Goal: Task Accomplishment & Management: Complete application form

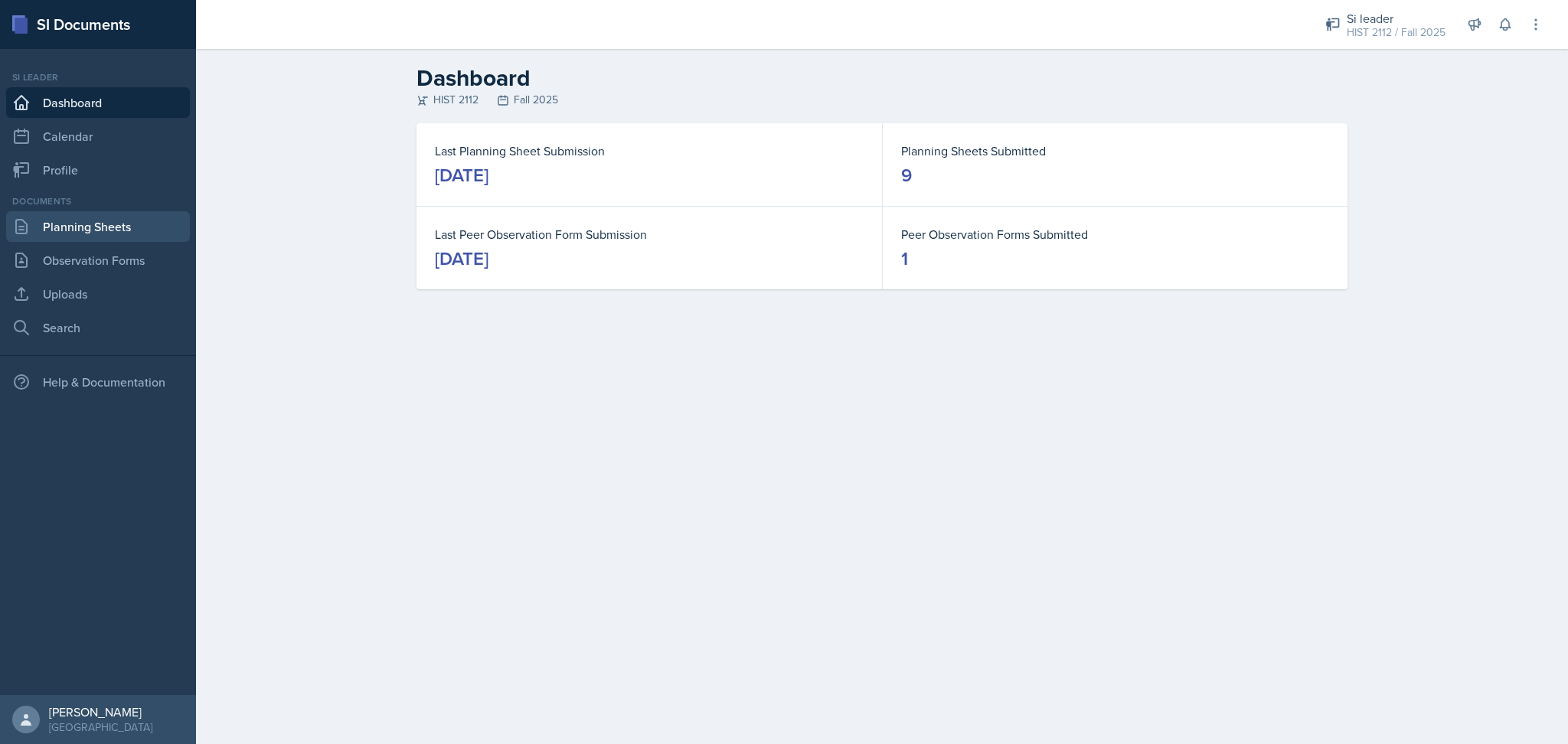
click at [100, 219] on link "Planning Sheets" at bounding box center [98, 226] width 184 height 31
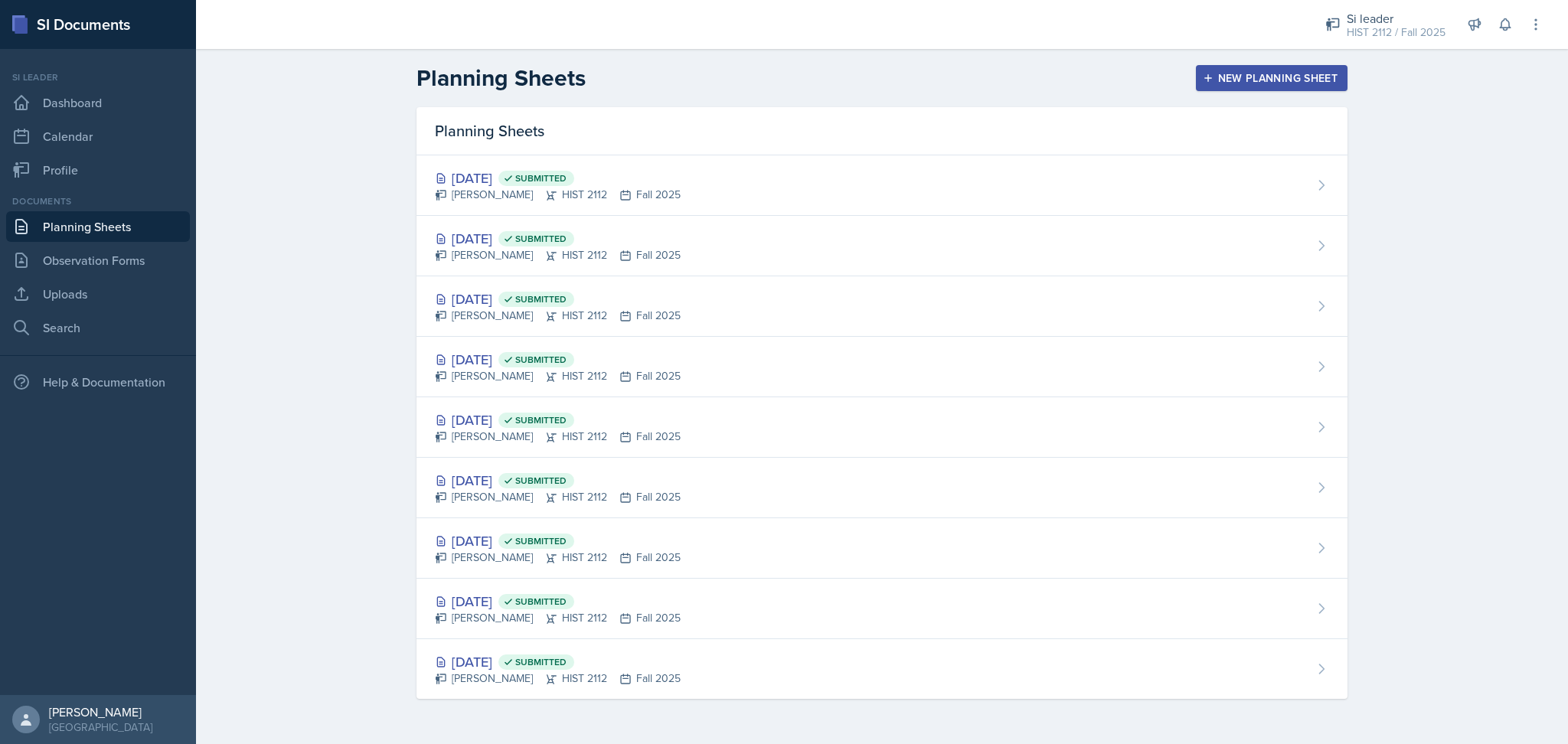
click at [1276, 62] on header "Planning Sheets New Planning Sheet" at bounding box center [881, 78] width 1372 height 58
click at [1274, 77] on div "New Planning Sheet" at bounding box center [1271, 78] width 131 height 12
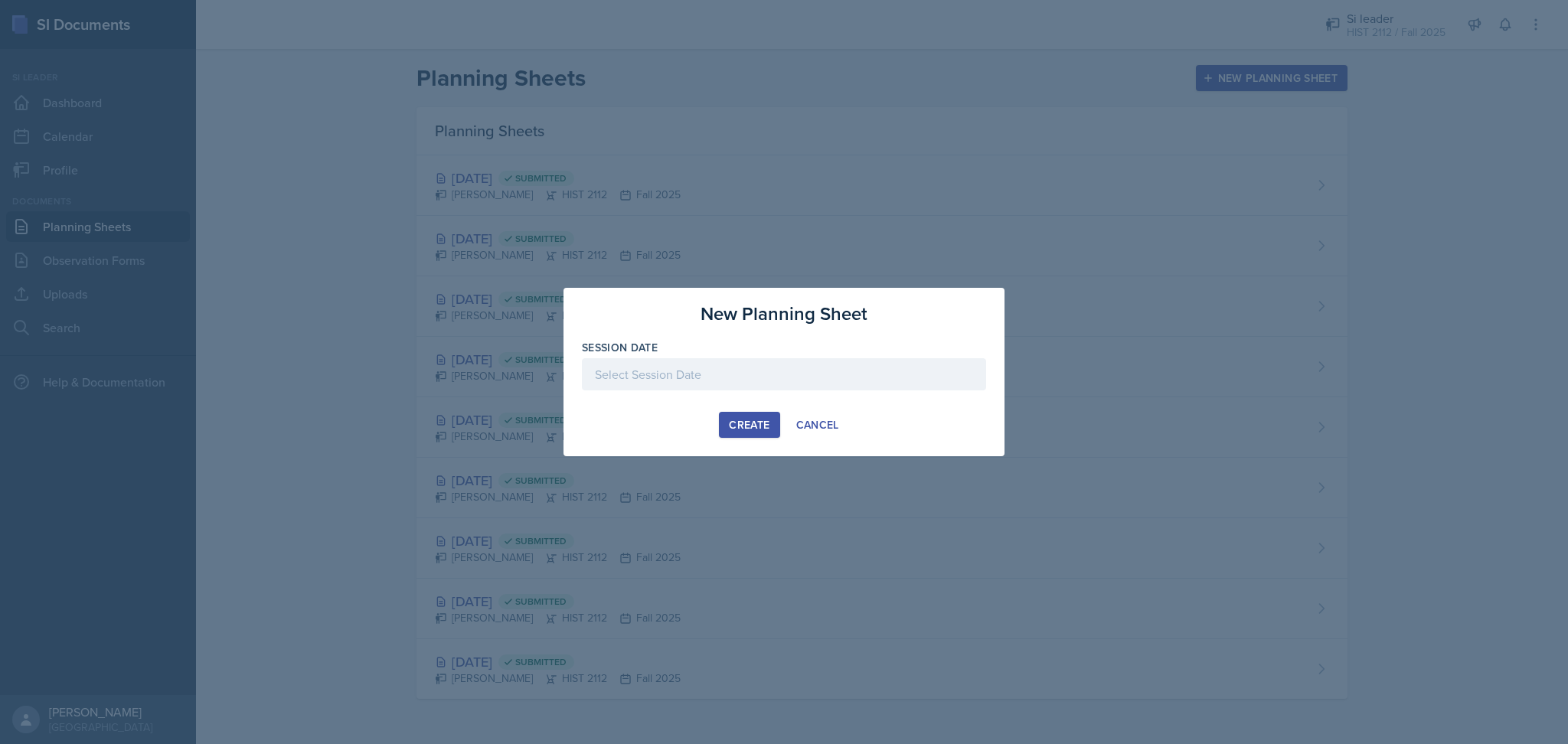
click at [762, 375] on div at bounding box center [784, 375] width 404 height 33
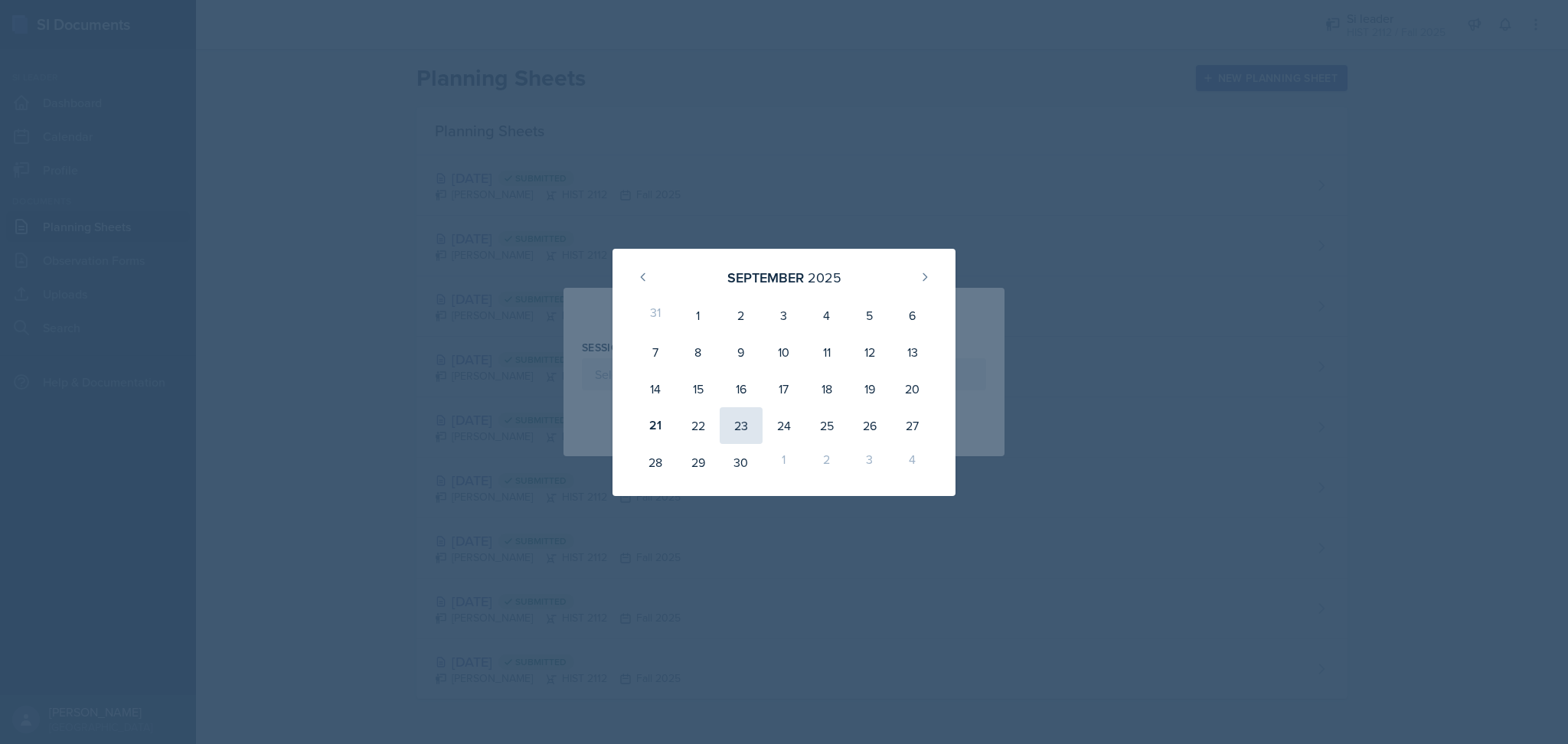
click at [729, 424] on div "23" at bounding box center [741, 426] width 43 height 36
type input "[DATE]"
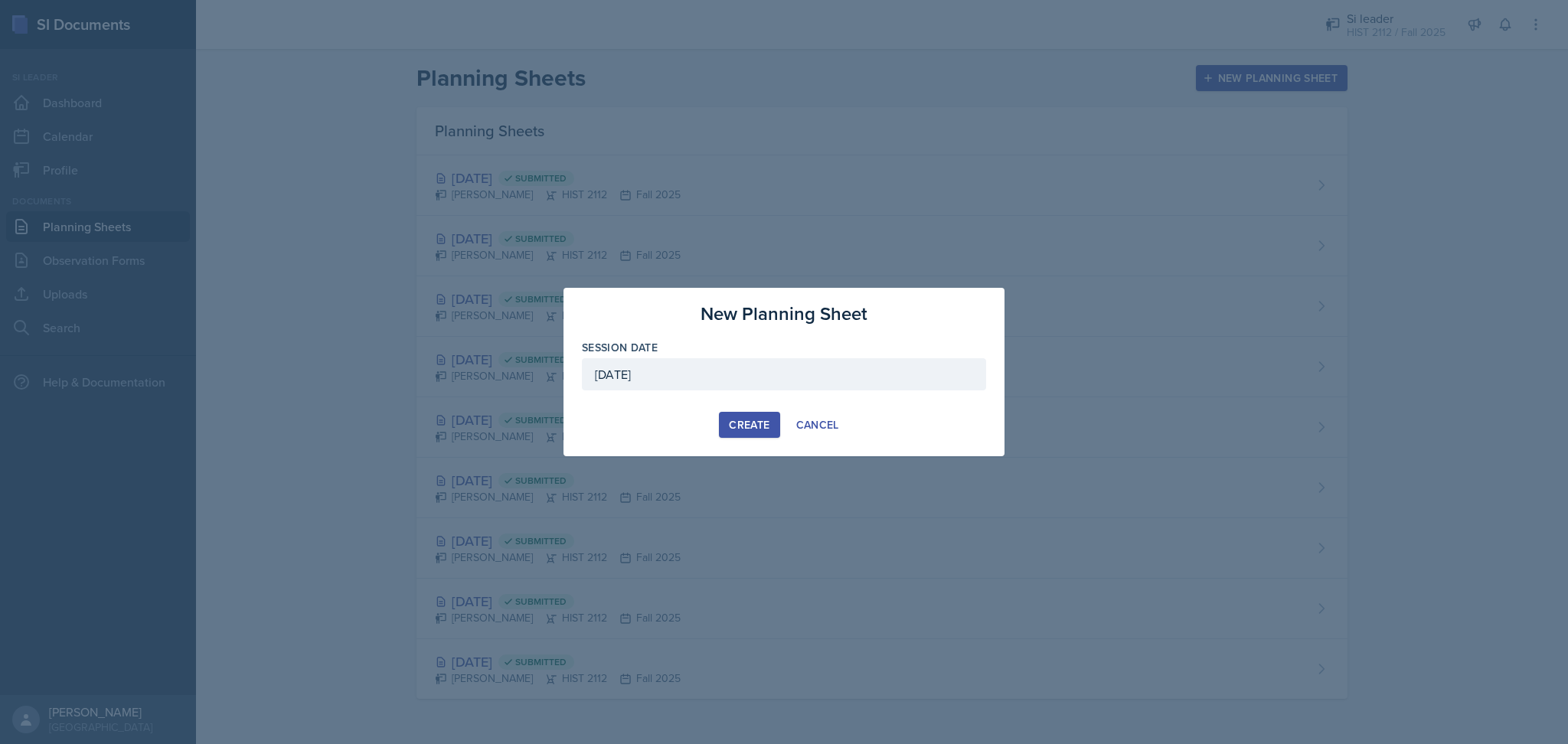
click at [738, 423] on div "Create" at bounding box center [749, 425] width 40 height 12
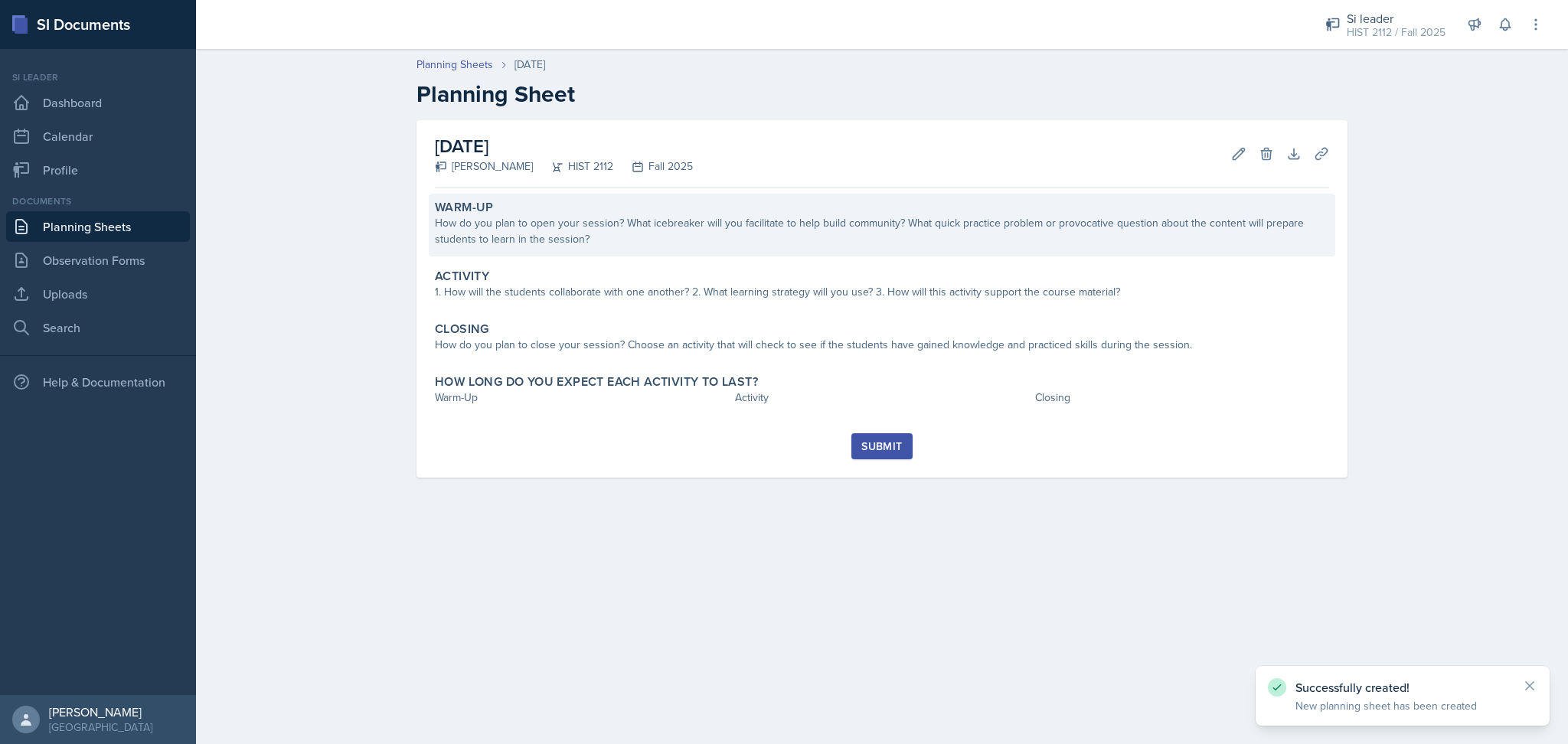
click at [626, 238] on div "How do you plan to open your session? What icebreaker will you facilitate to he…" at bounding box center [882, 231] width 894 height 33
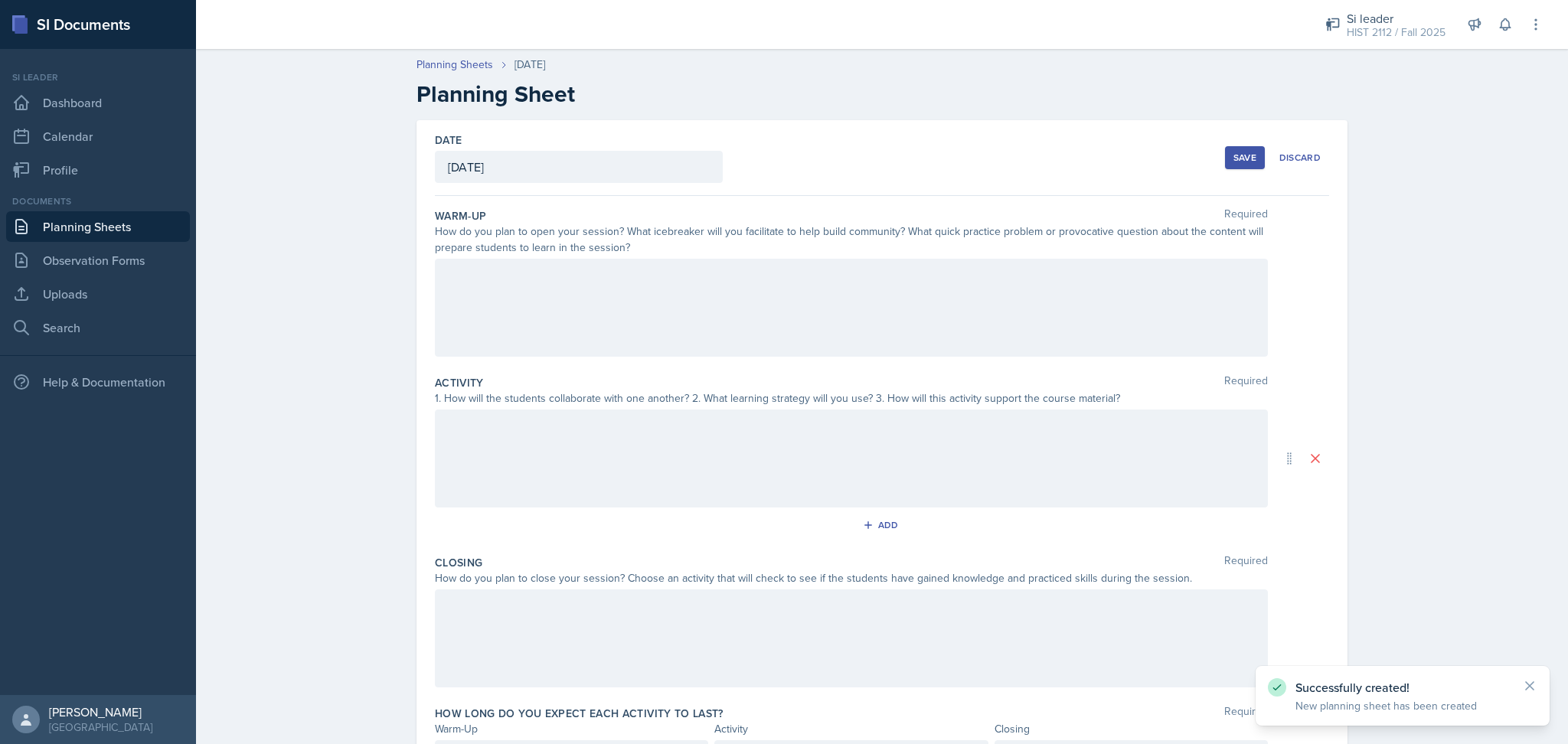
click at [629, 287] on div at bounding box center [851, 308] width 833 height 98
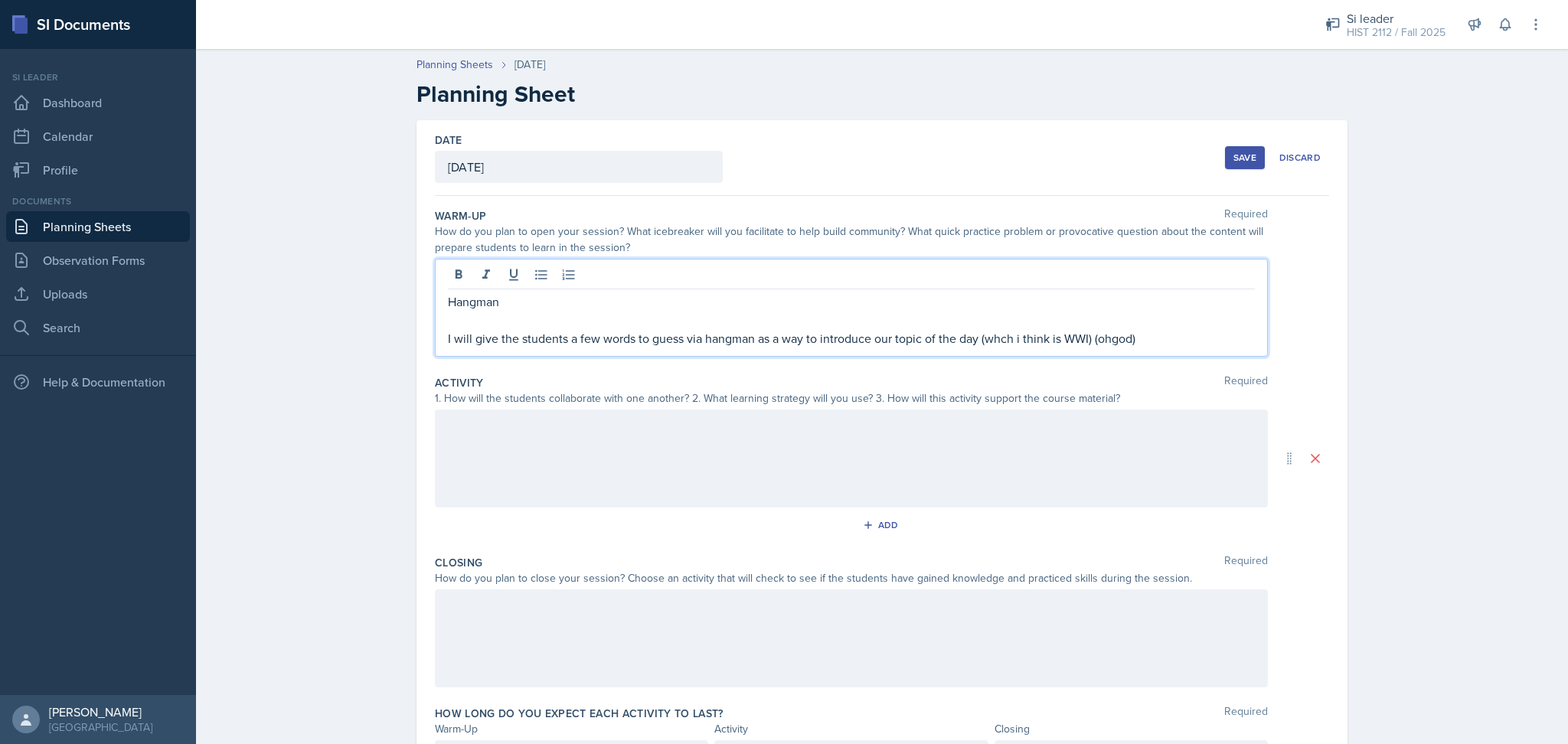
click at [994, 337] on p "I will give the students a few words to guess via hangman as a way to introduce…" at bounding box center [851, 337] width 807 height 18
click at [1030, 445] on div at bounding box center [851, 458] width 833 height 98
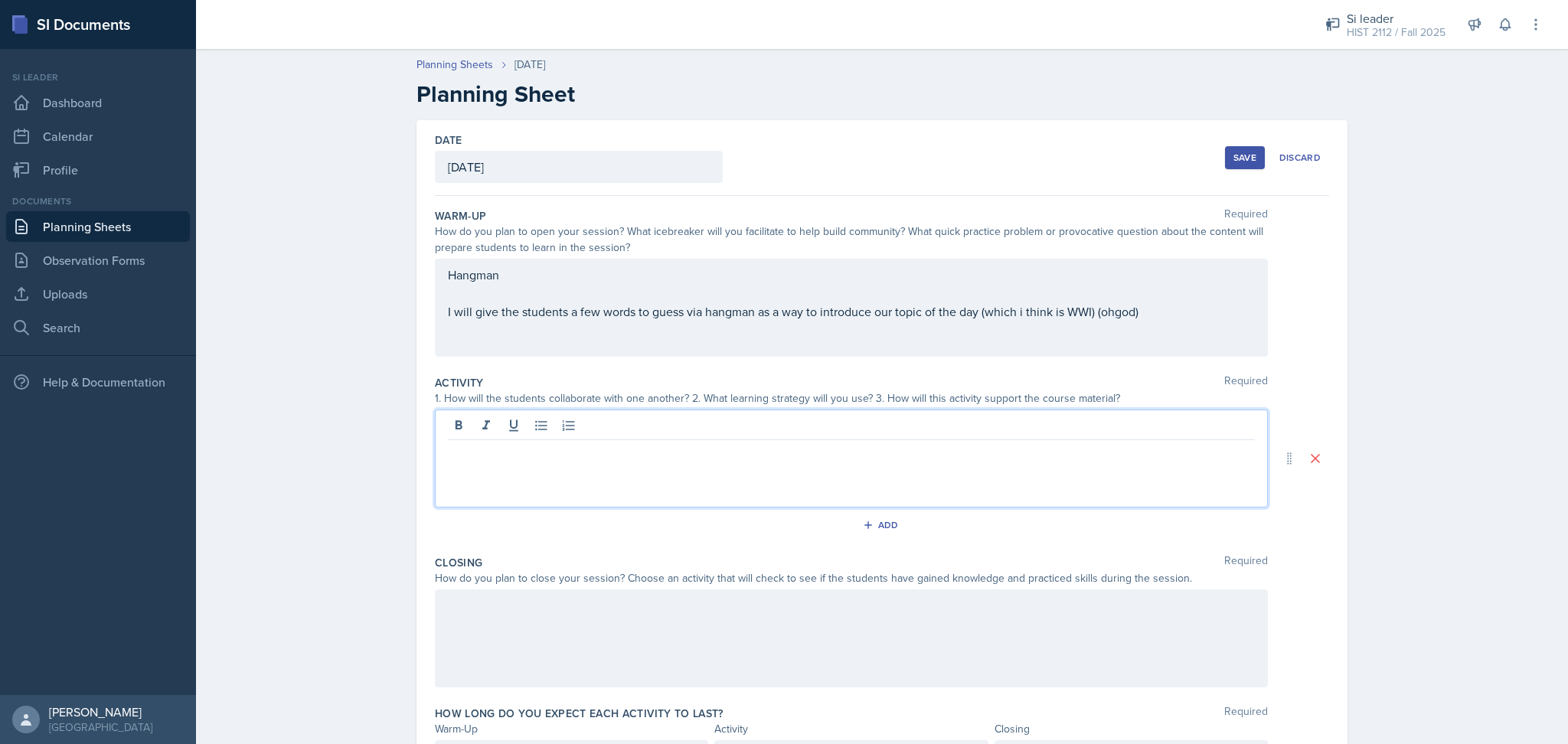
click at [1176, 312] on div "Hangman I will give the students a few words to guess via hangman as a way to i…" at bounding box center [851, 293] width 807 height 56
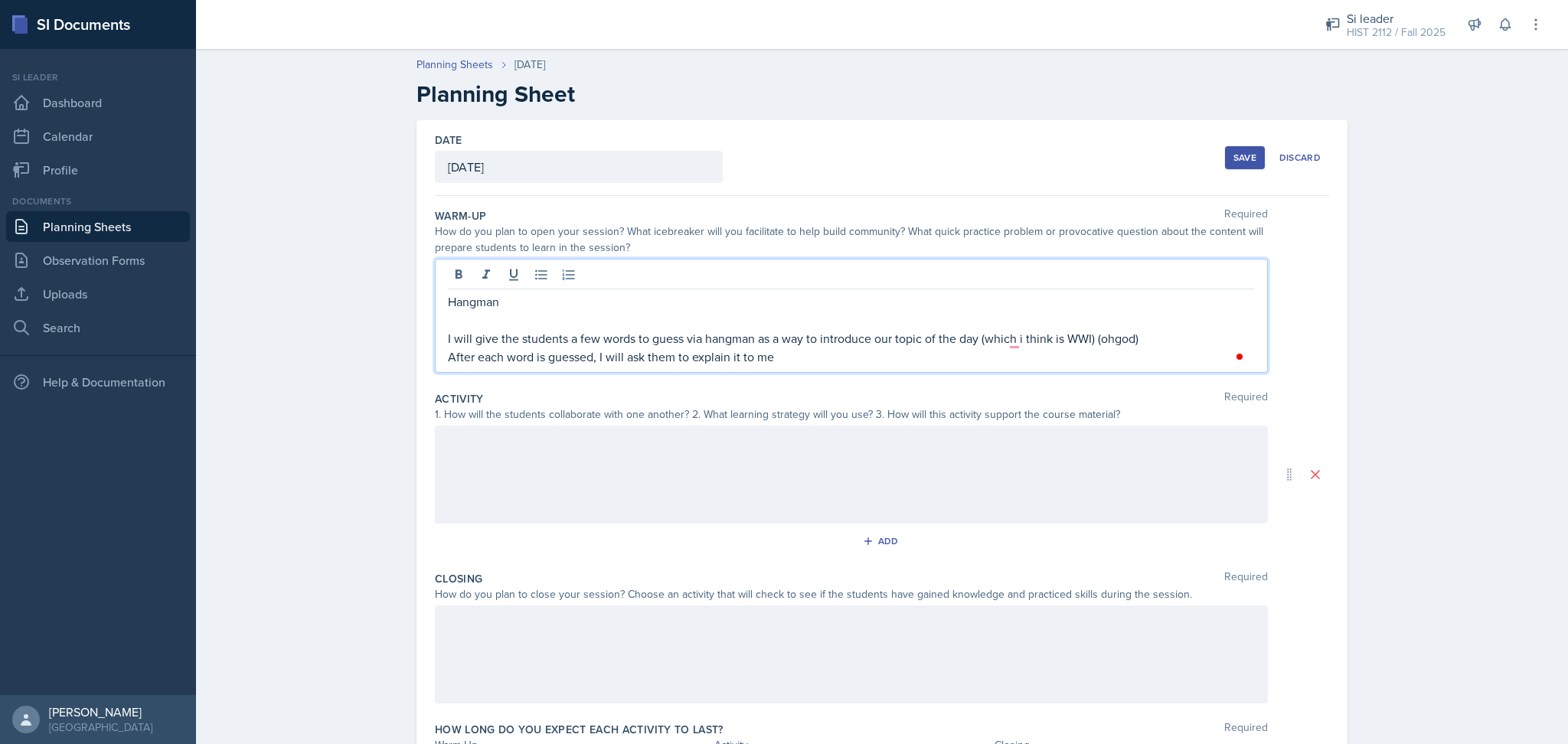
click at [1116, 454] on div at bounding box center [851, 475] width 833 height 98
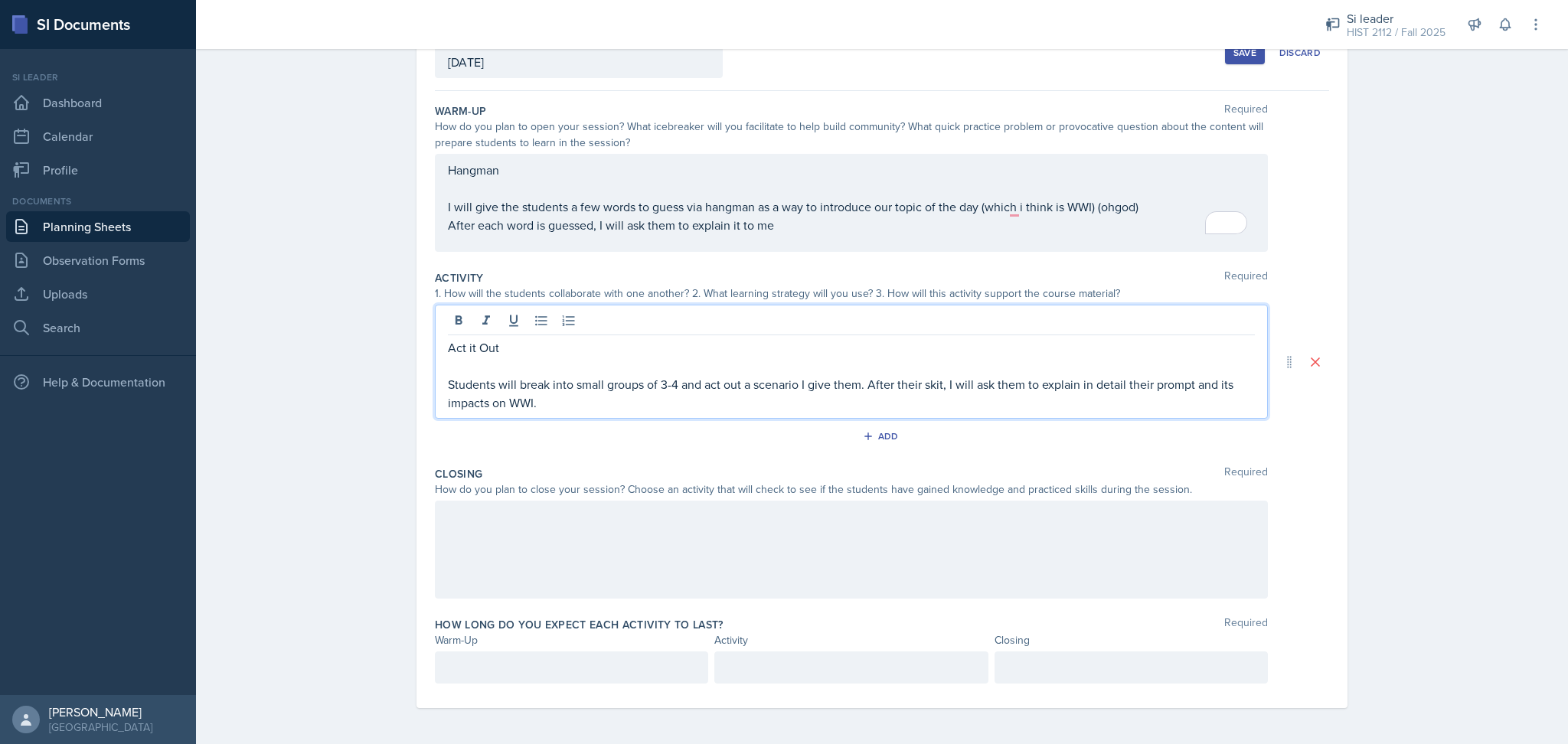
click at [607, 663] on div at bounding box center [571, 668] width 273 height 33
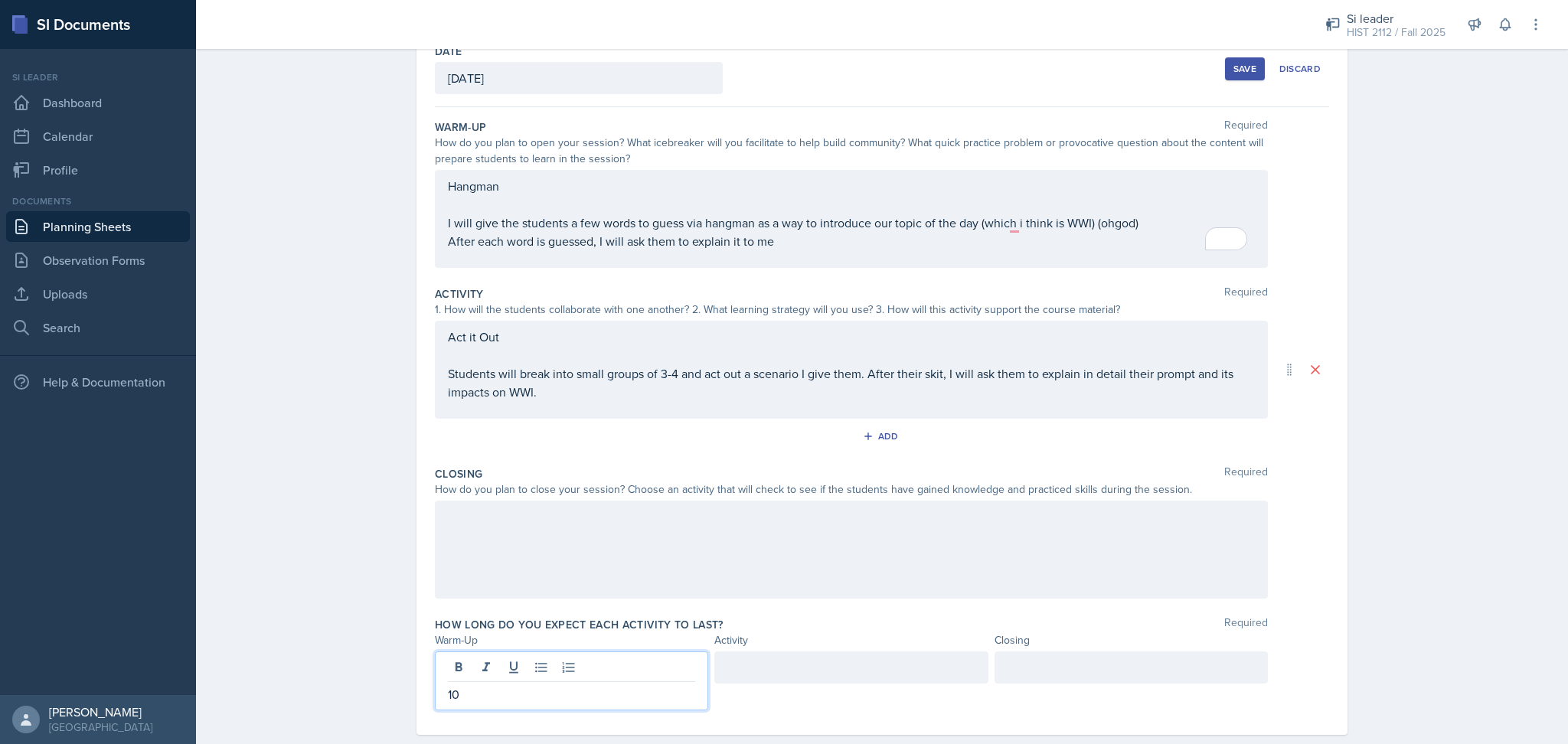
click at [754, 668] on div at bounding box center [850, 668] width 273 height 33
click at [895, 441] on button "Add" at bounding box center [883, 436] width 50 height 23
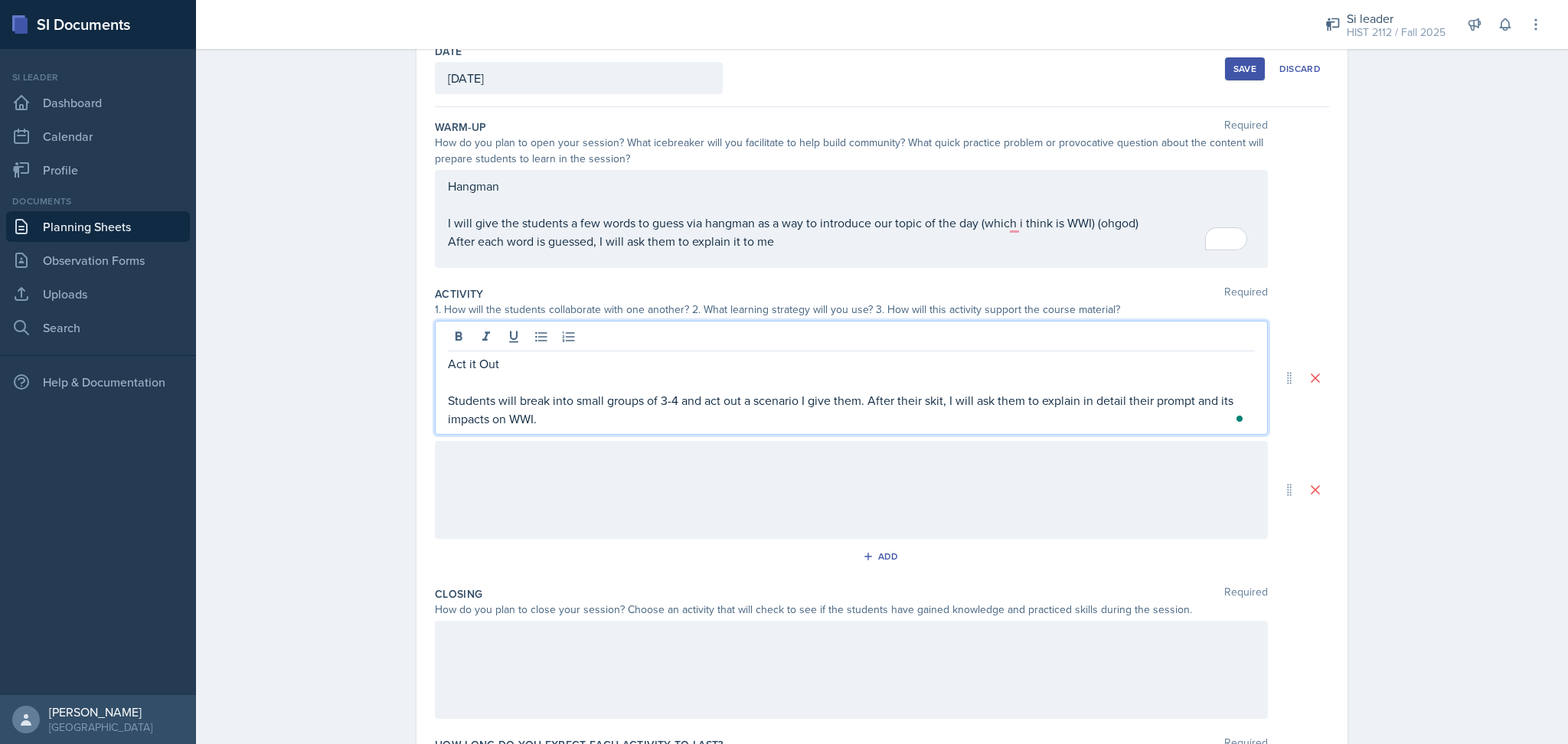
drag, startPoint x: 602, startPoint y: 393, endPoint x: 435, endPoint y: 366, distance: 169.2
click at [435, 366] on div "Act it Out Students will break into small groups of 3-4 and act out a scenario …" at bounding box center [851, 378] width 833 height 114
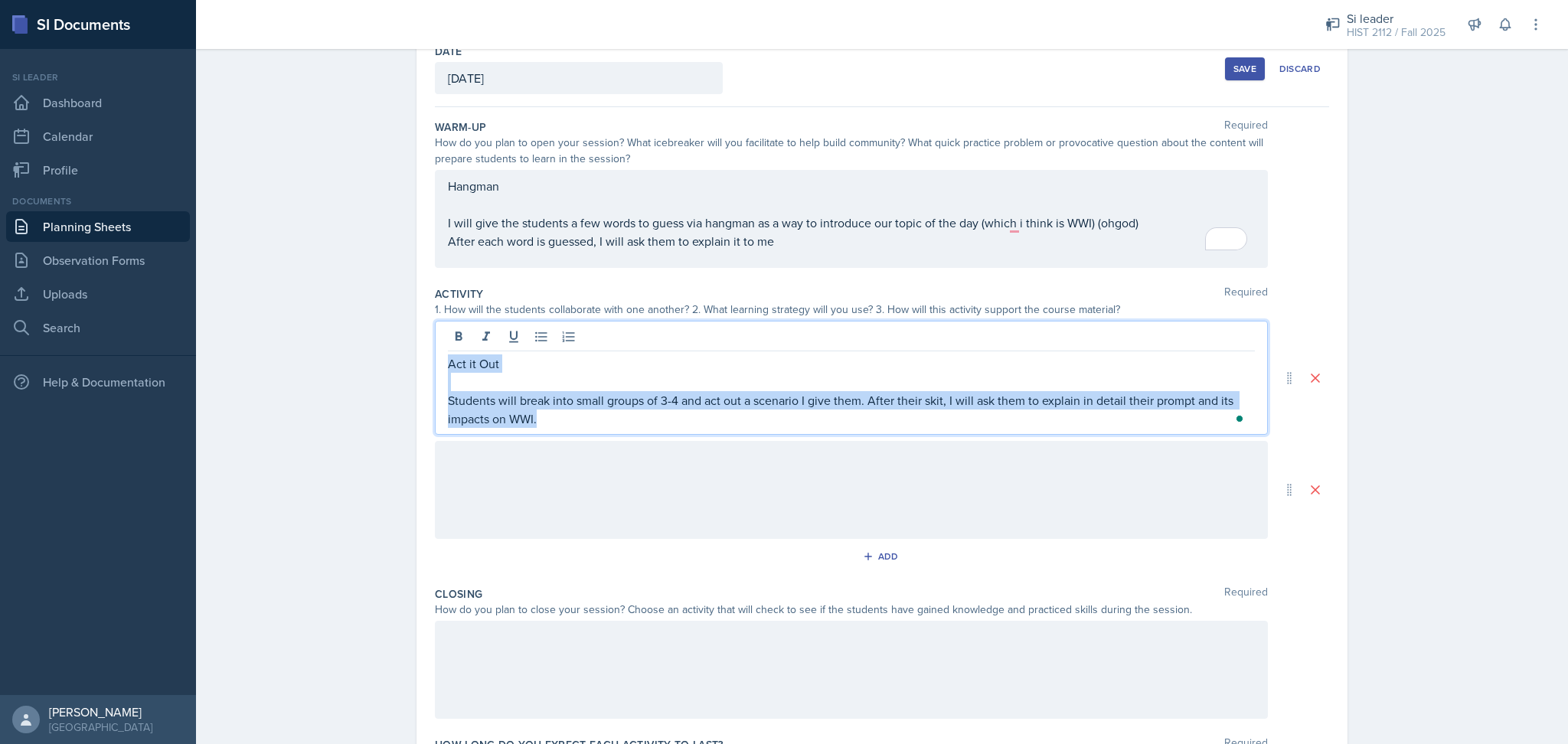
drag, startPoint x: 553, startPoint y: 423, endPoint x: 424, endPoint y: 361, distance: 143.1
click at [424, 361] on div "Date [DATE] [DATE] 31 1 2 3 4 5 6 7 8 9 10 11 12 13 14 15 16 17 18 19 20 21 22 …" at bounding box center [881, 430] width 931 height 797
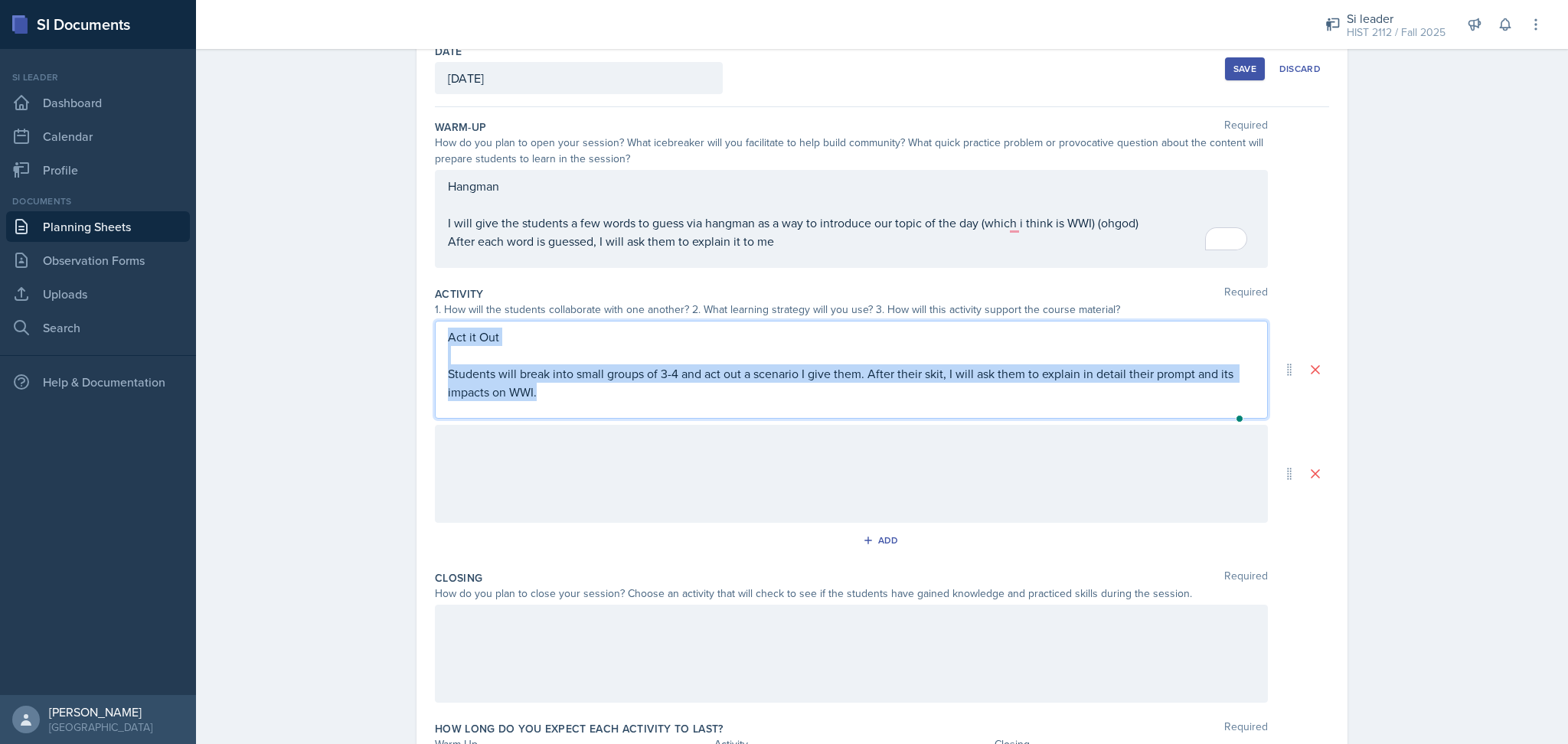
scroll to position [62, 0]
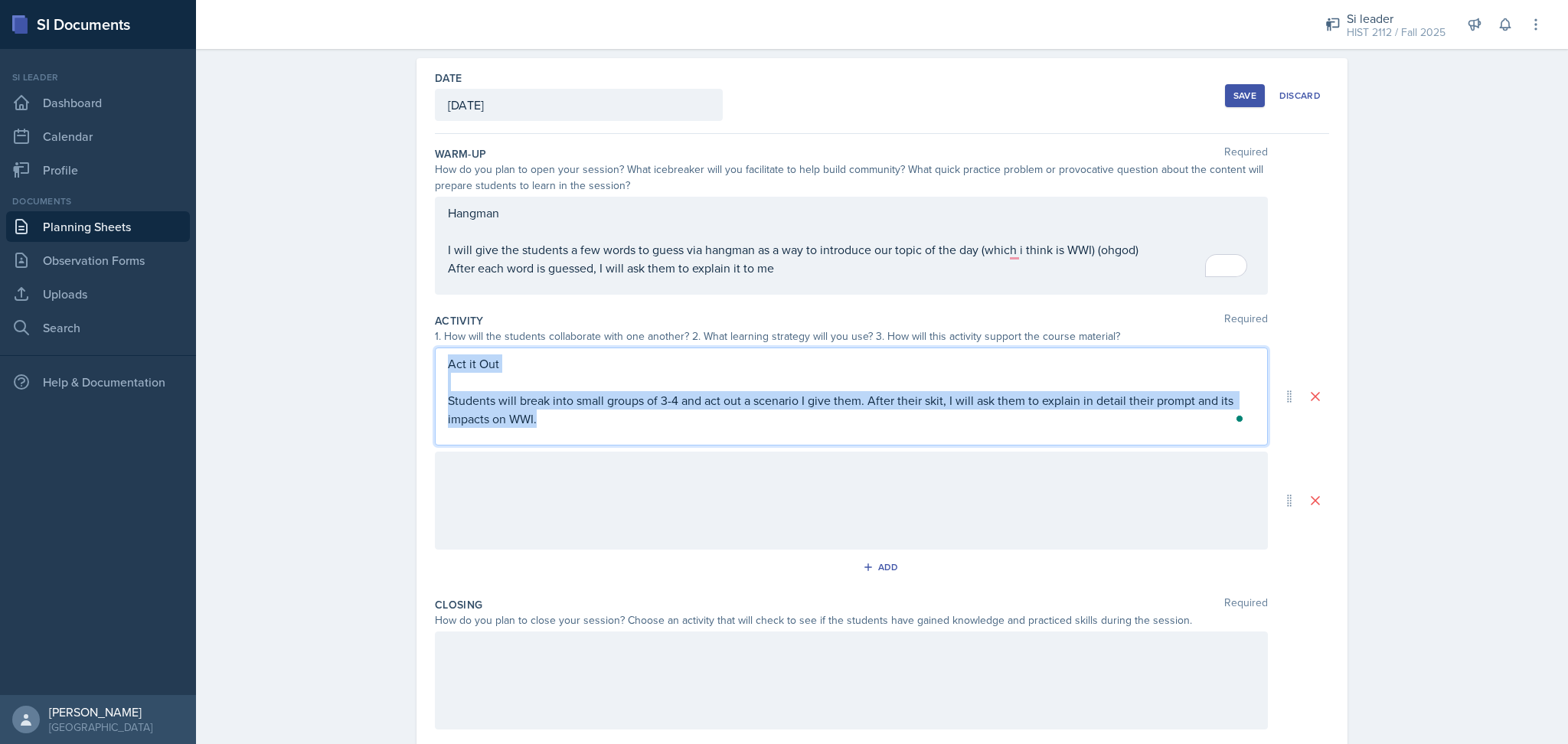
copy div "Act it Out Students will break into small groups of 3-4 and act out a scenario …"
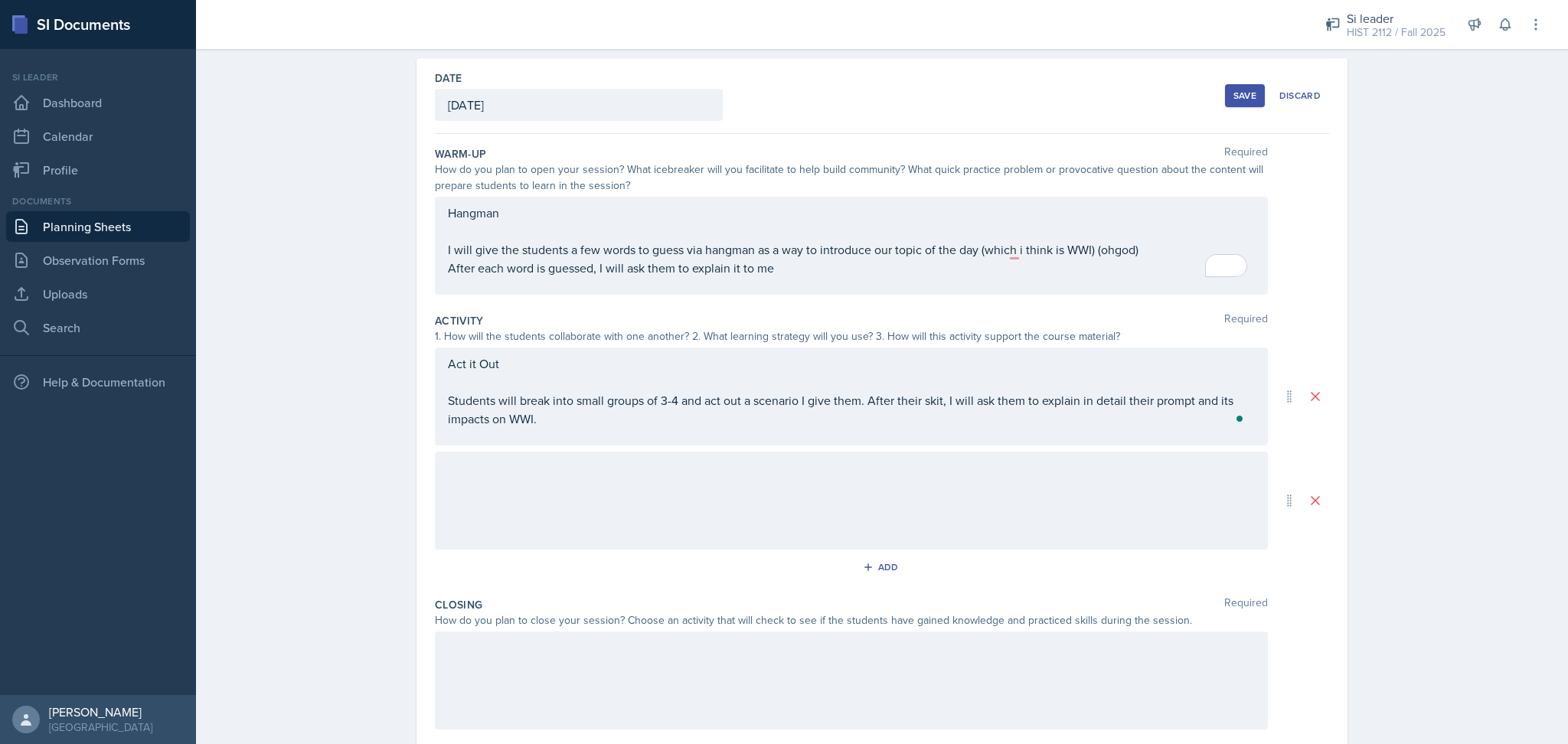
click at [511, 508] on div at bounding box center [851, 500] width 833 height 98
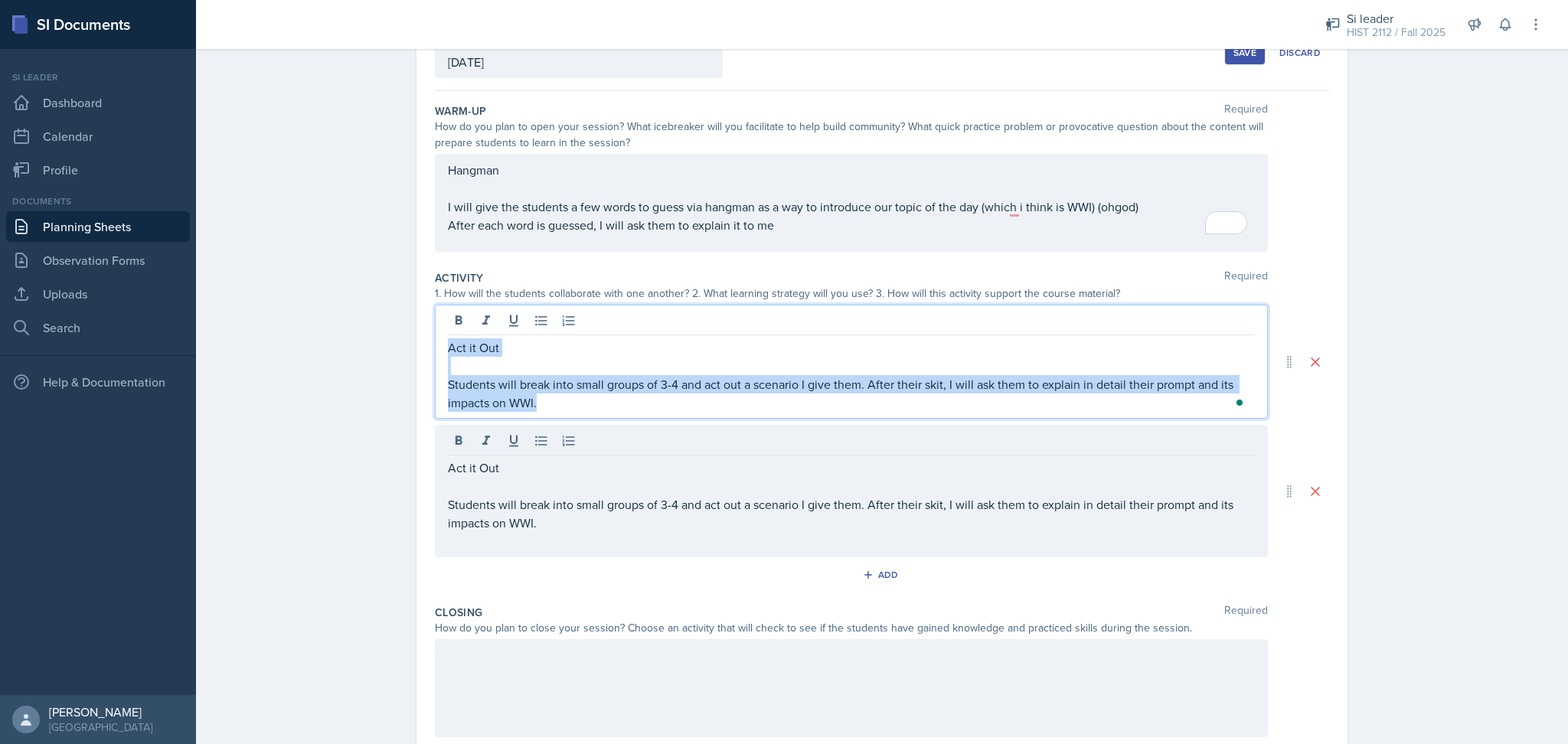
drag, startPoint x: 565, startPoint y: 398, endPoint x: 395, endPoint y: 317, distance: 188.3
click at [395, 317] on div "Date [DATE] [DATE] 31 1 2 3 4 5 6 7 8 9 10 11 12 13 14 15 16 17 18 19 20 21 22 …" at bounding box center [882, 450] width 980 height 869
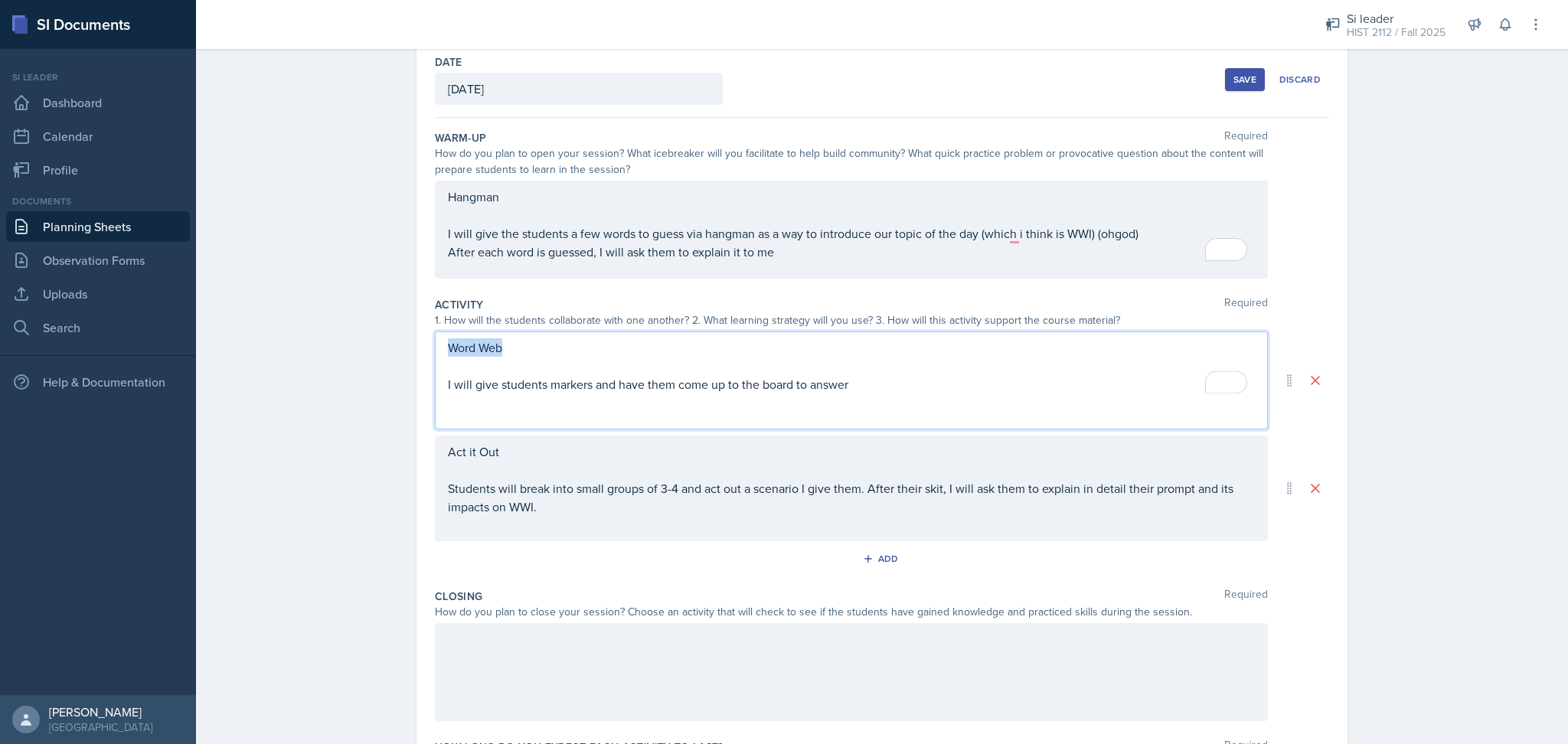
drag, startPoint x: 500, startPoint y: 346, endPoint x: 420, endPoint y: 344, distance: 80.0
click at [420, 344] on div "Date [DATE] [DATE] 31 1 2 3 4 5 6 7 8 9 10 11 12 13 14 15 16 17 18 19 20 21 22 …" at bounding box center [881, 436] width 931 height 789
click at [864, 393] on p "I will give students markers and have them come up to the board to answer" at bounding box center [851, 384] width 807 height 18
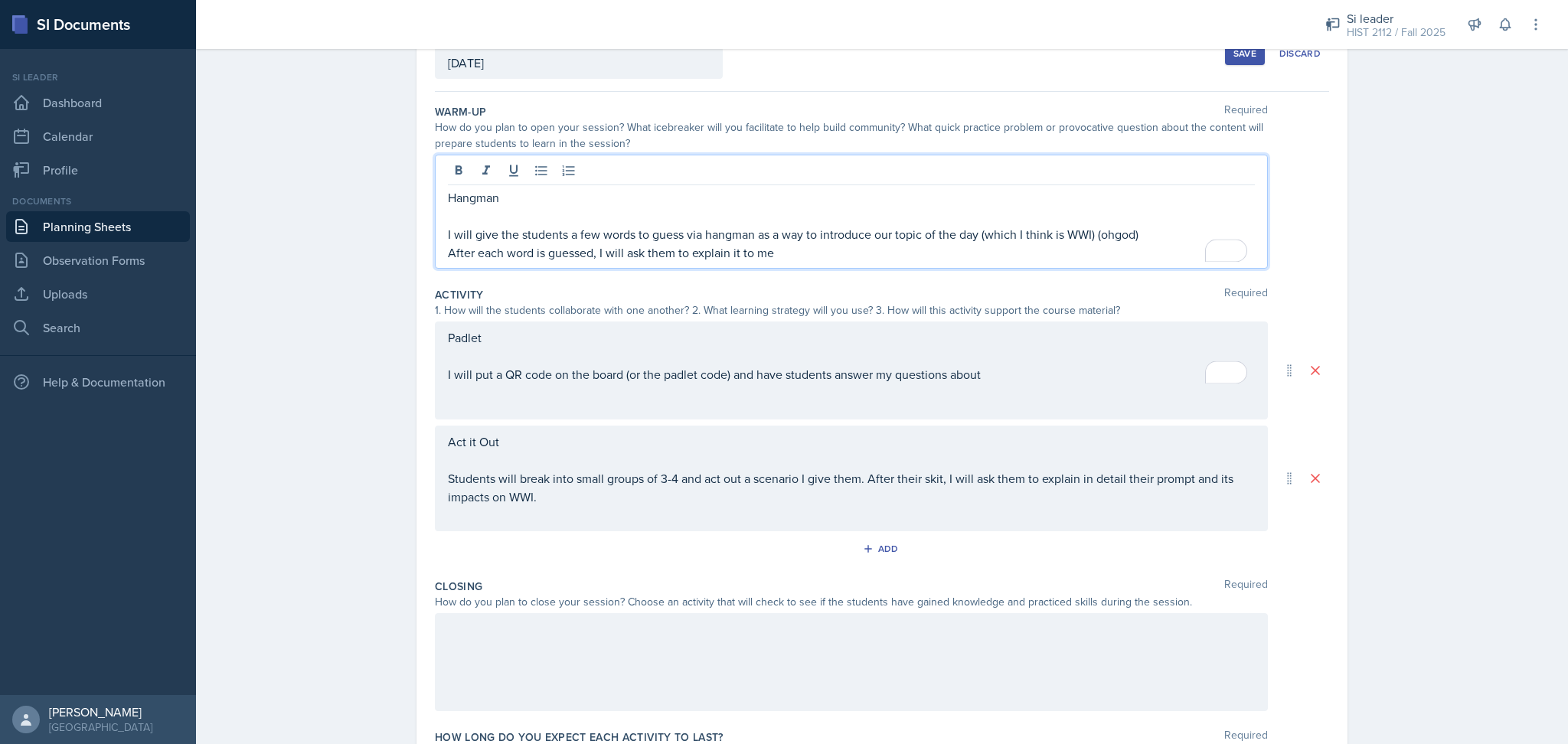
click at [1014, 377] on div "Padlet I will put a QR code on the board (or the padlet code) and have students…" at bounding box center [851, 357] width 807 height 56
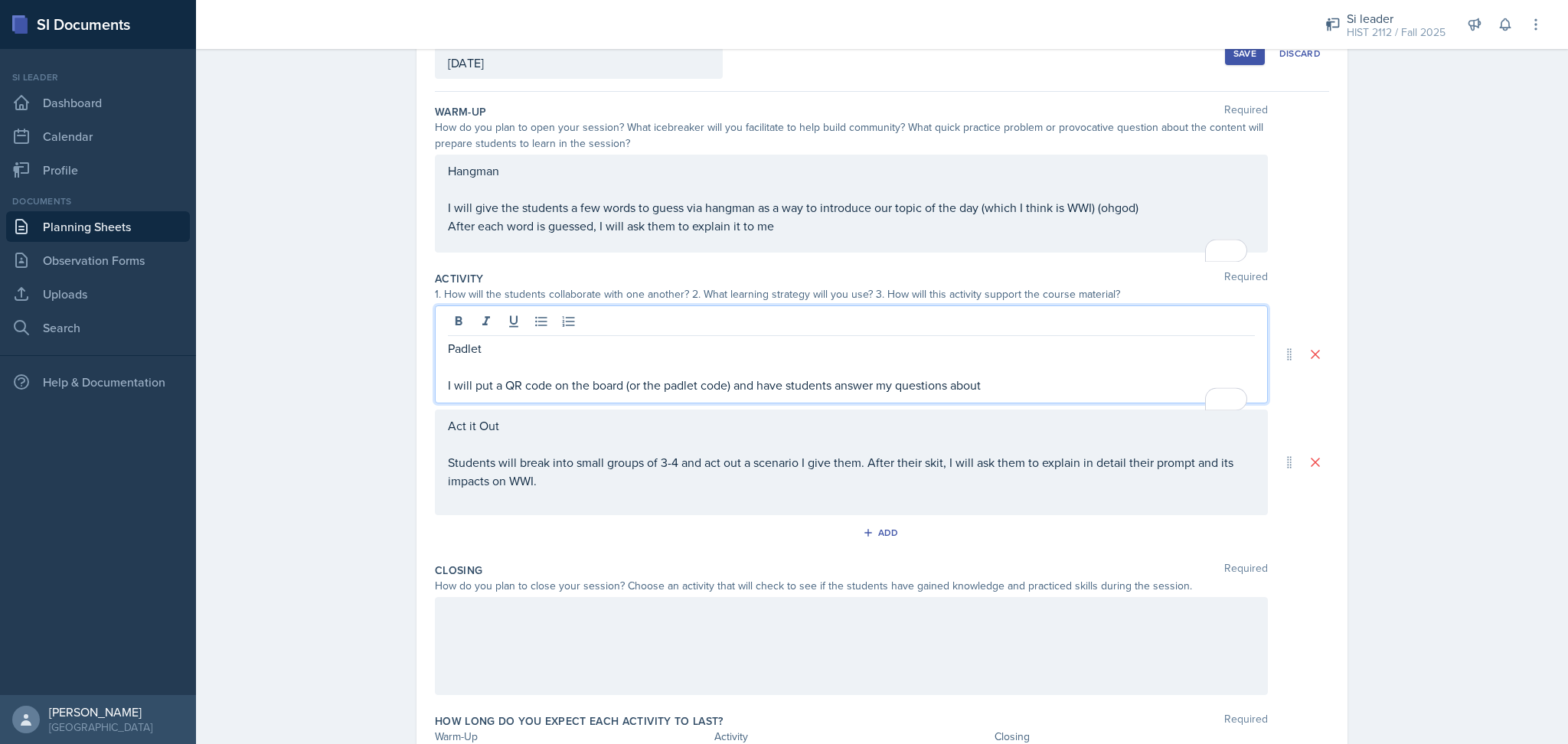
scroll to position [88, 0]
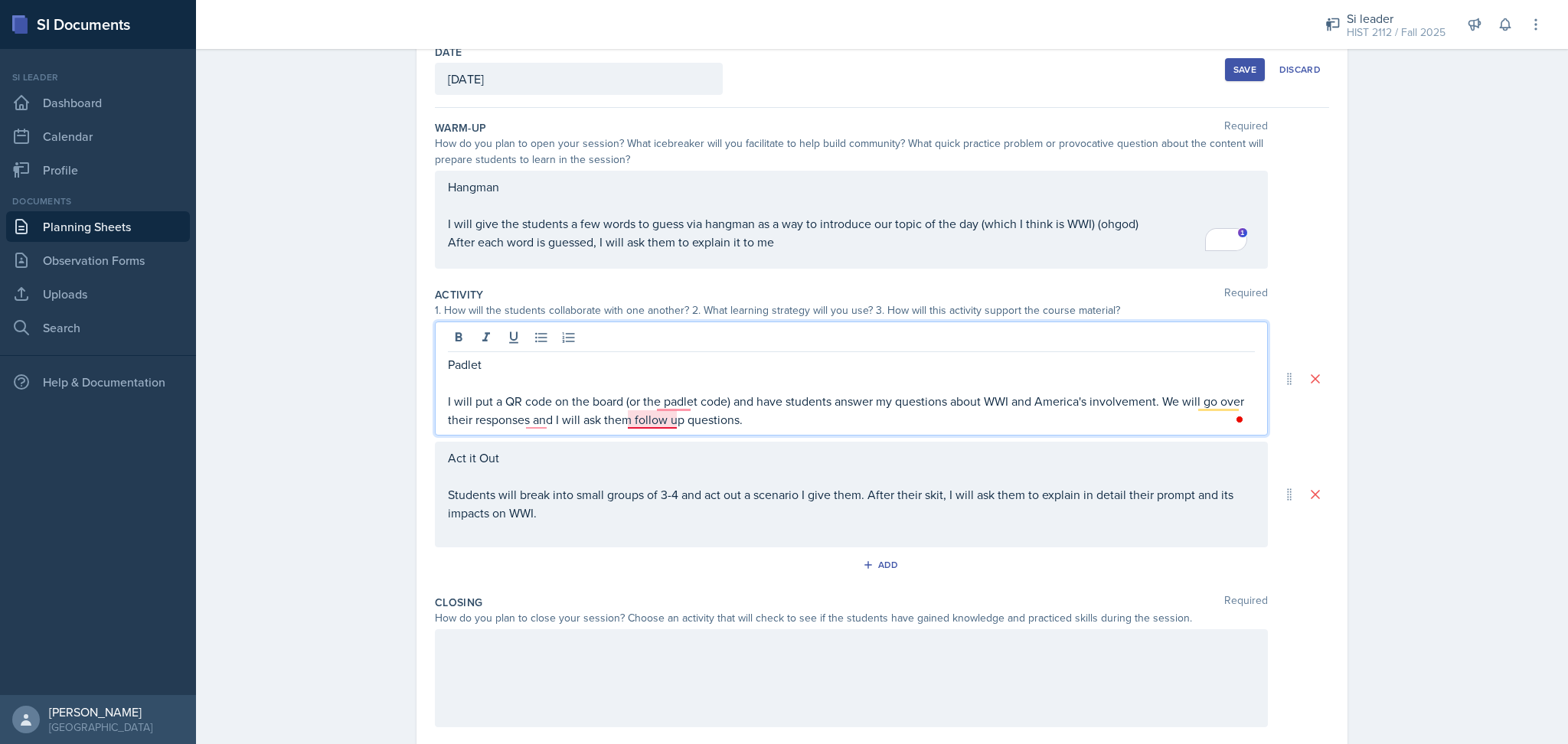
click at [653, 421] on p "I will put a QR code on the board (or the padlet code) and have students answer…" at bounding box center [851, 410] width 807 height 36
click at [531, 417] on p "I will put a QR code on the board (or the padlet code) and have students answer…" at bounding box center [851, 410] width 807 height 36
click at [675, 403] on p "I will put a QR code on the board (or the padlet code) and have students answer…" at bounding box center [851, 410] width 807 height 36
click at [691, 589] on div "Closing Required How do you plan to close your session? Choose an activity that…" at bounding box center [882, 663] width 894 height 151
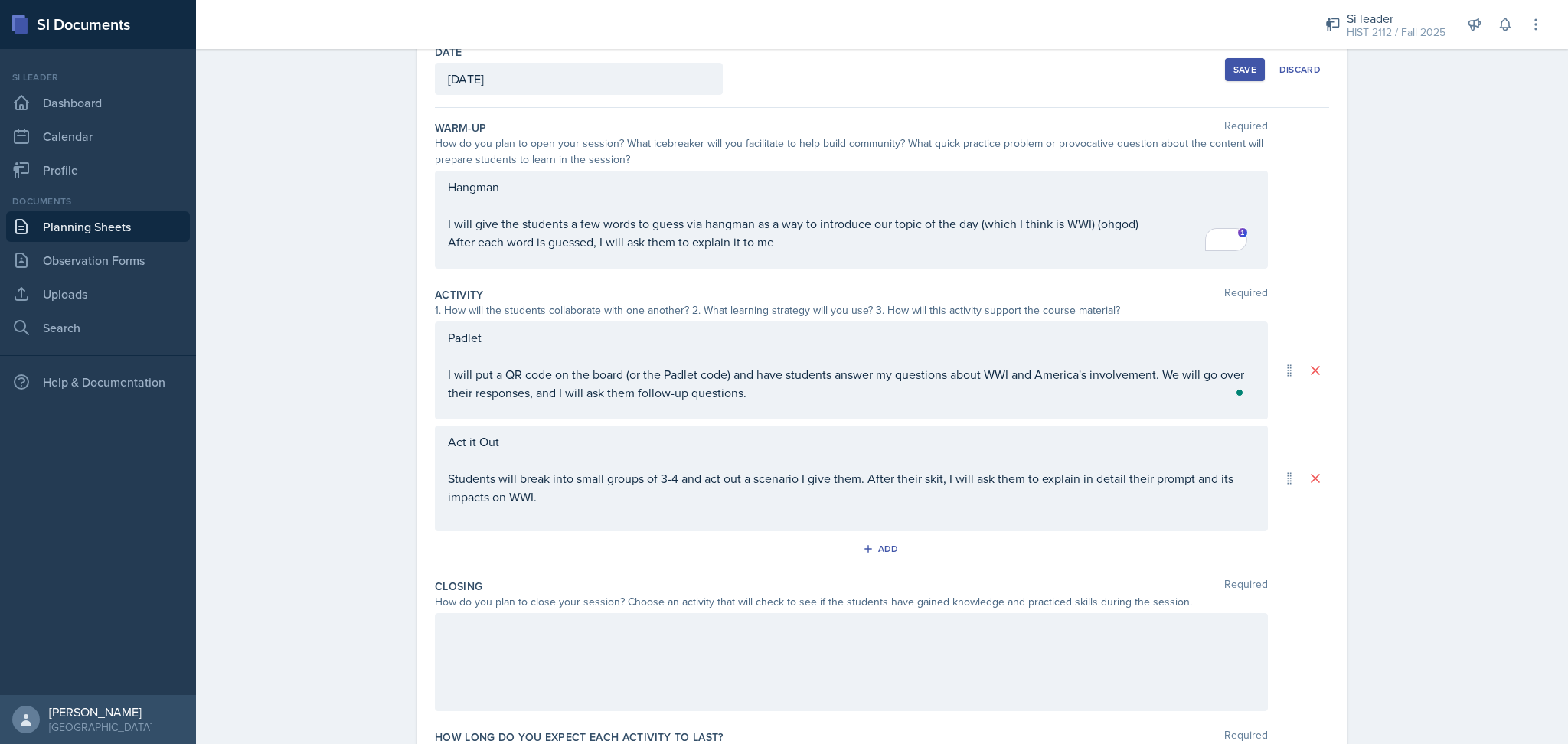
click at [698, 646] on div at bounding box center [851, 663] width 833 height 98
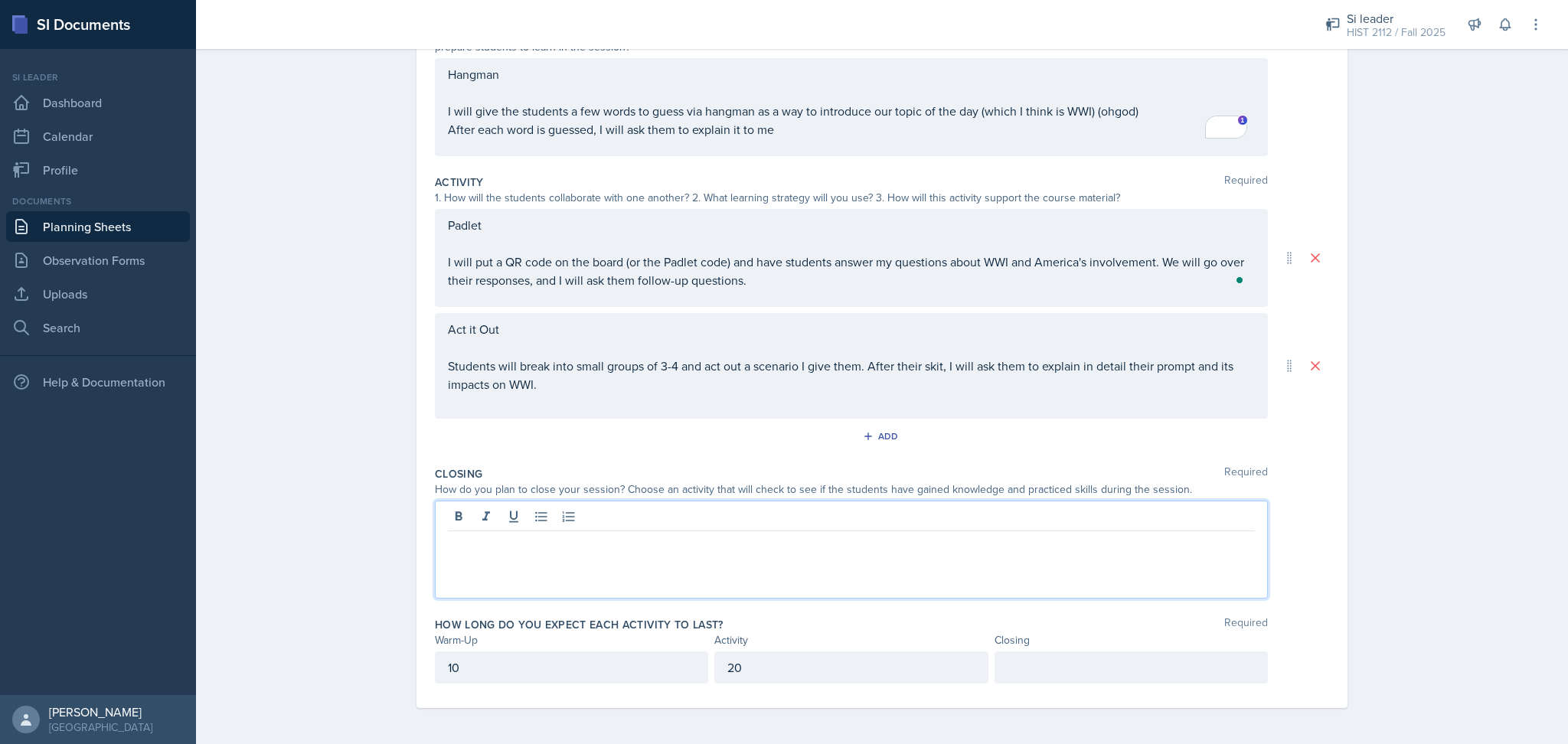
scroll to position [227, 0]
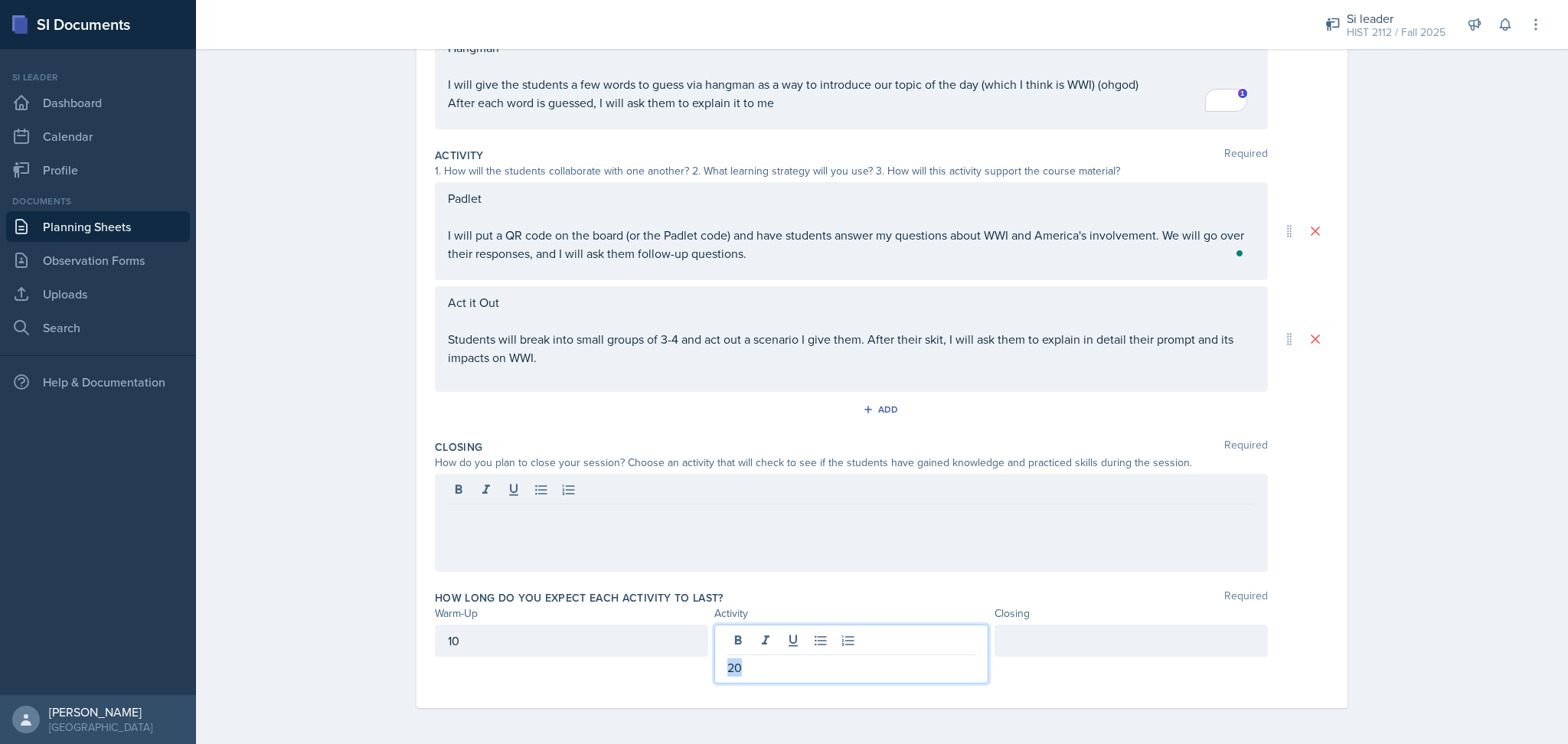
drag, startPoint x: 736, startPoint y: 663, endPoint x: 705, endPoint y: 664, distance: 31.0
click at [714, 664] on div "20" at bounding box center [850, 654] width 273 height 58
click at [1021, 643] on div at bounding box center [1130, 641] width 273 height 33
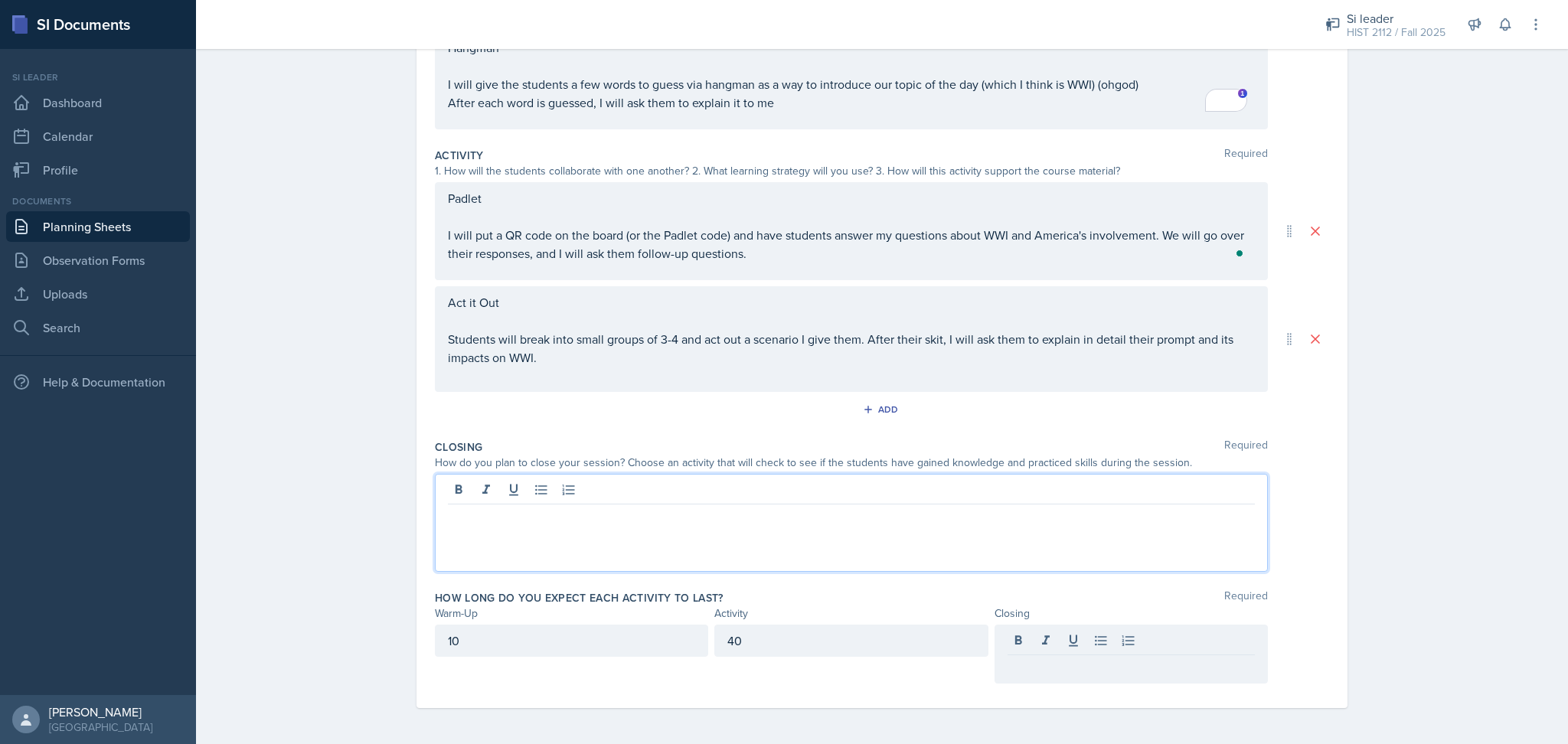
click at [549, 491] on div at bounding box center [851, 523] width 833 height 98
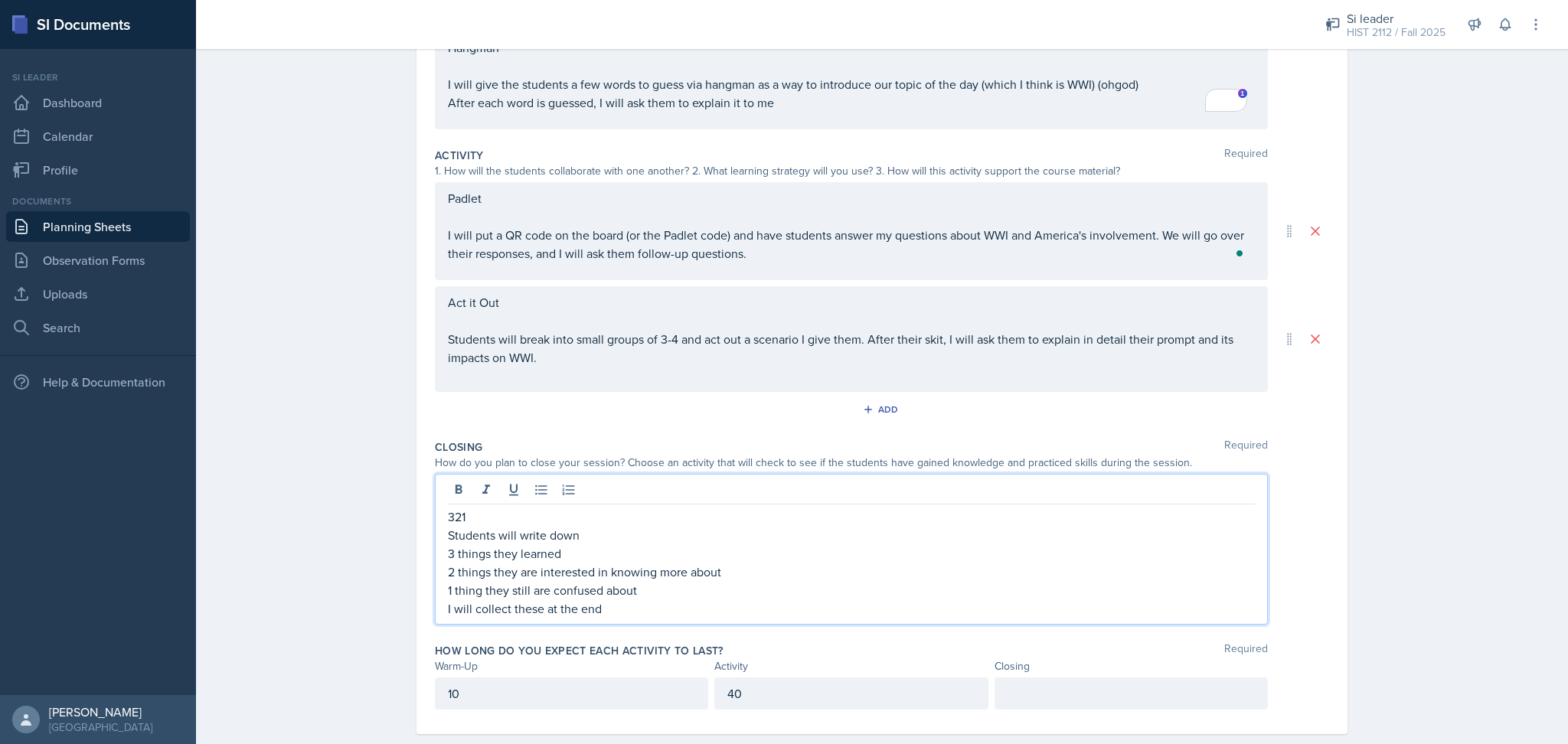
click at [488, 515] on p "321" at bounding box center [851, 517] width 807 height 18
drag, startPoint x: 522, startPoint y: 517, endPoint x: 382, endPoint y: 520, distance: 140.0
click at [382, 520] on div "Planning Sheets [DATE] Planning Sheet Date [DATE] [DATE] 31 1 2 3 4 5 6 7 8 9 1…" at bounding box center [881, 292] width 1372 height 957
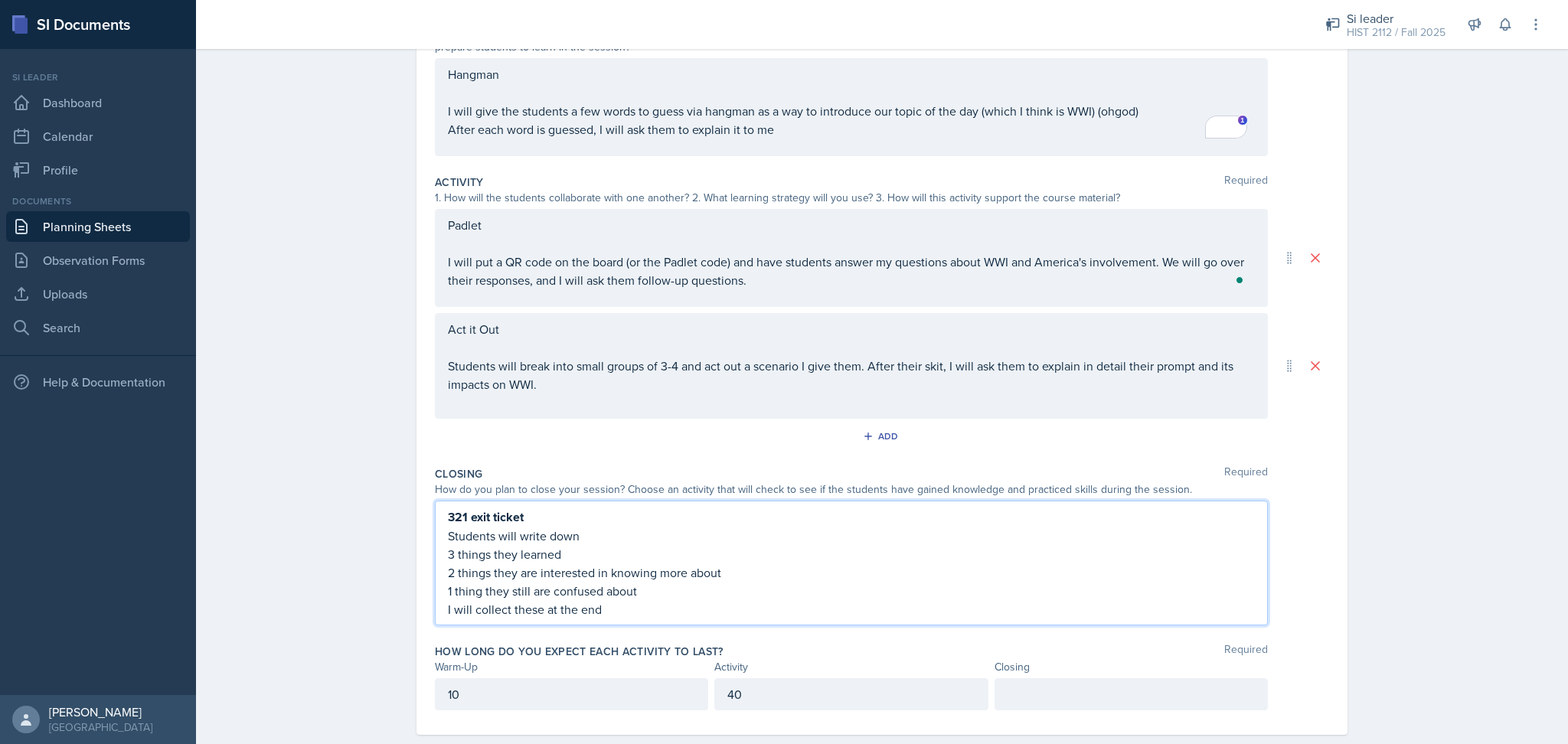
click at [522, 324] on p "Act it Out" at bounding box center [851, 329] width 807 height 18
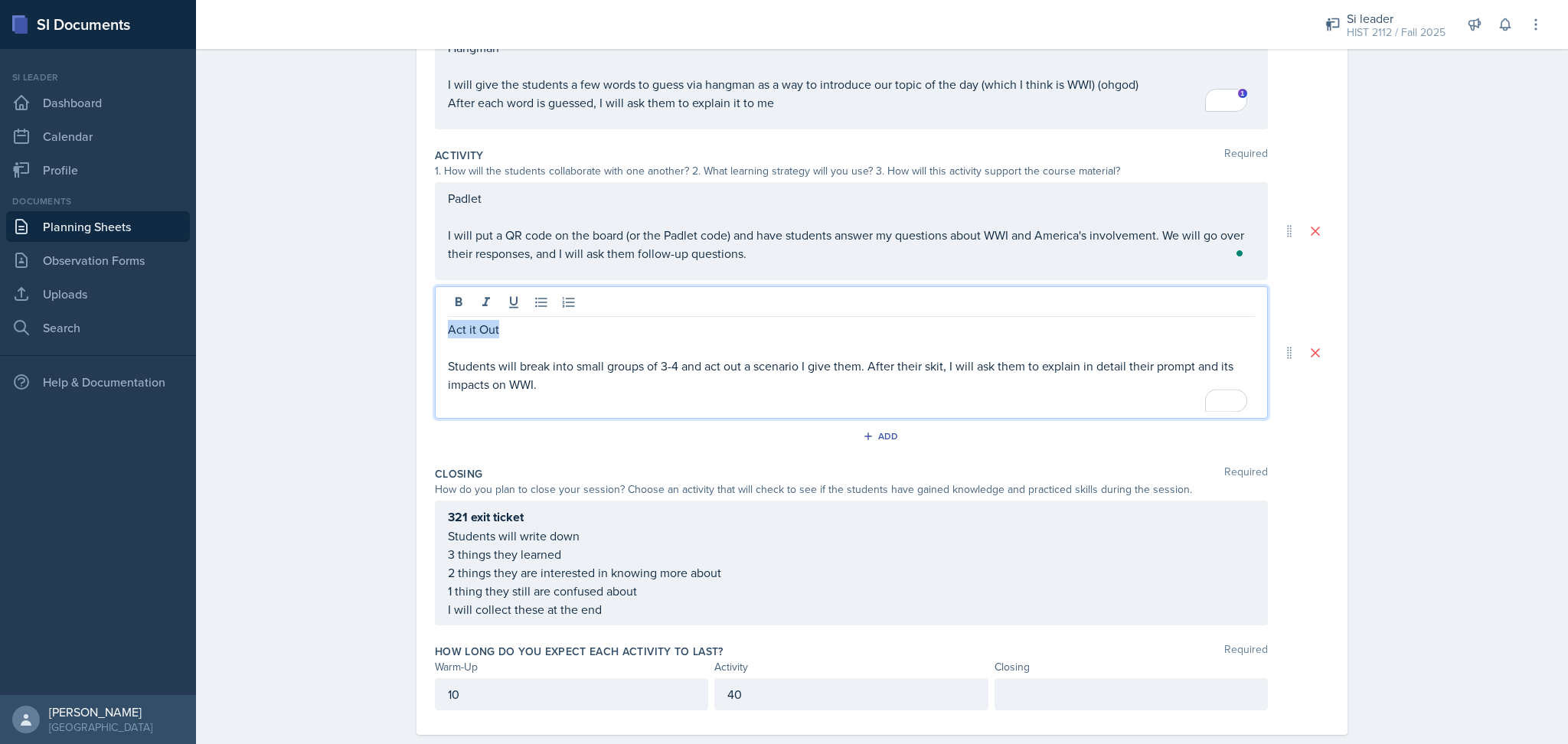
drag, startPoint x: 519, startPoint y: 326, endPoint x: 397, endPoint y: 333, distance: 122.2
click at [397, 333] on div "Date [DATE] [DATE] 31 1 2 3 4 5 6 7 8 9 10 11 12 13 14 15 16 17 18 19 20 21 22 …" at bounding box center [882, 332] width 980 height 879
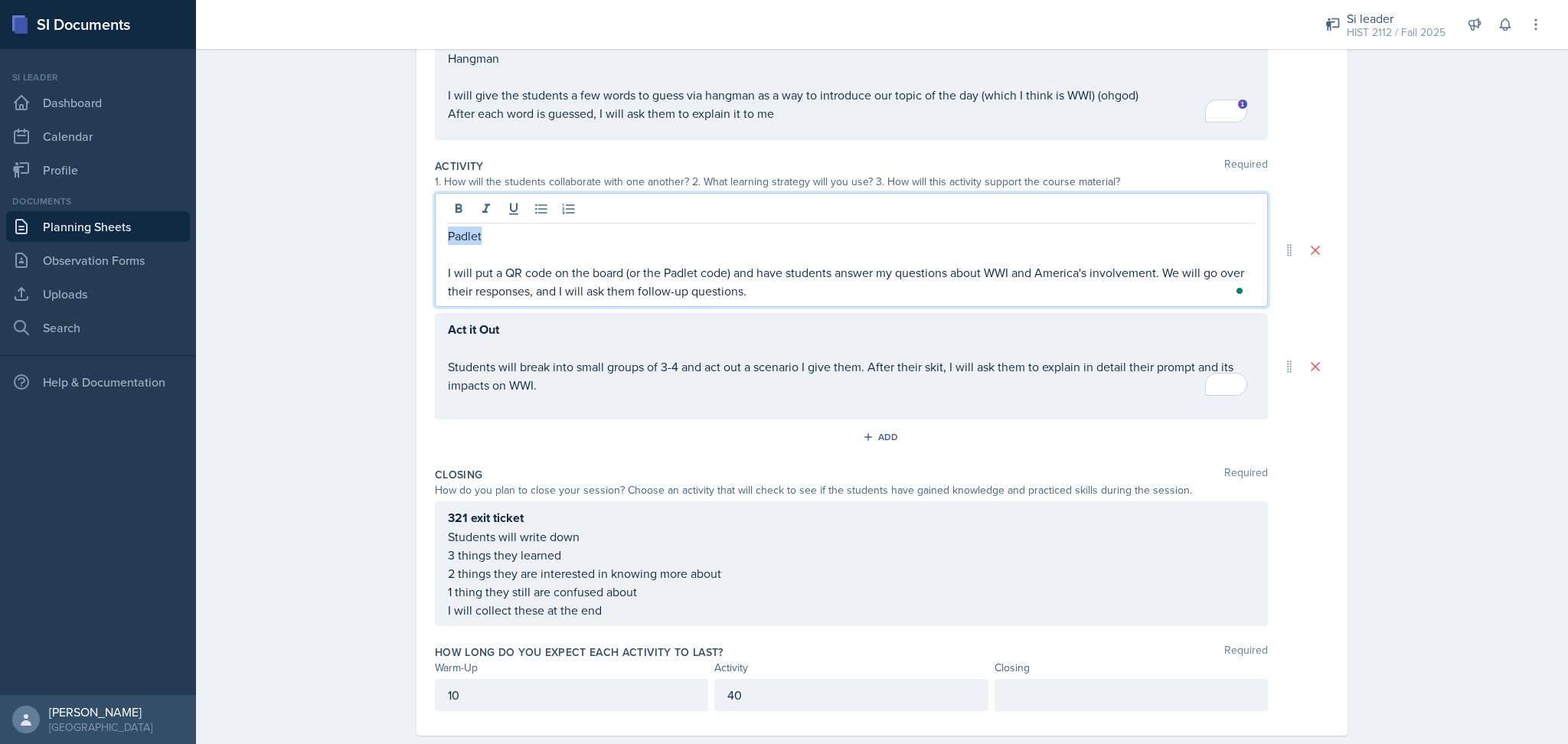
drag, startPoint x: 498, startPoint y: 221, endPoint x: 411, endPoint y: 226, distance: 87.1
click at [416, 226] on div "Date [DATE] [DATE] 31 1 2 3 4 5 6 7 8 9 10 11 12 13 14 15 16 17 18 19 20 21 22 …" at bounding box center [881, 319] width 931 height 832
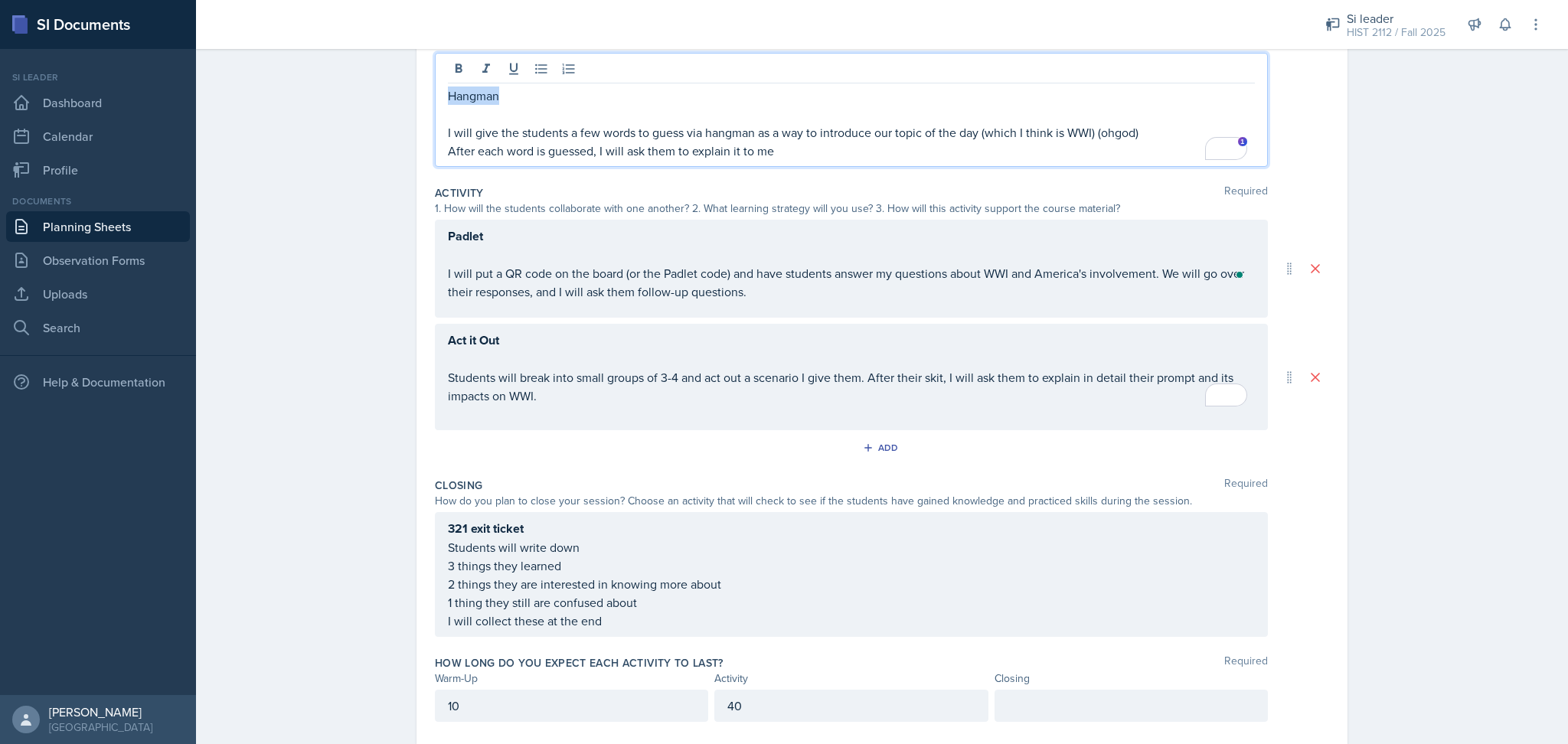
drag, startPoint x: 522, startPoint y: 83, endPoint x: 380, endPoint y: 93, distance: 142.4
click at [380, 93] on div "Planning Sheets [DATE] Planning Sheet Date [DATE] [DATE] 31 1 2 3 4 5 6 7 8 9 1…" at bounding box center [881, 309] width 1372 height 948
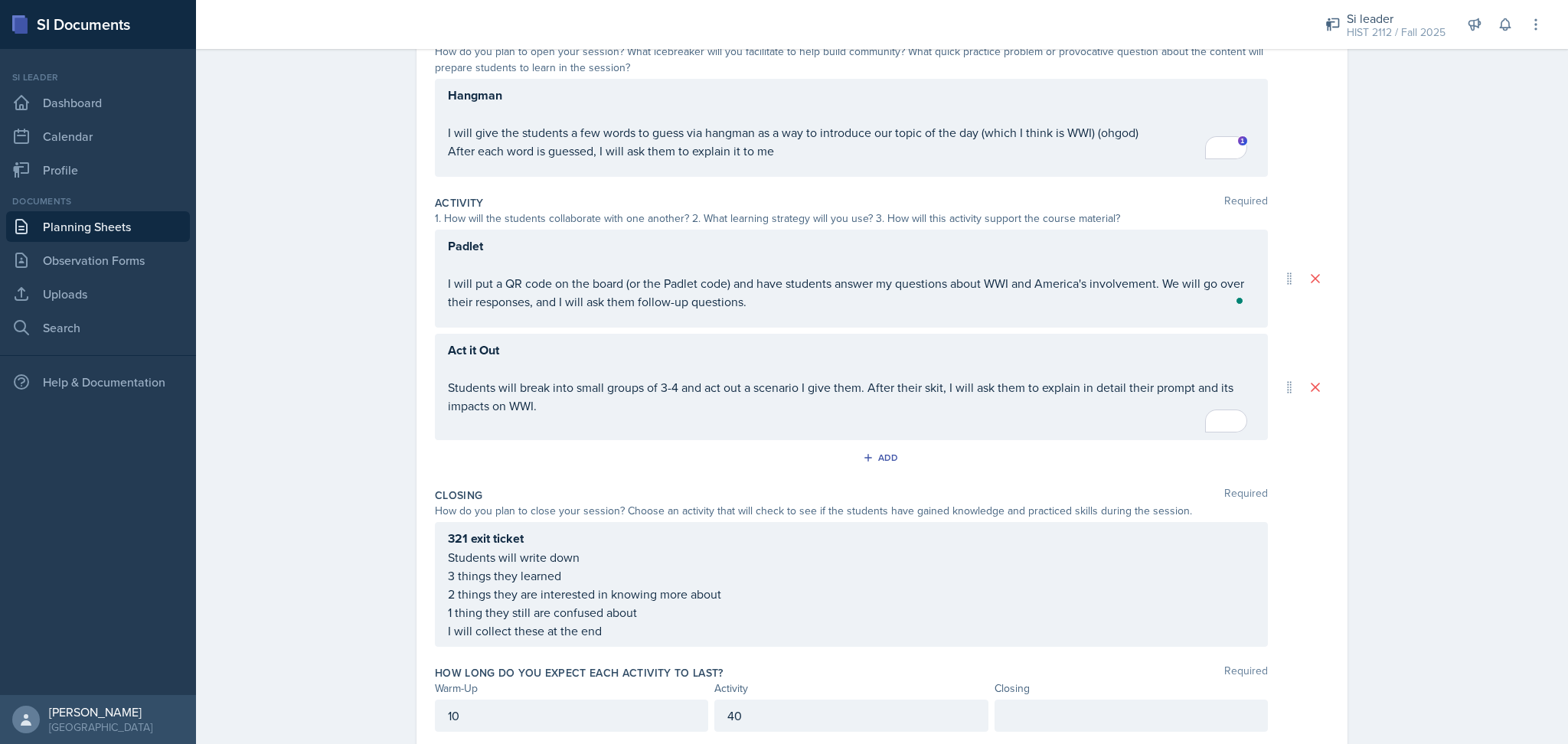
click at [335, 283] on div "Planning Sheets [DATE] Planning Sheet Date [DATE] [DATE] 31 1 2 3 4 5 6 7 8 9 1…" at bounding box center [881, 327] width 1372 height 932
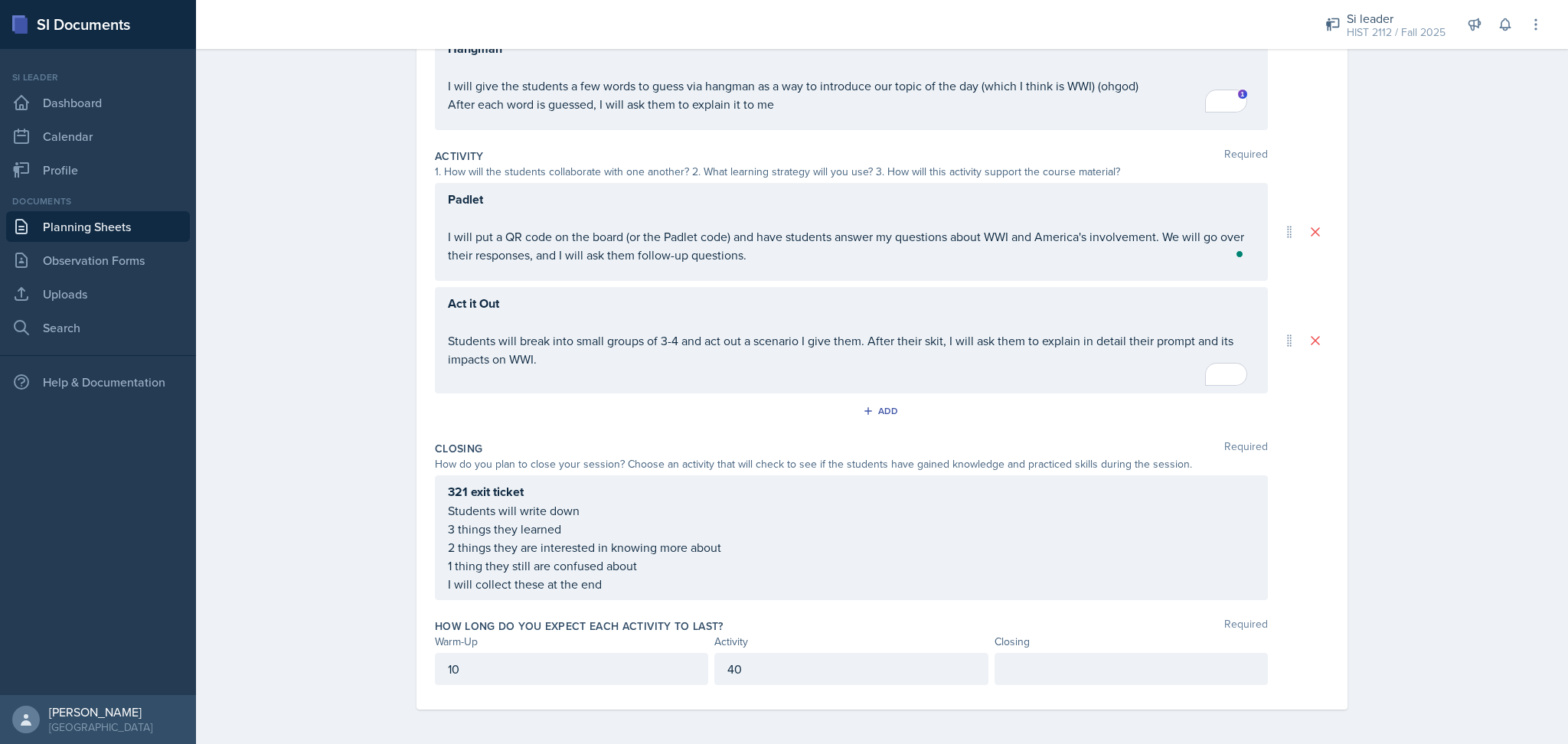
click at [530, 489] on div "321 exit ticket Students will write down 3 things they learned 2 things they ar…" at bounding box center [851, 538] width 833 height 125
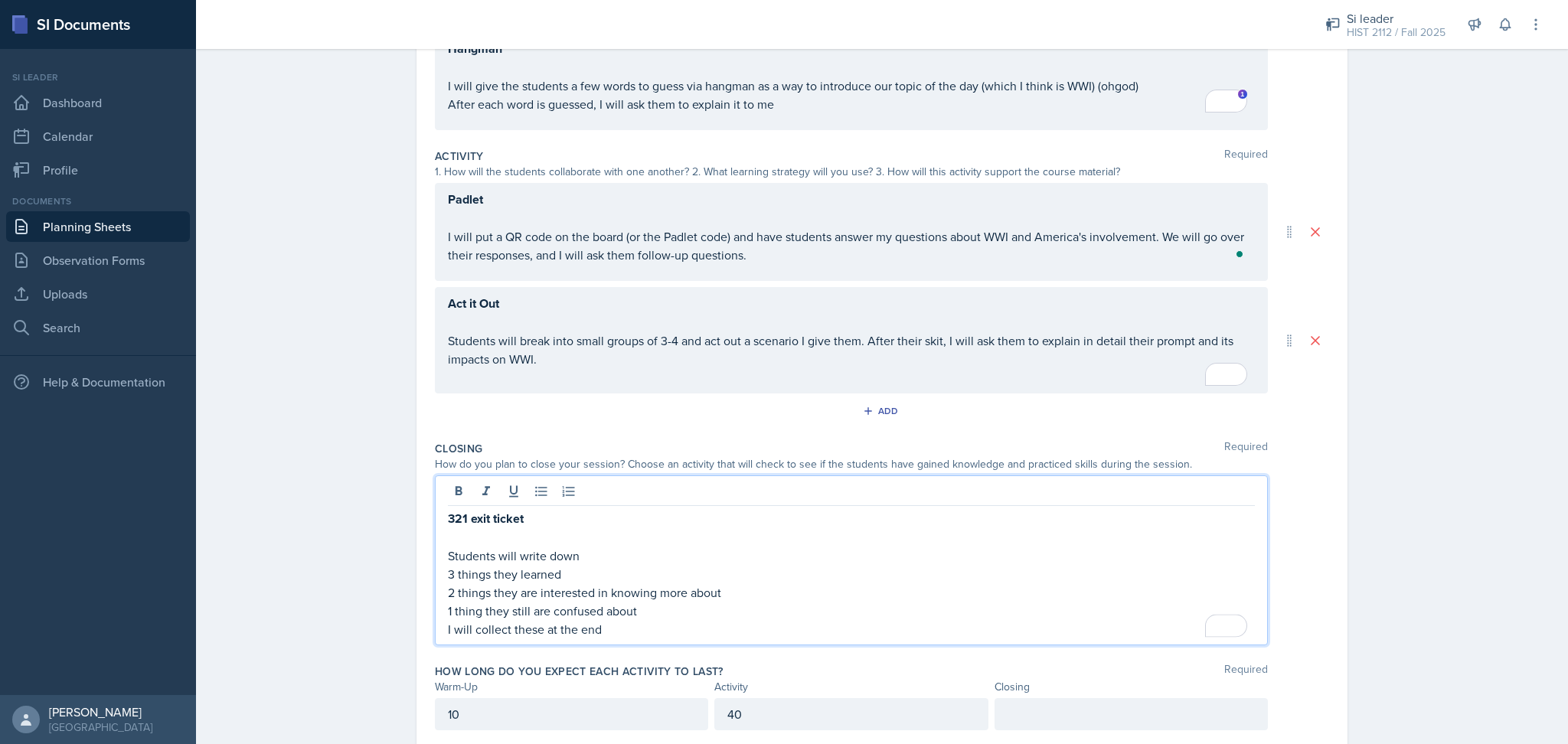
click at [1072, 441] on div "Closing Required" at bounding box center [882, 449] width 894 height 15
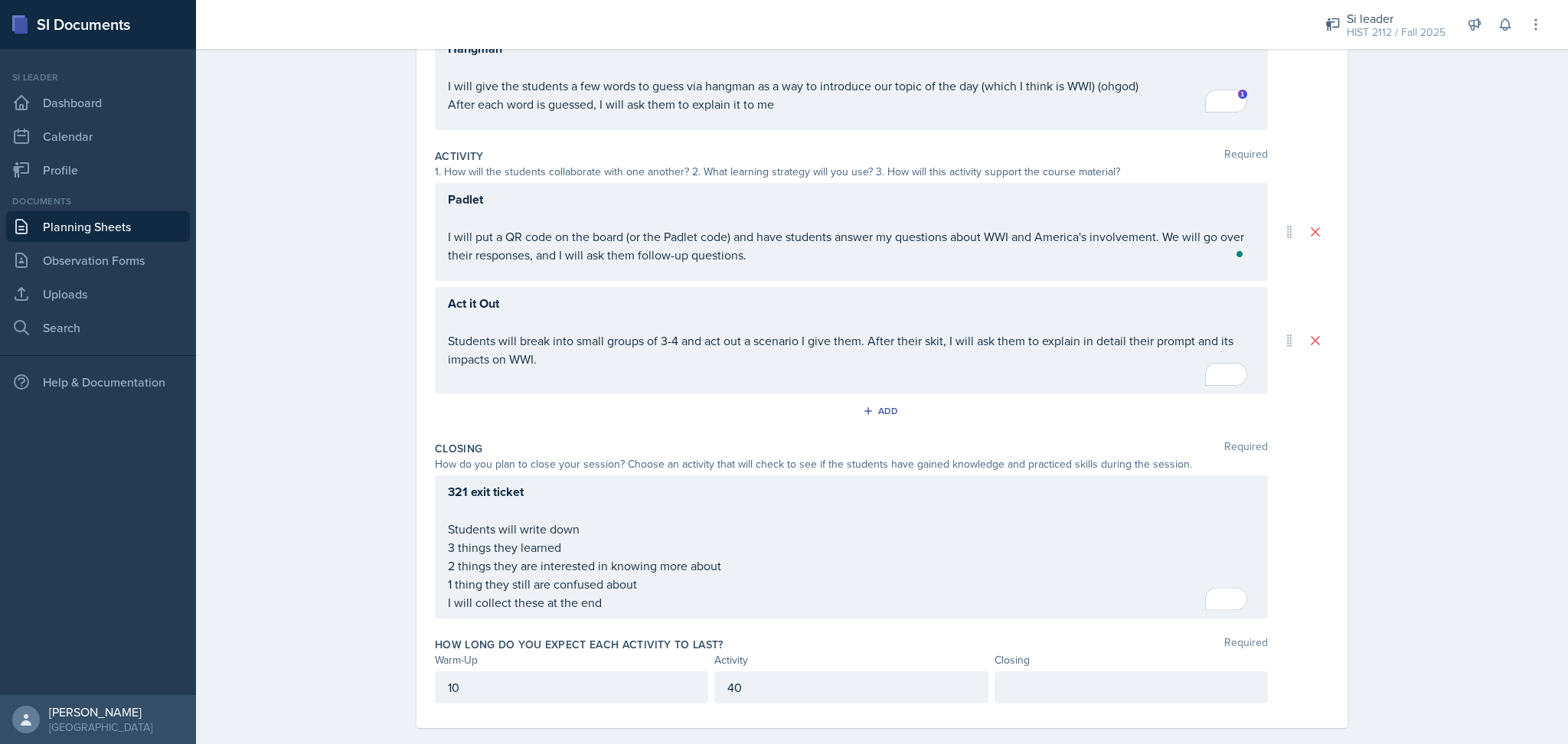
scroll to position [245, 0]
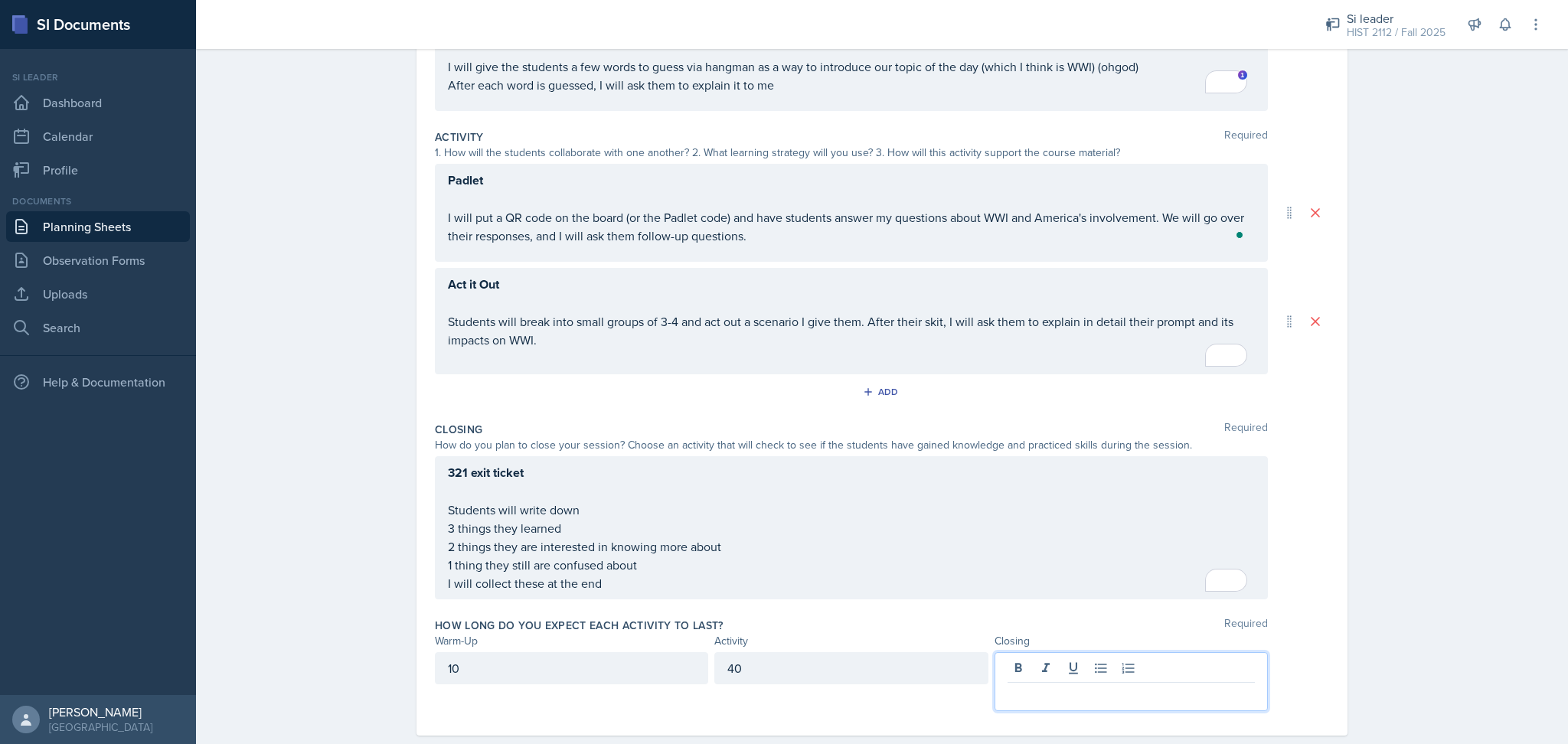
click at [1079, 664] on div at bounding box center [1130, 681] width 273 height 58
click at [1348, 629] on div "Date [DATE] [DATE] 31 1 2 3 4 5 6 7 8 9 10 11 12 13 14 15 16 17 18 19 20 21 22 …" at bounding box center [882, 323] width 980 height 898
click at [1022, 665] on div "10" at bounding box center [1130, 668] width 273 height 33
click at [1435, 673] on div "Planning Sheets [DATE] Planning Sheet Date [DATE] [DATE] 31 1 2 3 4 5 6 7 8 9 1…" at bounding box center [881, 284] width 1372 height 977
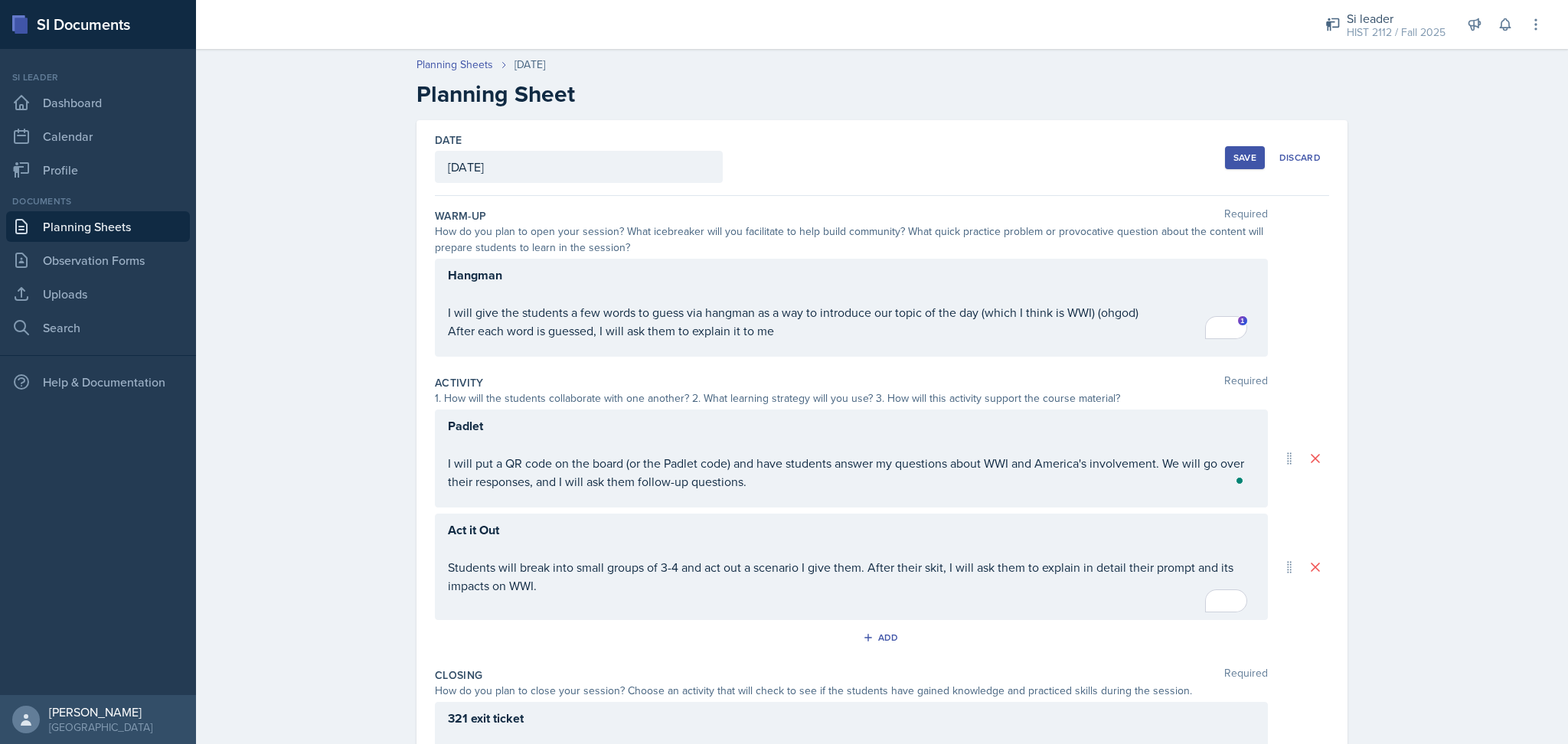
click at [1234, 162] on div "Save" at bounding box center [1245, 157] width 23 height 12
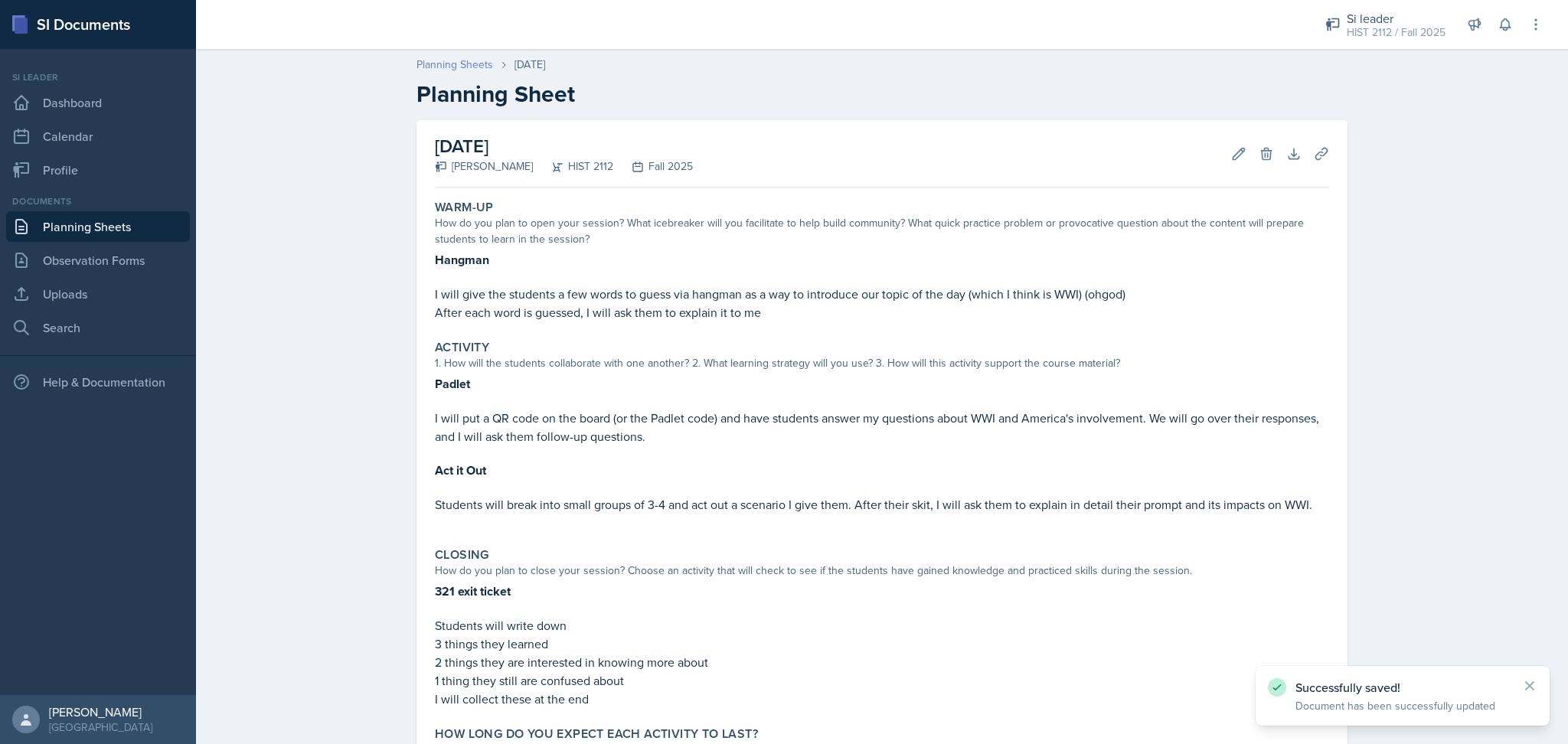
click at [447, 62] on link "Planning Sheets" at bounding box center [454, 64] width 77 height 16
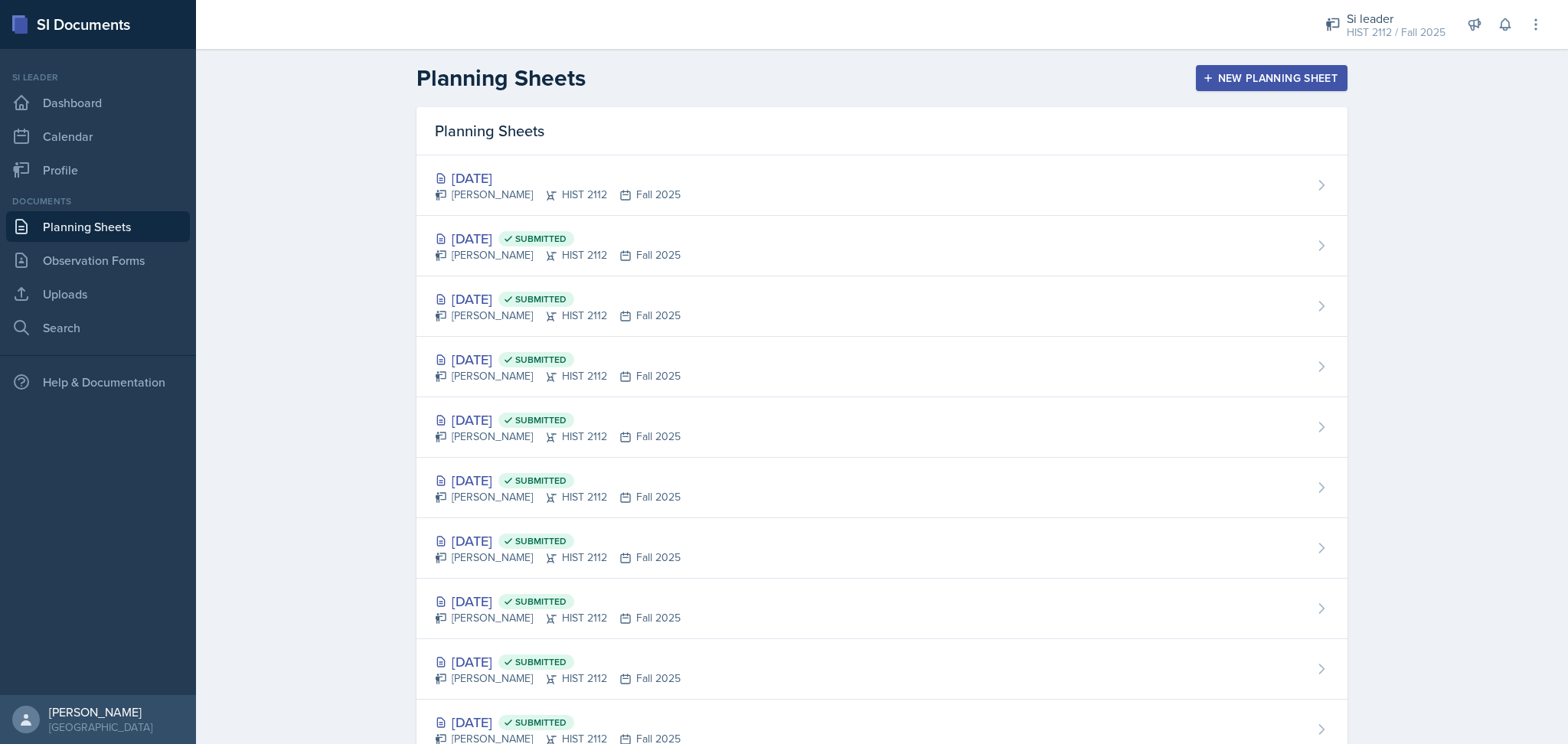
click at [1208, 72] on div "New Planning Sheet" at bounding box center [1271, 78] width 131 height 12
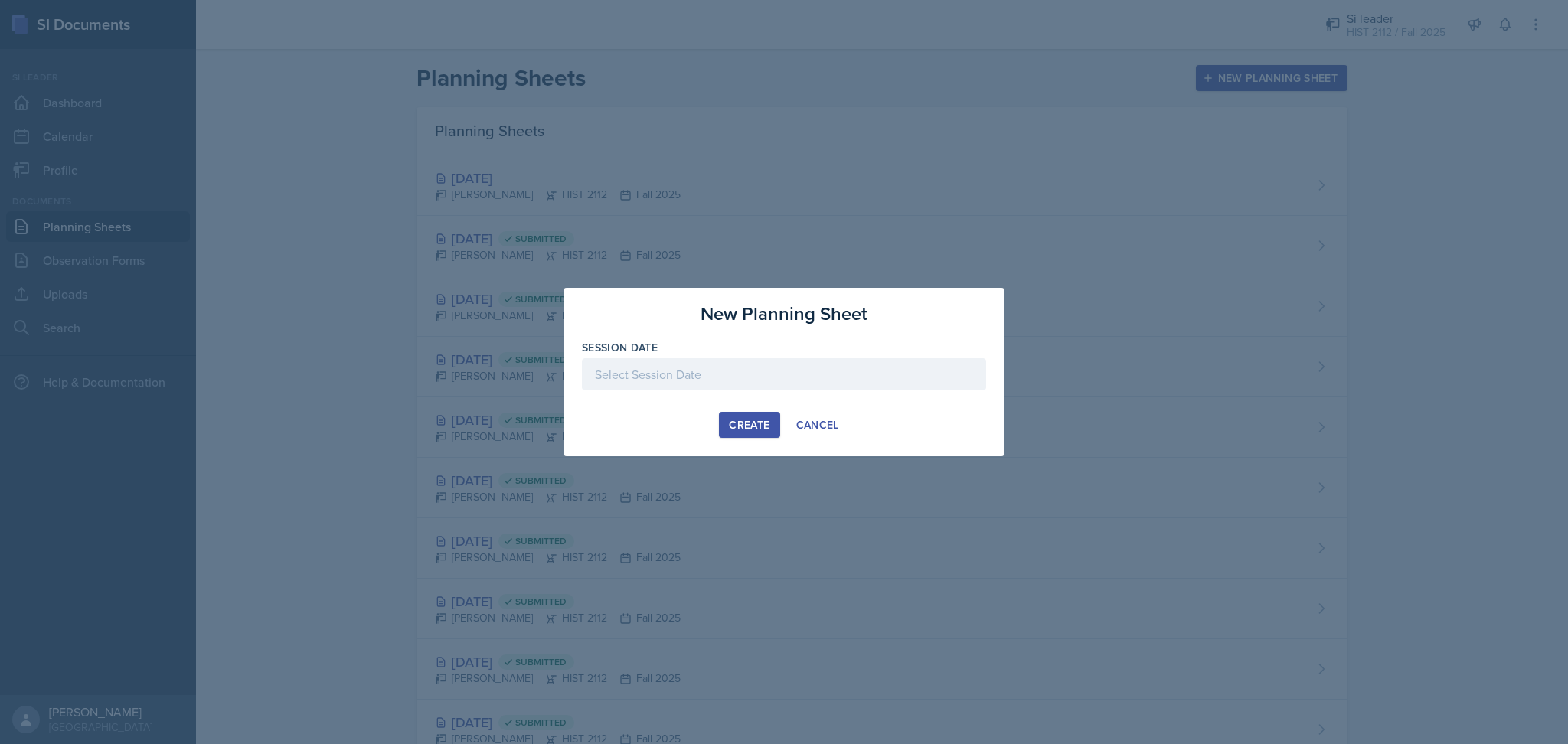
click at [661, 367] on div at bounding box center [784, 375] width 404 height 33
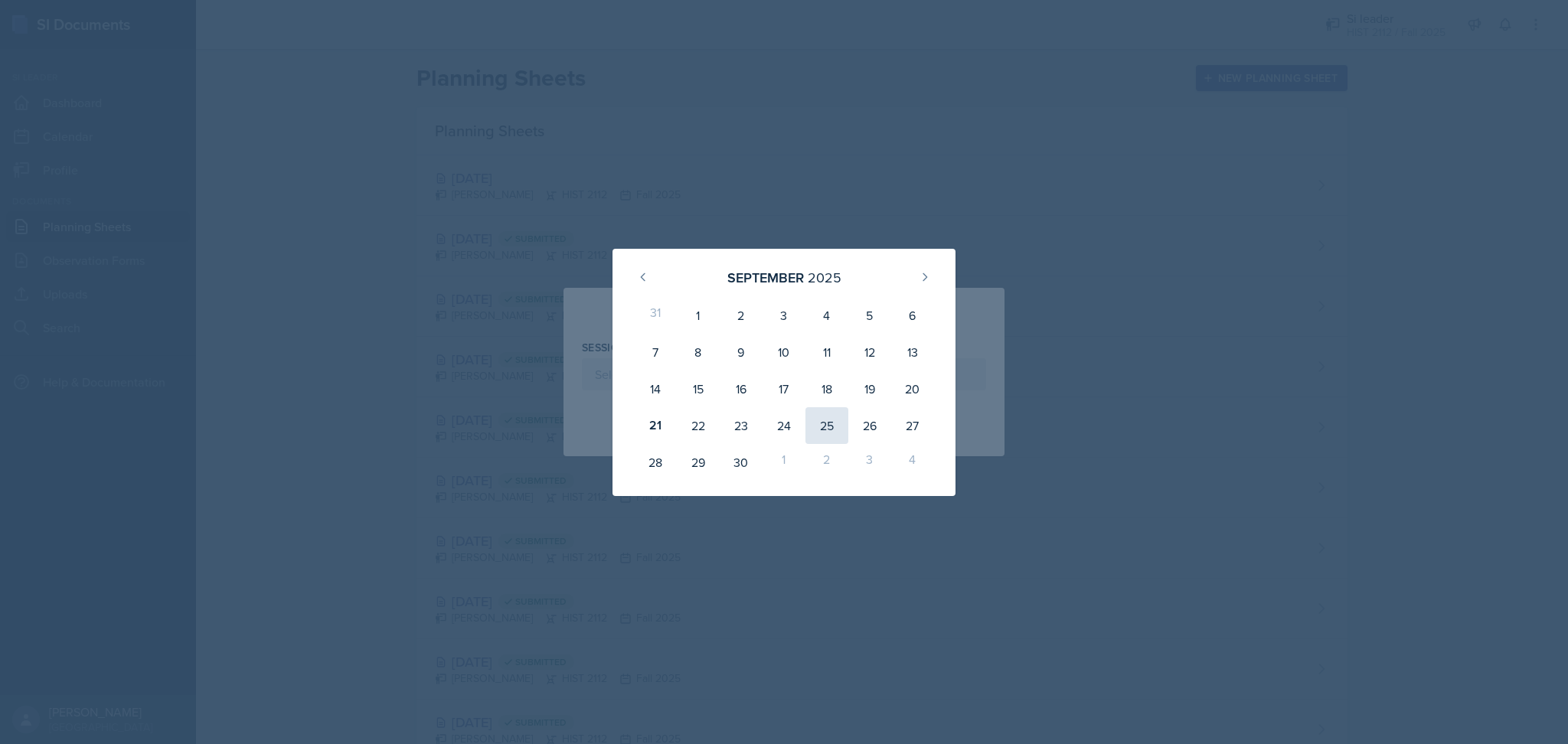
click at [828, 418] on div "25" at bounding box center [826, 426] width 43 height 36
type input "September 25th, 2025"
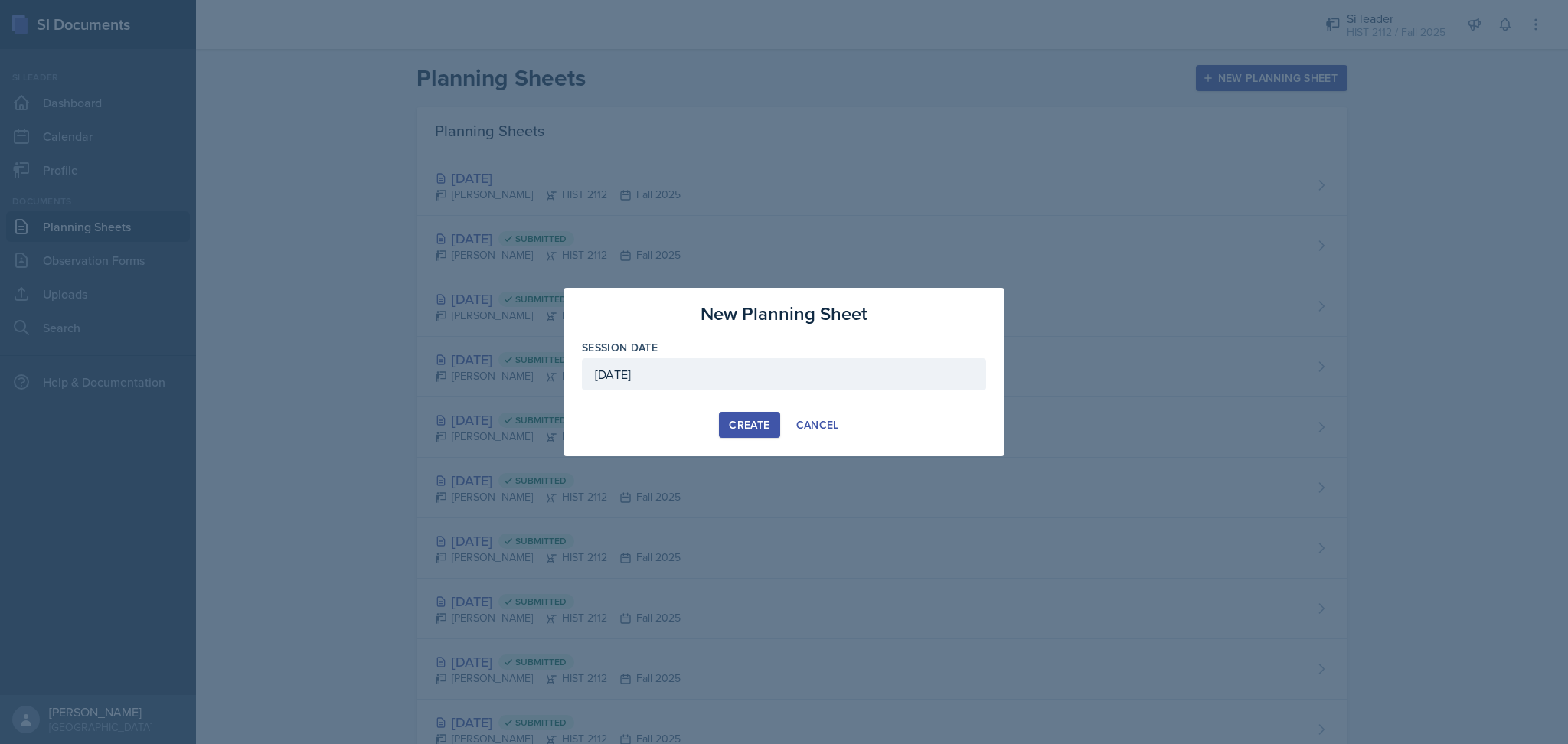
click at [750, 428] on div "Create" at bounding box center [749, 425] width 40 height 12
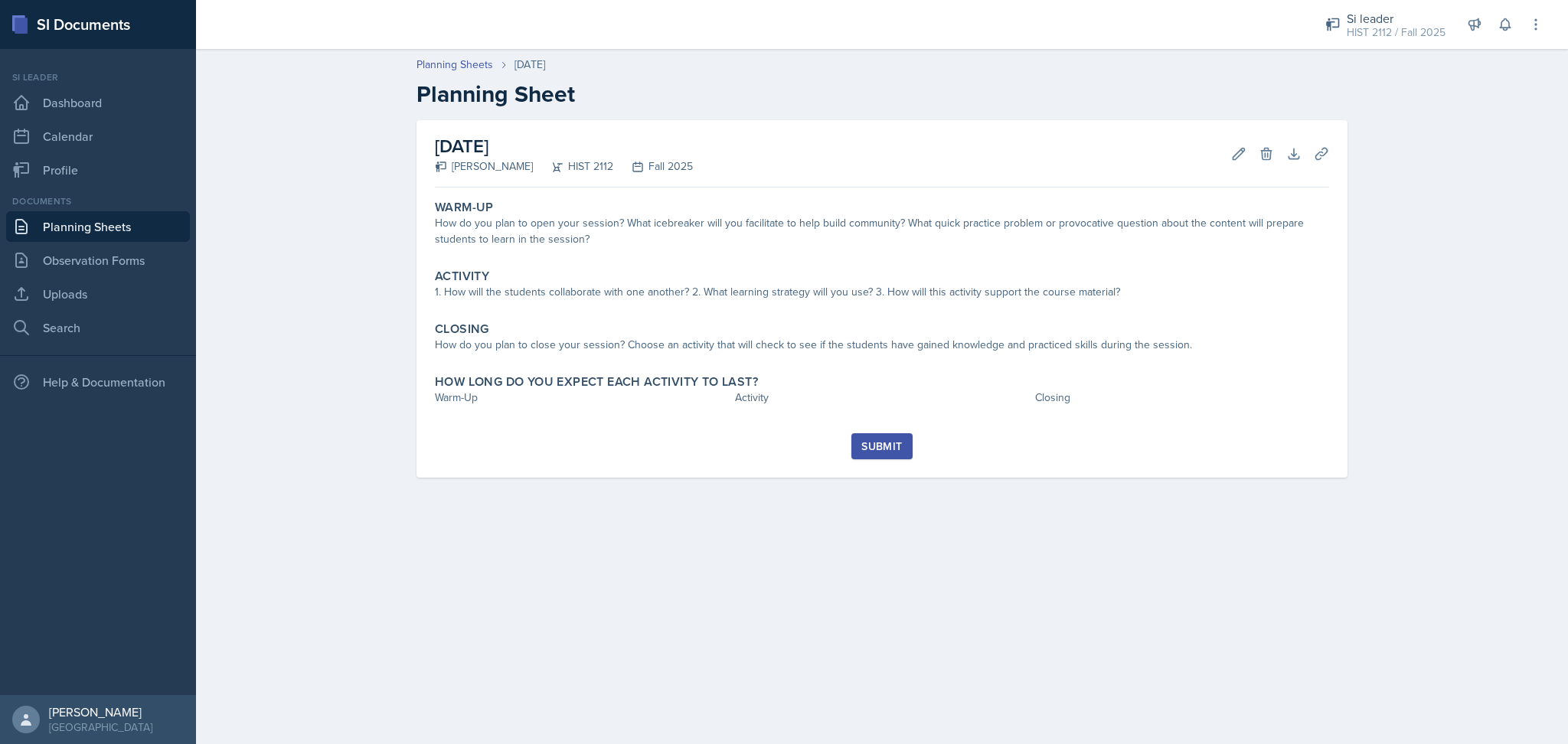
click at [526, 260] on div "Warm-Up How do you plan to open your session? What icebreaker will you facilita…" at bounding box center [882, 314] width 894 height 240
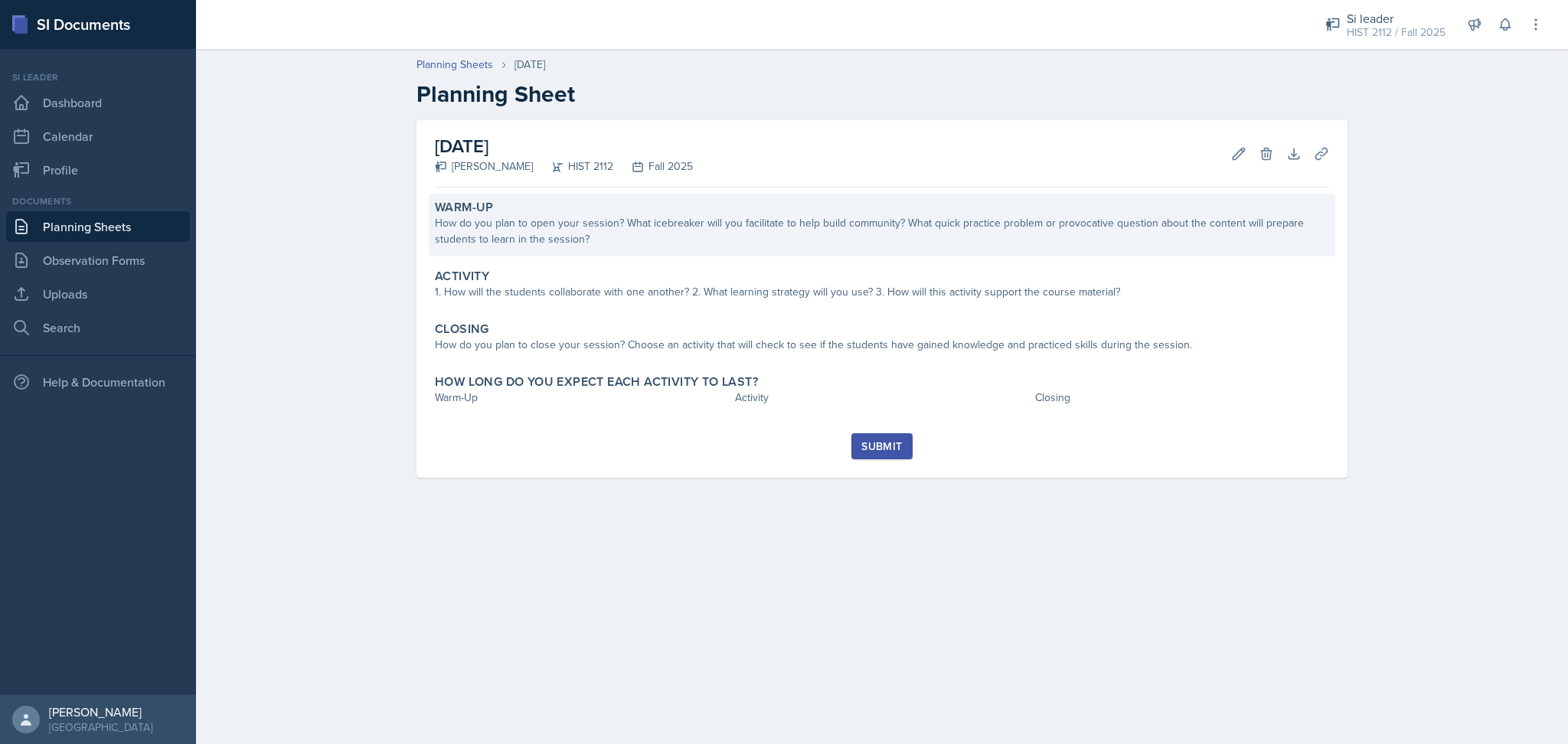
click at [516, 243] on div "How do you plan to open your session? What icebreaker will you facilitate to he…" at bounding box center [882, 231] width 894 height 33
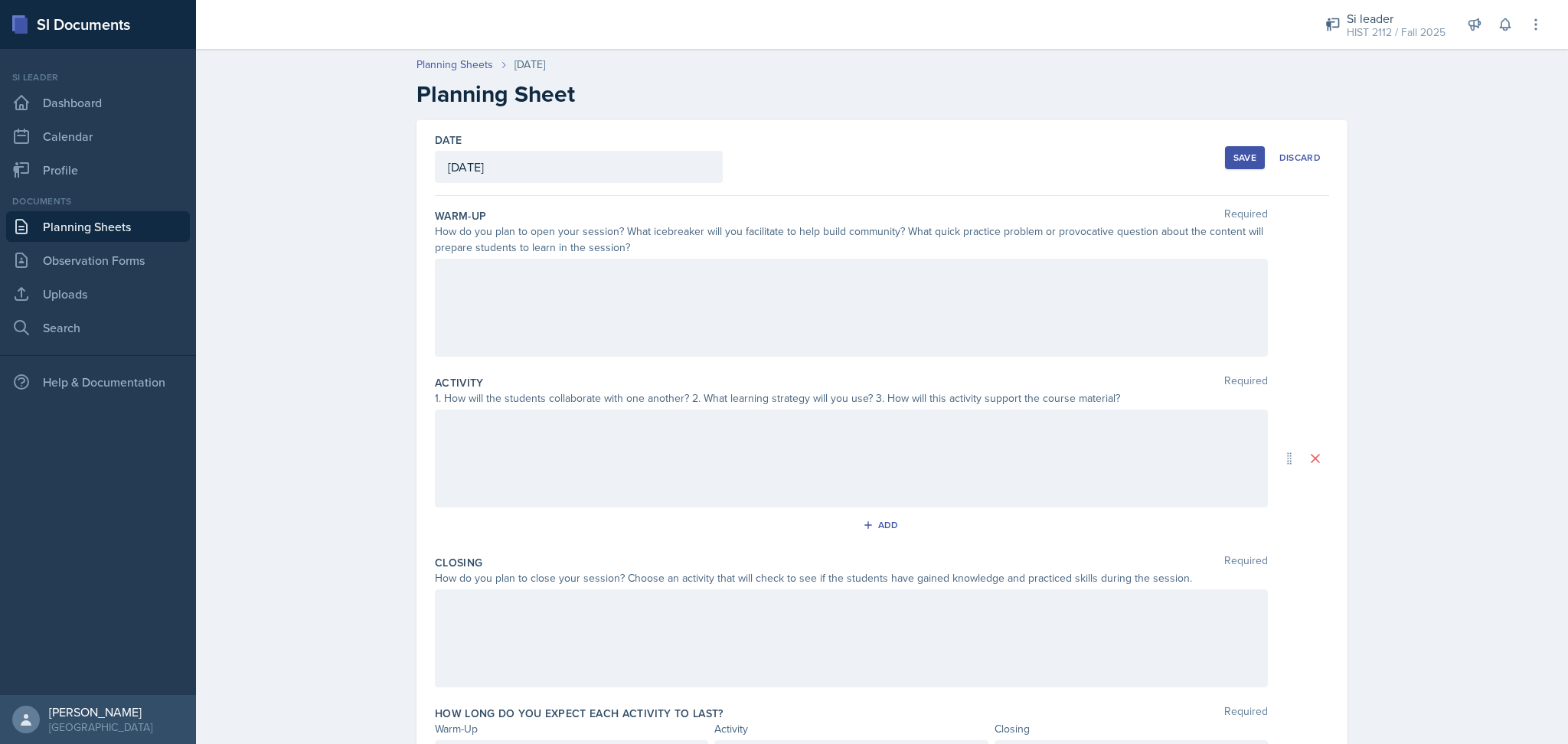
click at [530, 286] on div at bounding box center [851, 308] width 833 height 98
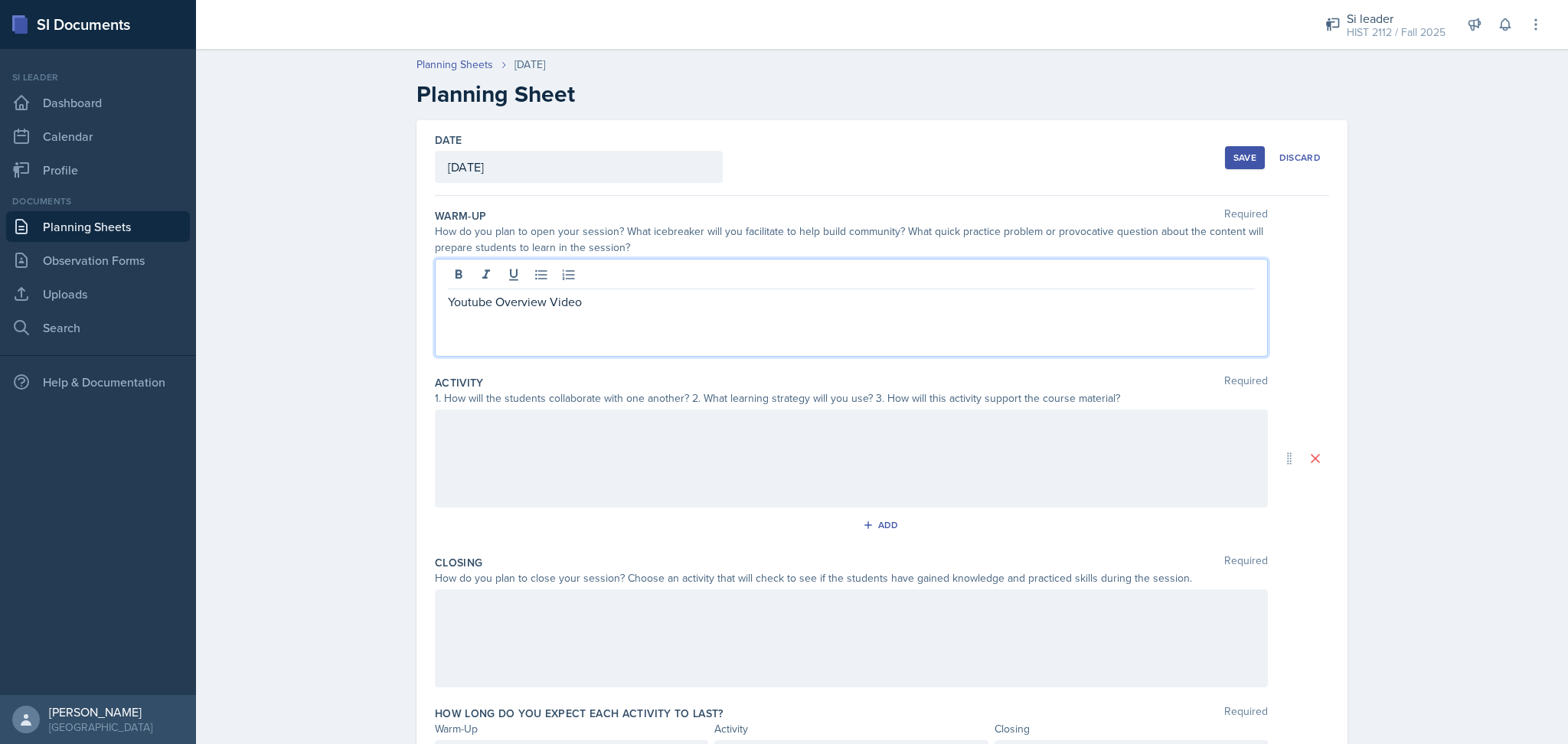
click at [469, 305] on p "Youtube Overview Video" at bounding box center [851, 301] width 807 height 18
click at [591, 302] on p "YouTube Overview Video" at bounding box center [851, 301] width 807 height 18
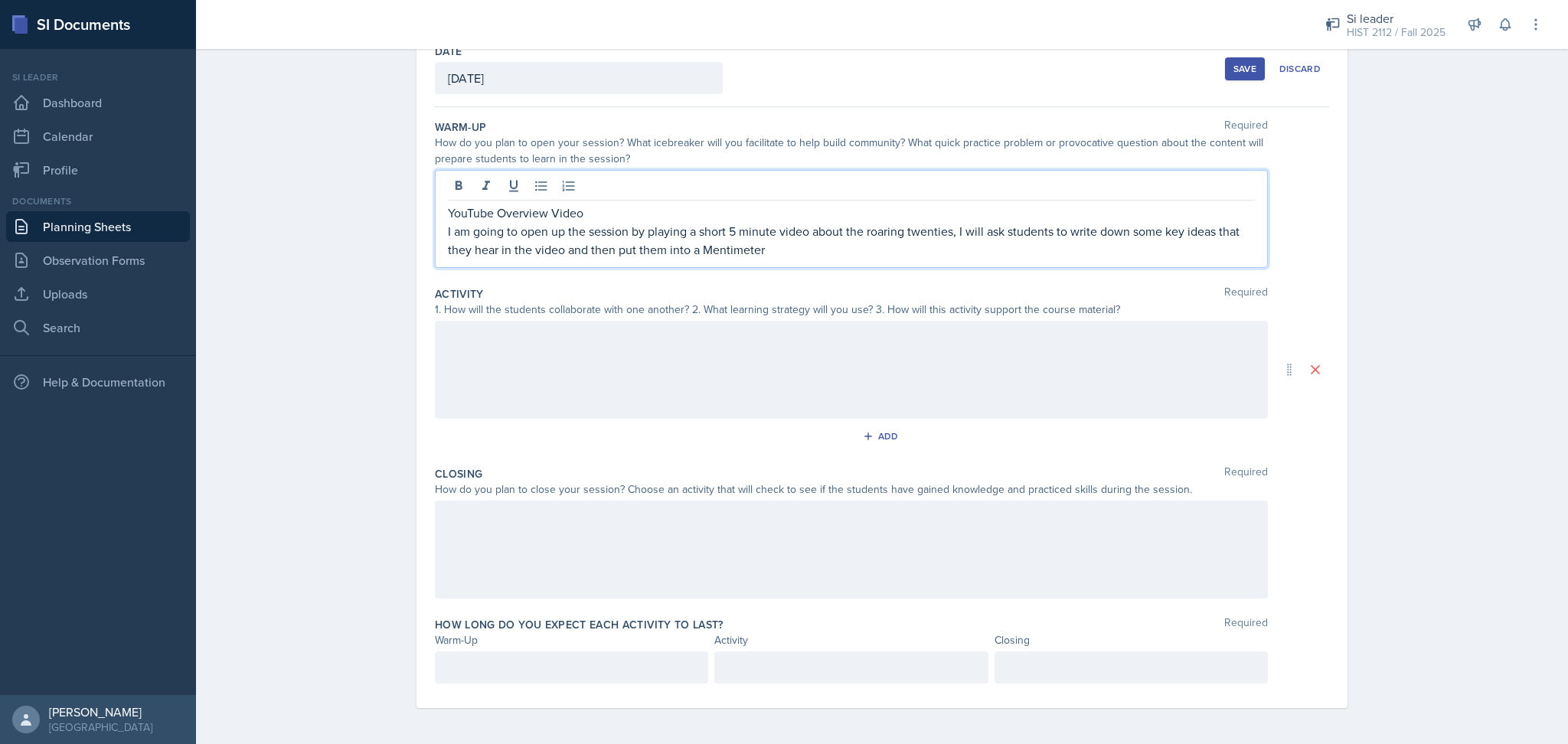
click at [567, 672] on p at bounding box center [571, 667] width 247 height 18
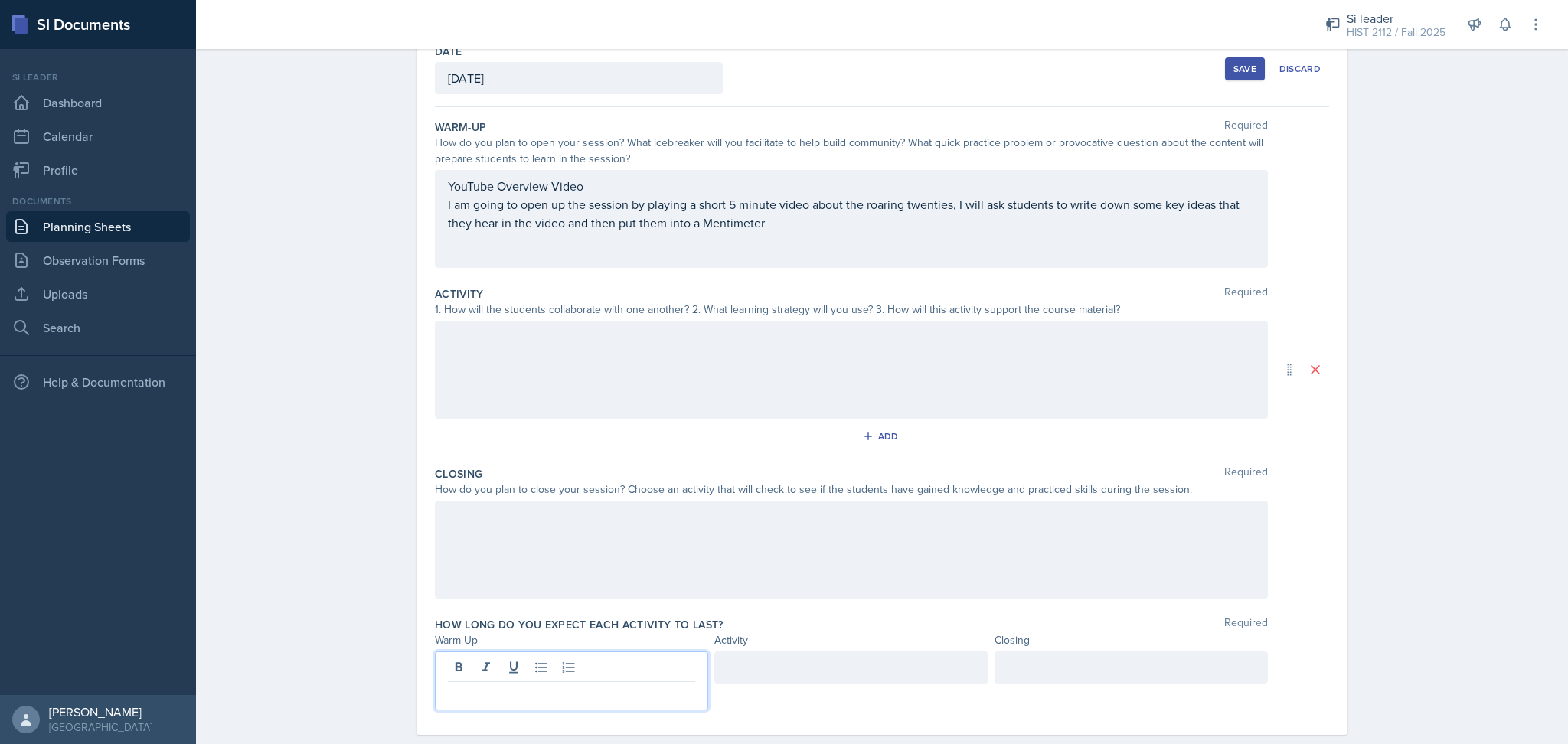
scroll to position [116, 0]
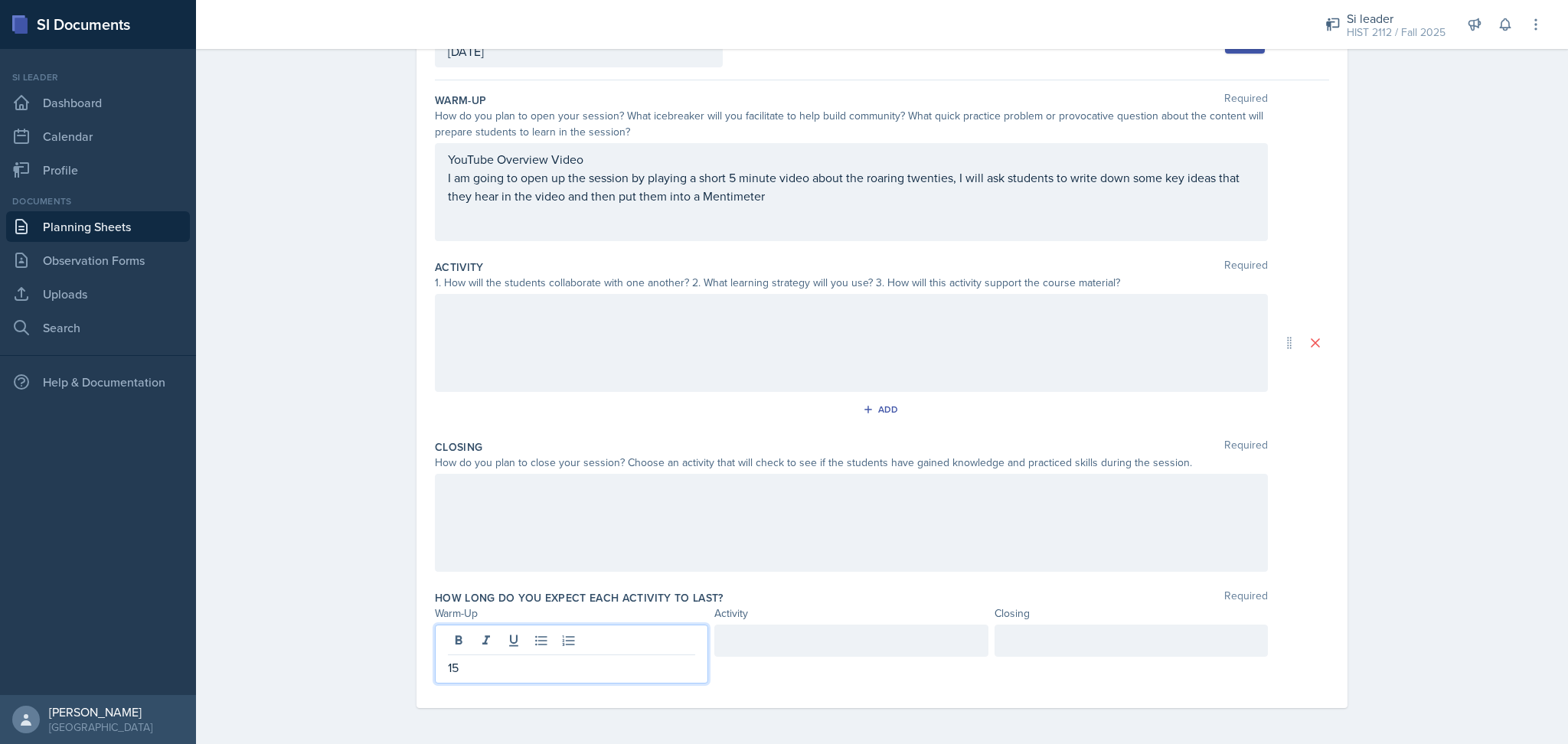
click at [788, 601] on div "How long do you expect each activity to last? Required" at bounding box center [882, 598] width 894 height 15
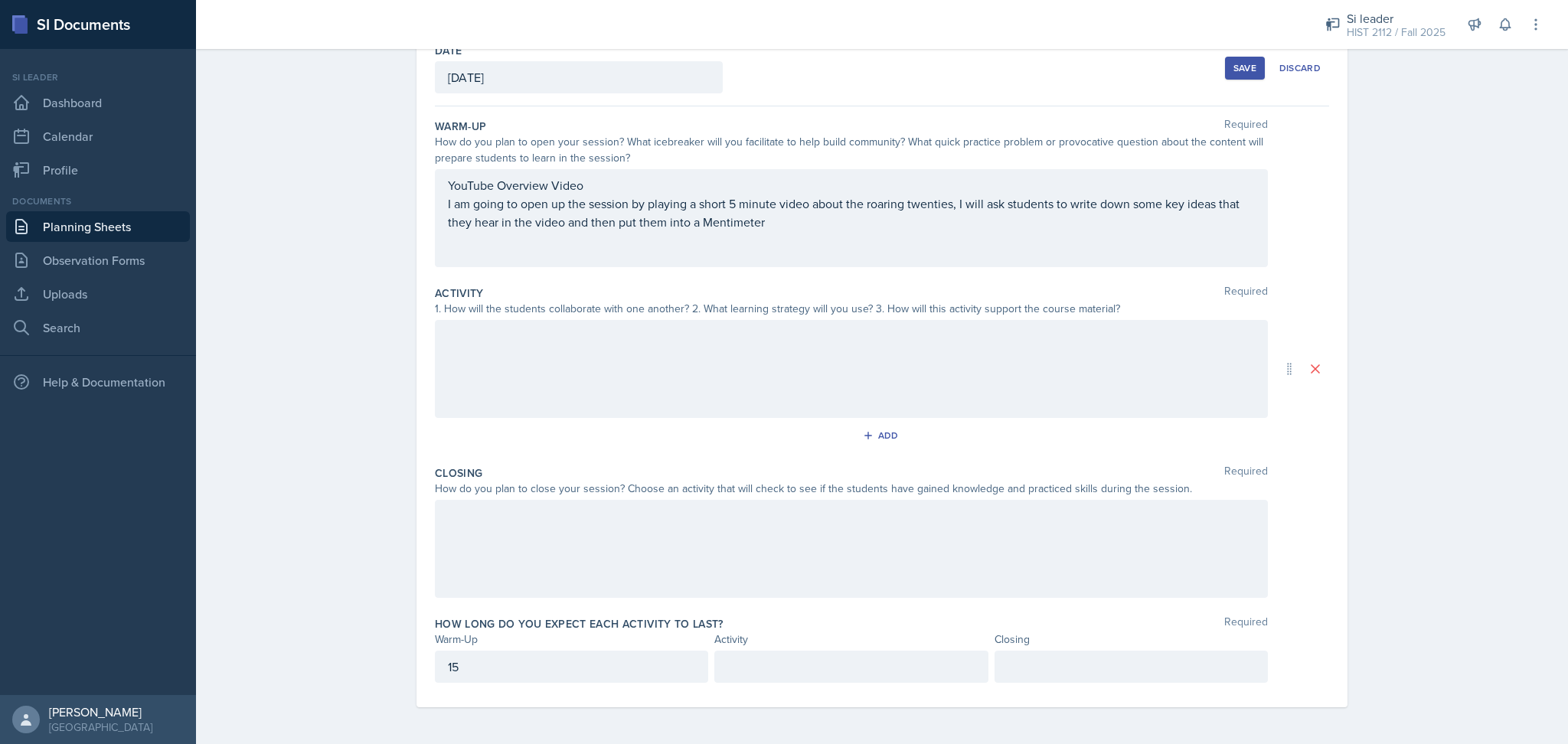
scroll to position [89, 0]
click at [829, 234] on div "YouTube Overview Video I am going to open up the session by playing a short 5 m…" at bounding box center [851, 219] width 833 height 98
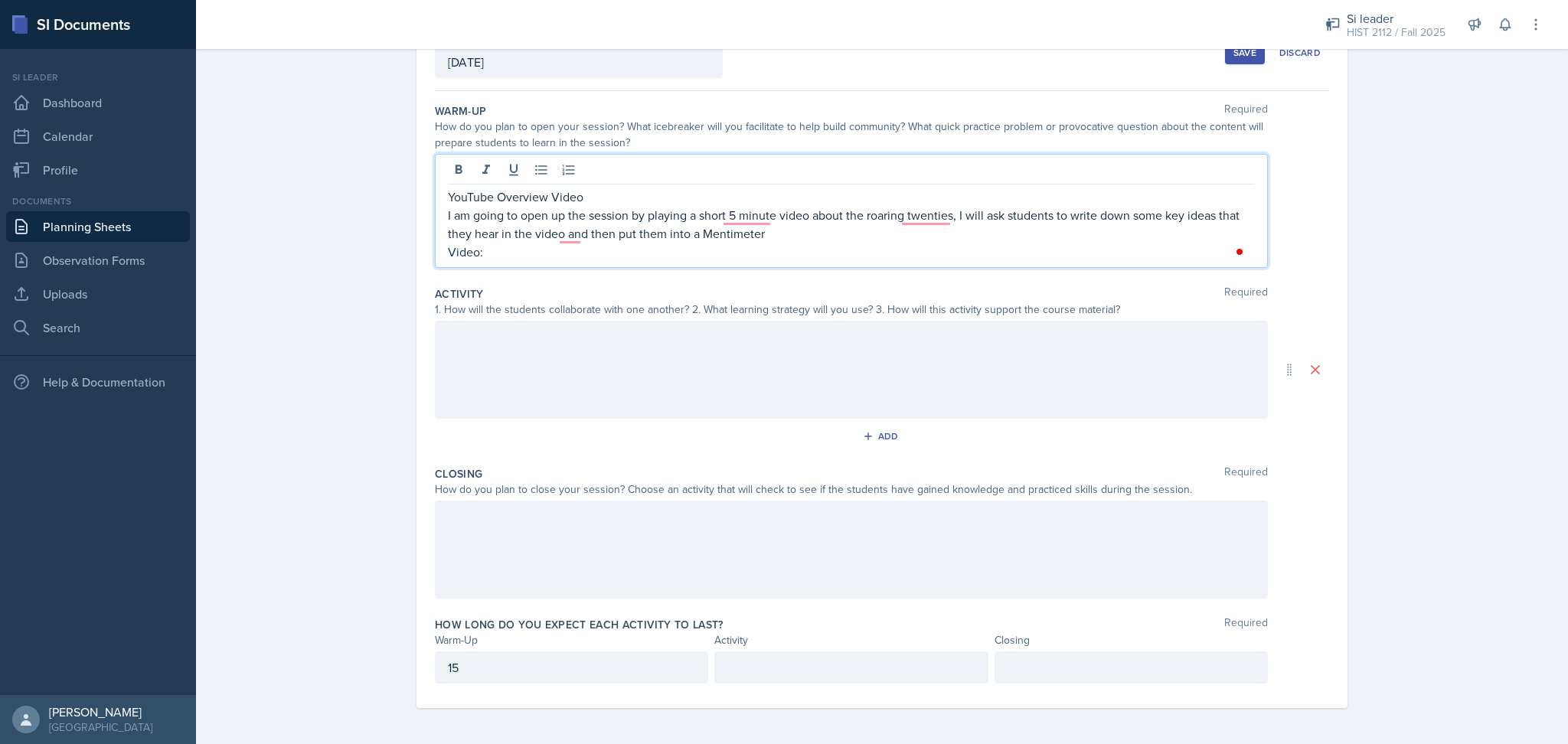
scroll to position [115, 0]
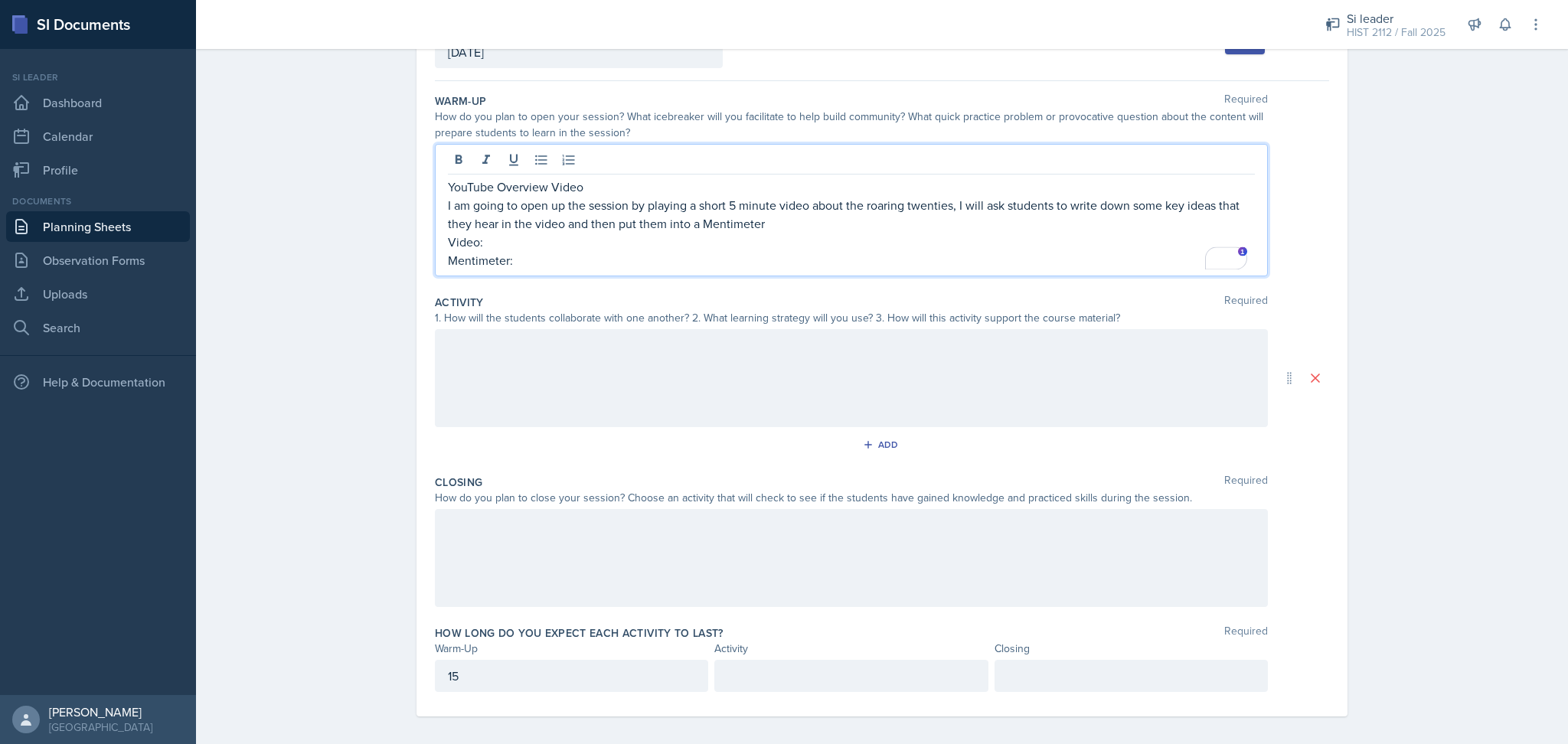
click at [496, 242] on p "Video:" at bounding box center [851, 242] width 807 height 18
click at [538, 256] on p "Mentimeter:" at bounding box center [851, 260] width 807 height 18
click at [586, 386] on div at bounding box center [851, 378] width 833 height 98
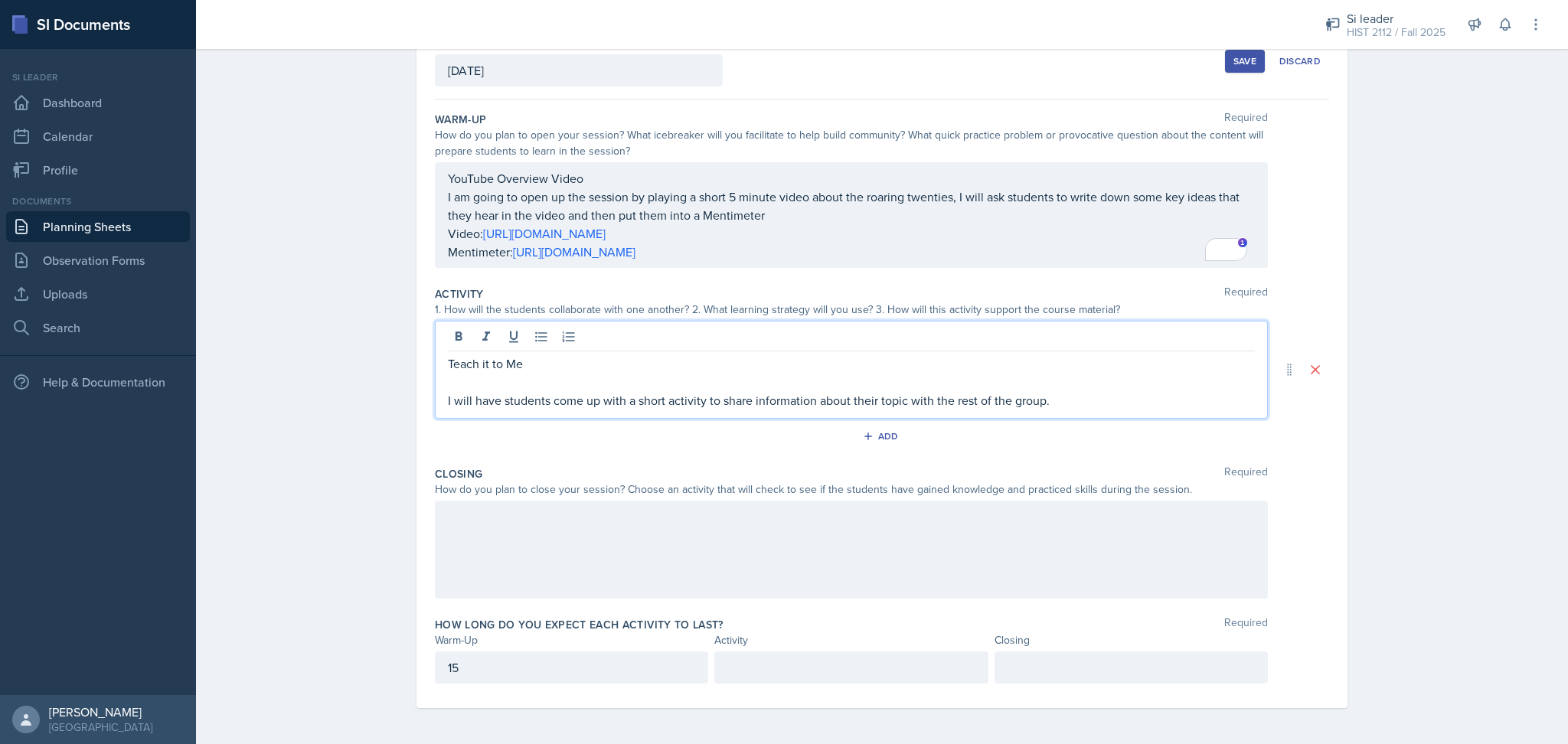
click at [496, 399] on p "I will have students come up with a short activity to share information about t…" at bounding box center [851, 400] width 807 height 18
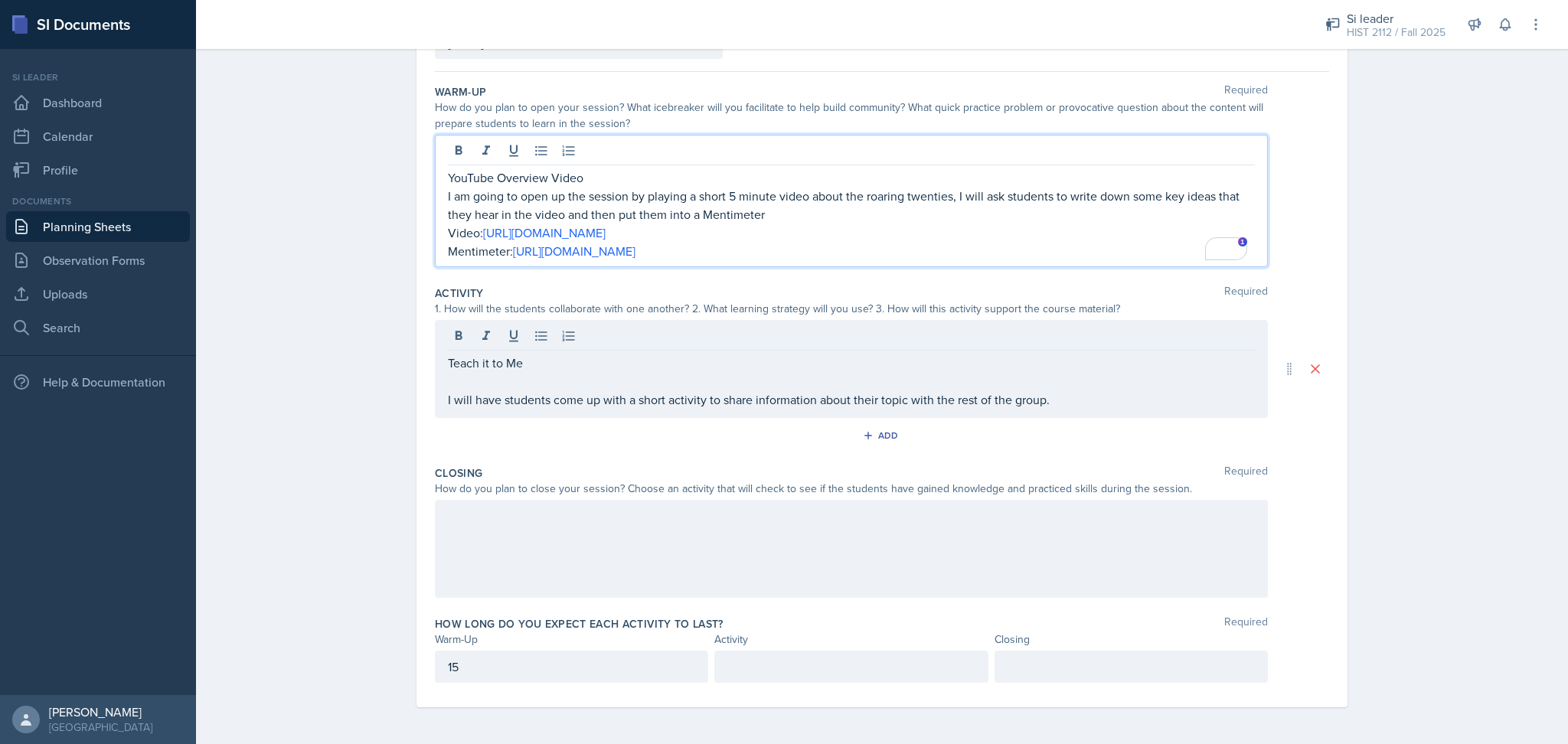
drag, startPoint x: 505, startPoint y: 249, endPoint x: 1165, endPoint y: 257, distance: 660.0
click at [1165, 257] on p "Mentimeter: https://www.mentimeter.com/app/presentation/alwa4cts3r1kj9y4zhpmz9k…" at bounding box center [851, 250] width 807 height 18
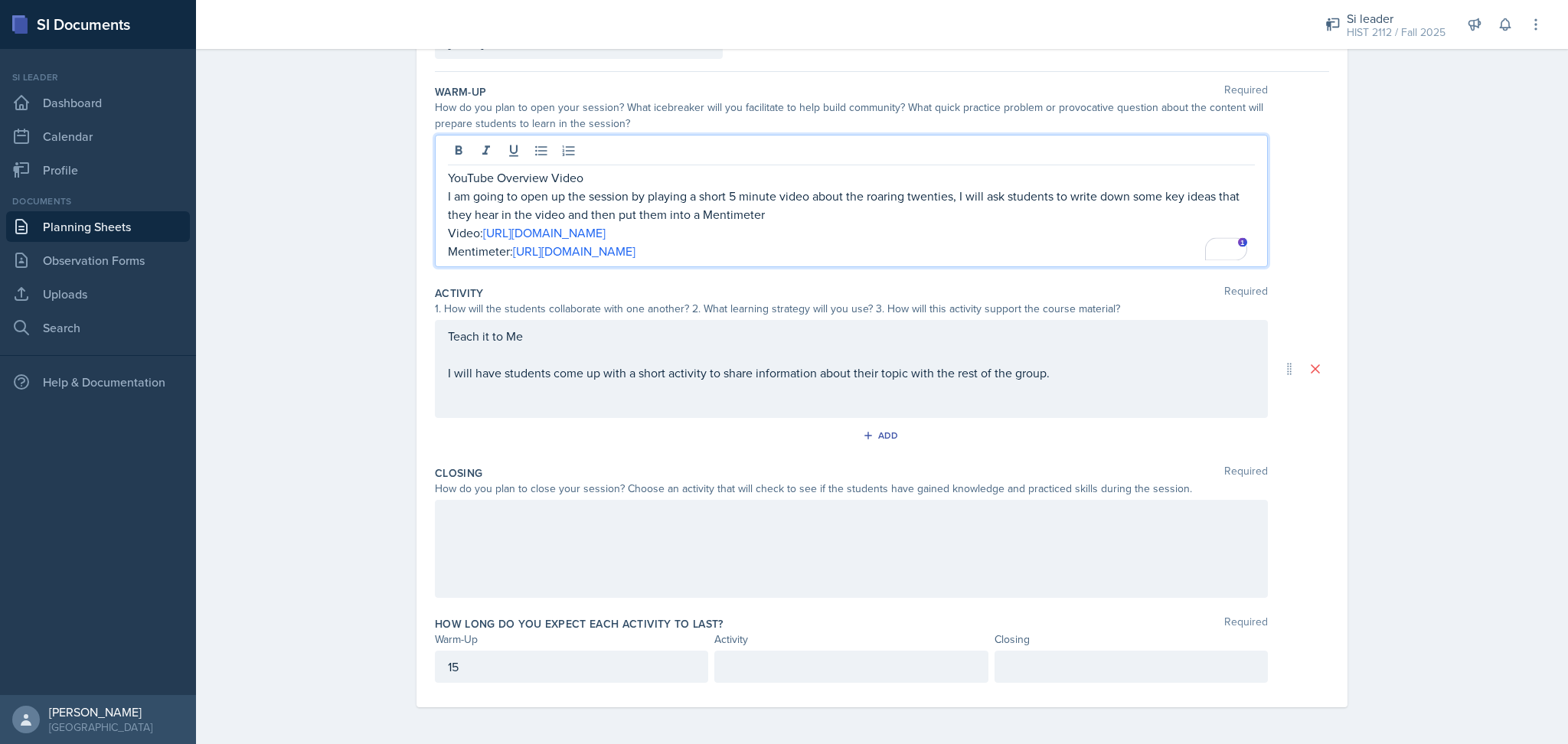
click at [1023, 470] on div "Closing Required" at bounding box center [882, 474] width 894 height 15
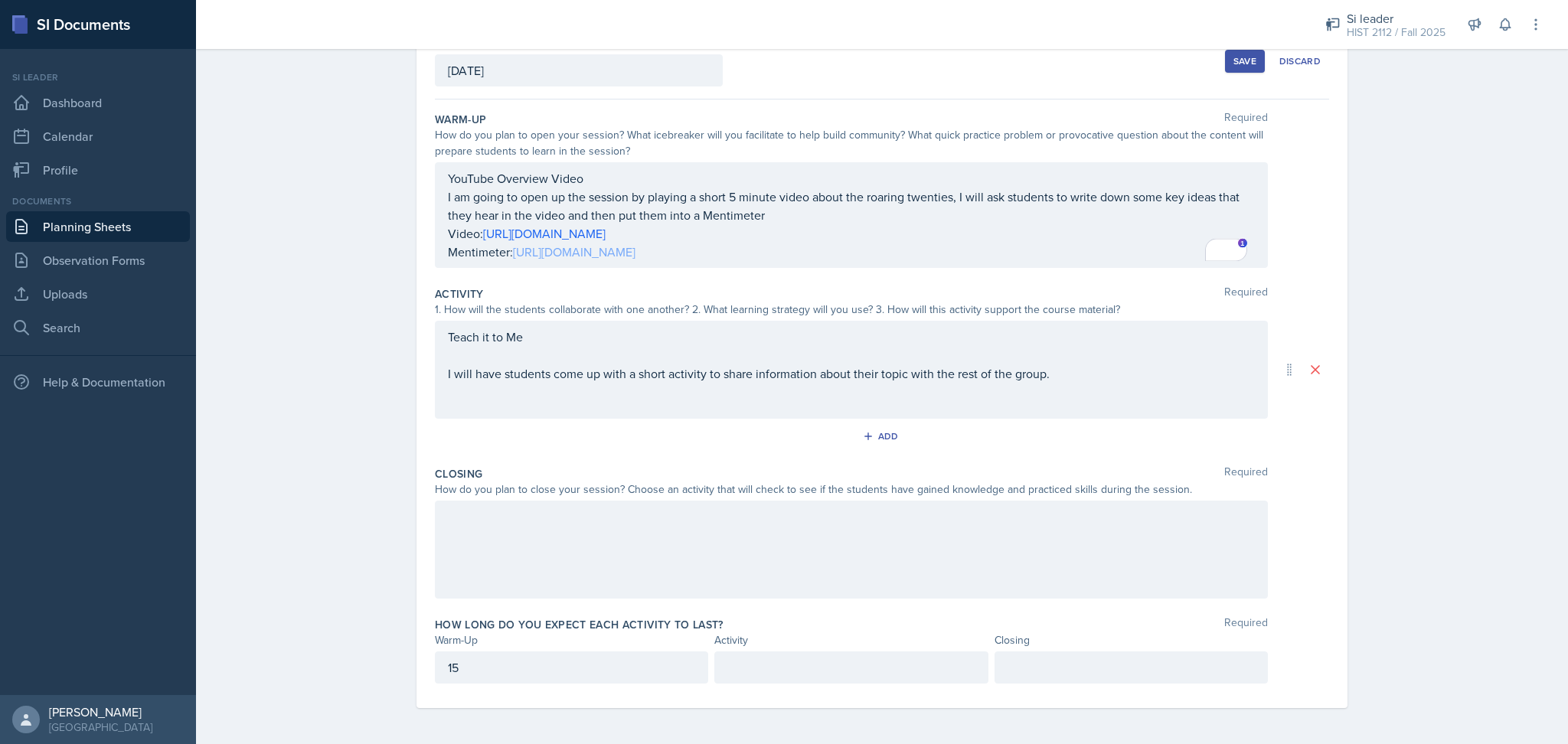
click at [625, 250] on link "https://www.menti.com/alcjmee4om8o" at bounding box center [574, 252] width 123 height 17
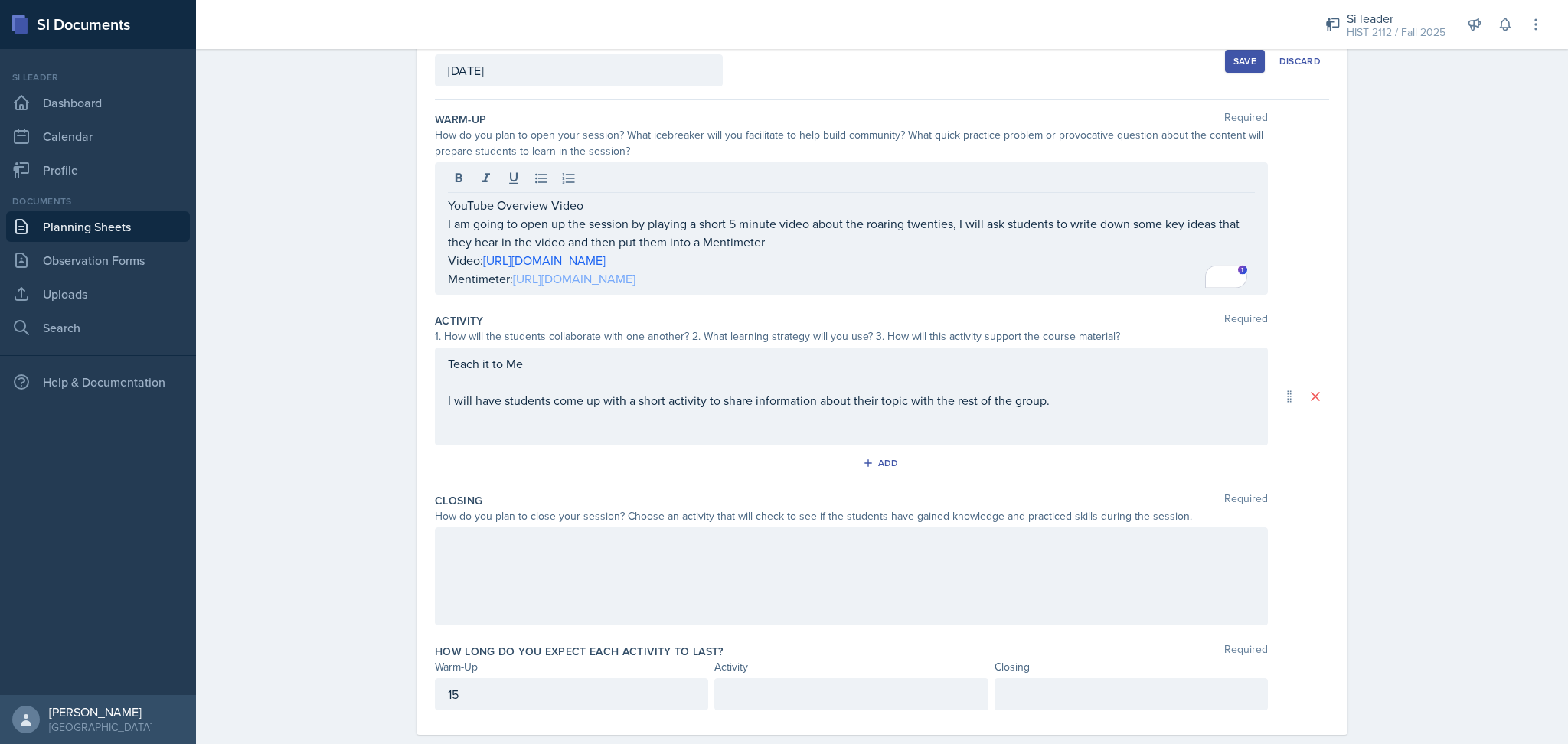
scroll to position [124, 0]
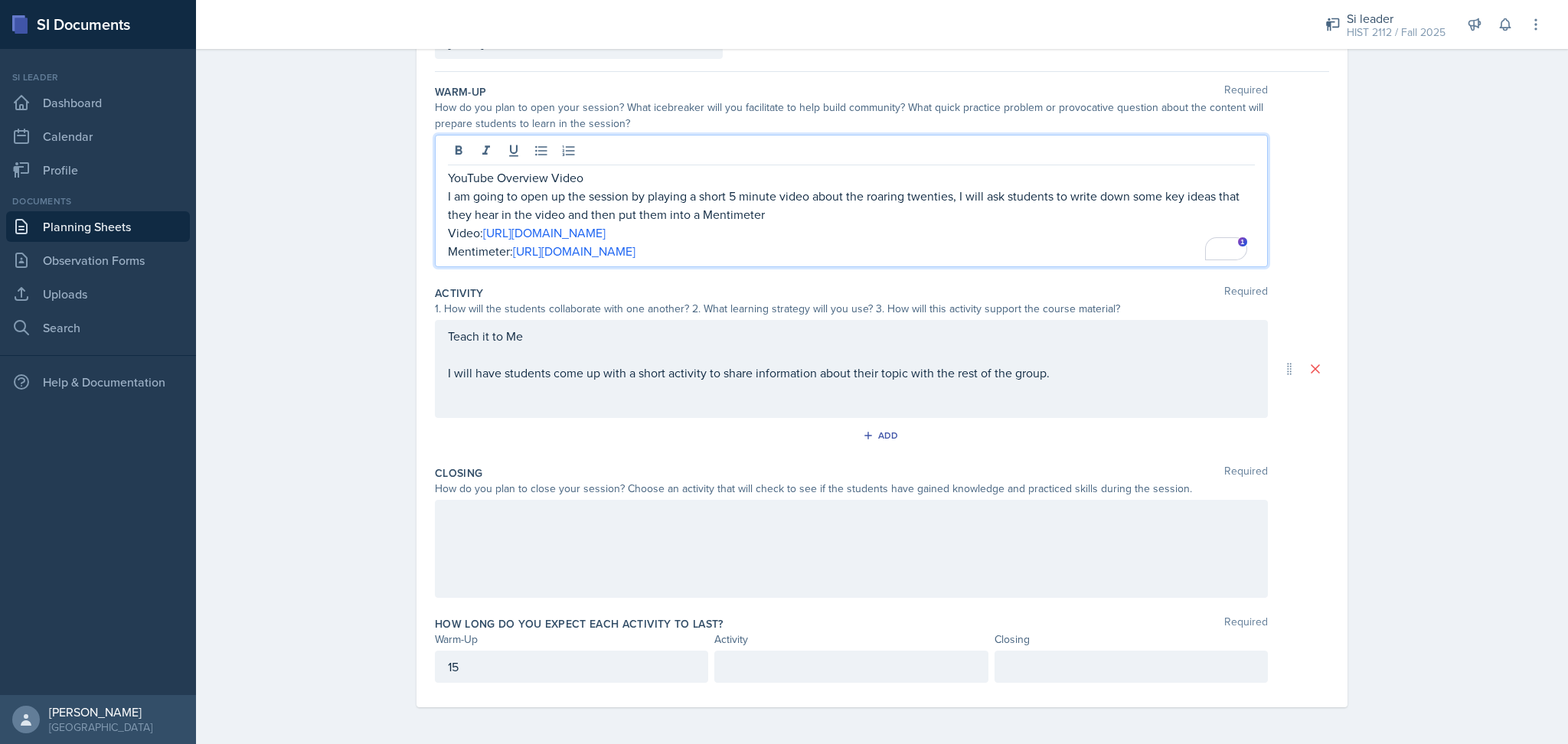
click at [542, 559] on div at bounding box center [851, 549] width 833 height 98
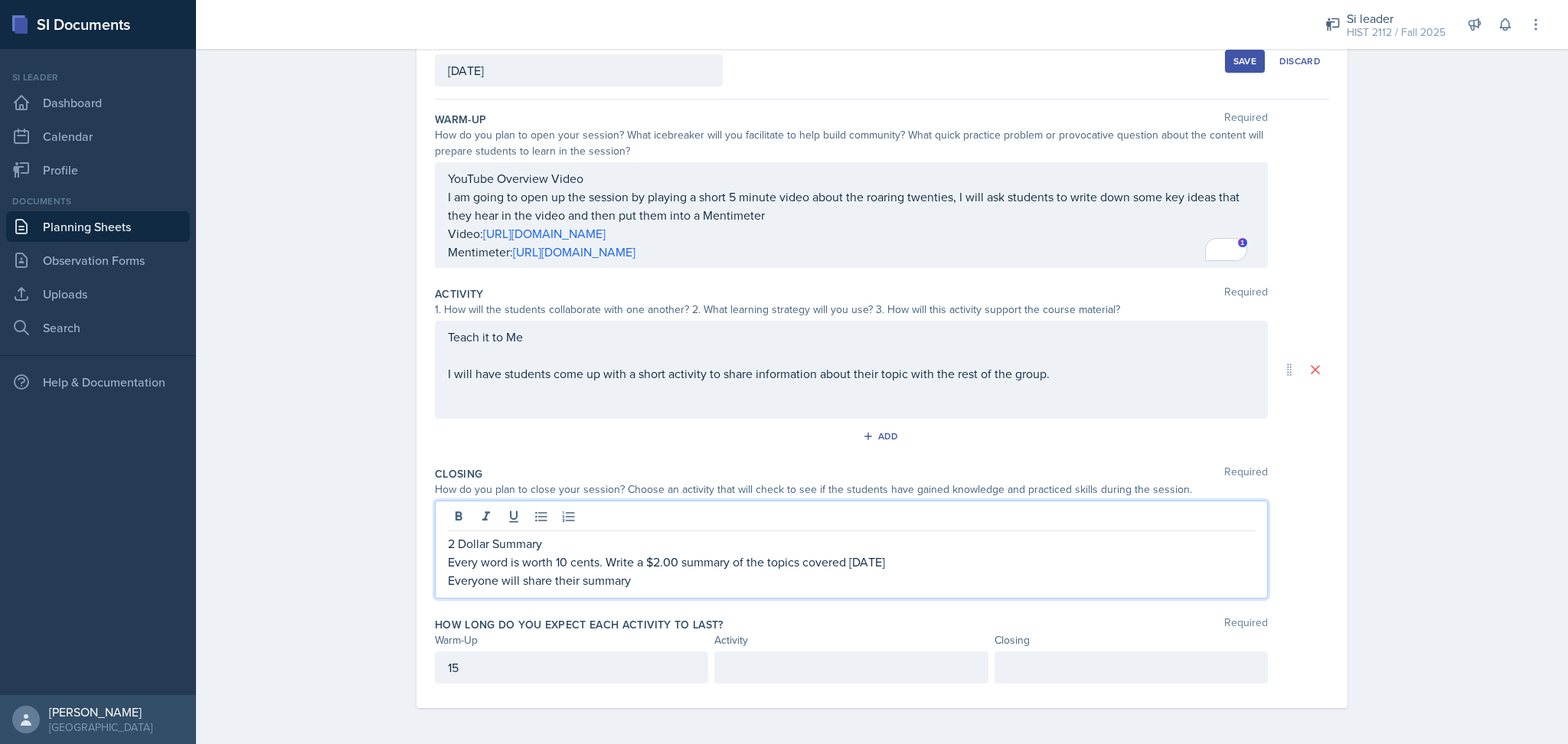
click at [1057, 668] on p at bounding box center [1131, 667] width 247 height 18
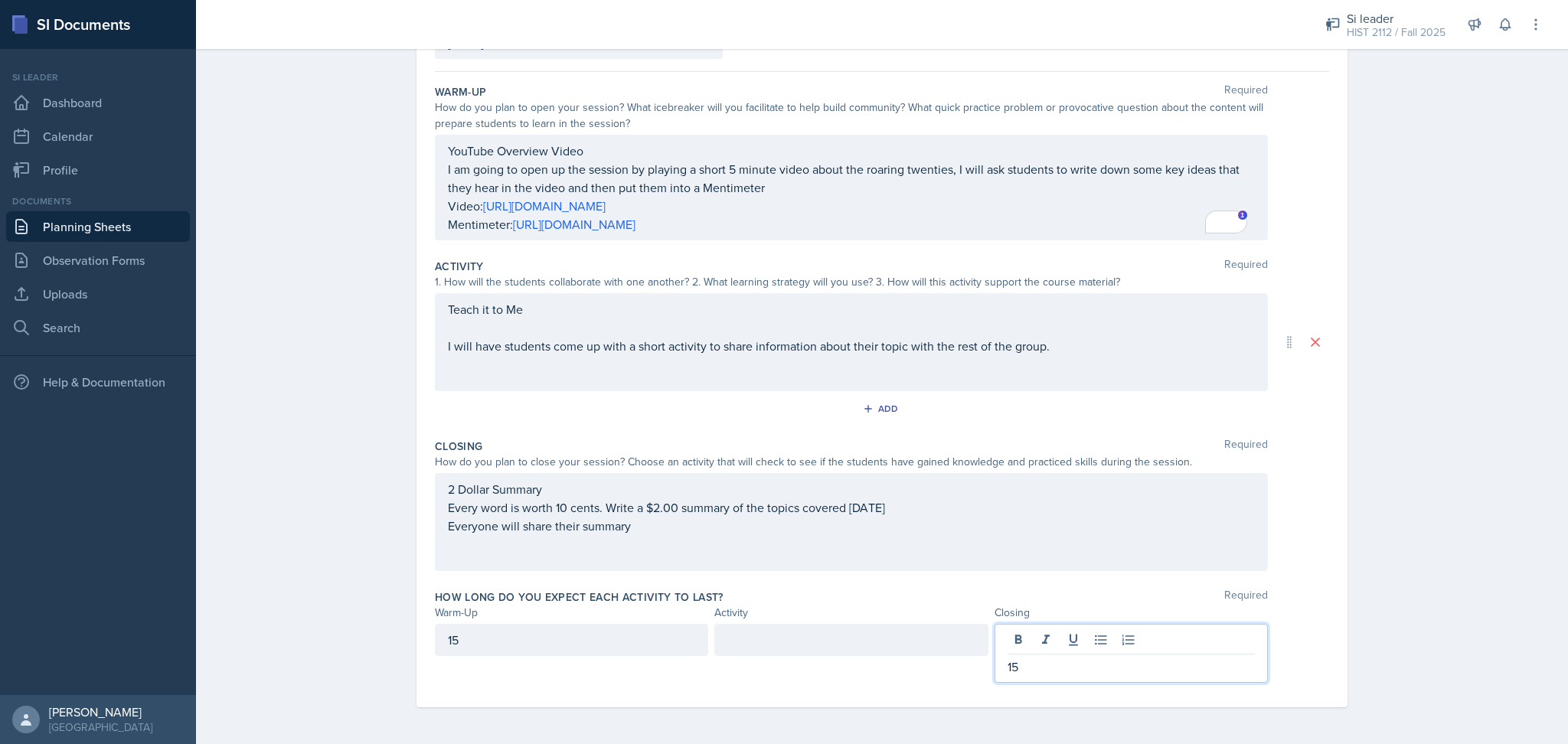
click at [884, 640] on div at bounding box center [850, 640] width 273 height 33
click at [1424, 556] on div "Planning Sheets Sep 25th, 2025 Planning Sheet Date September 25th, 2025 Septemb…" at bounding box center [881, 331] width 1372 height 827
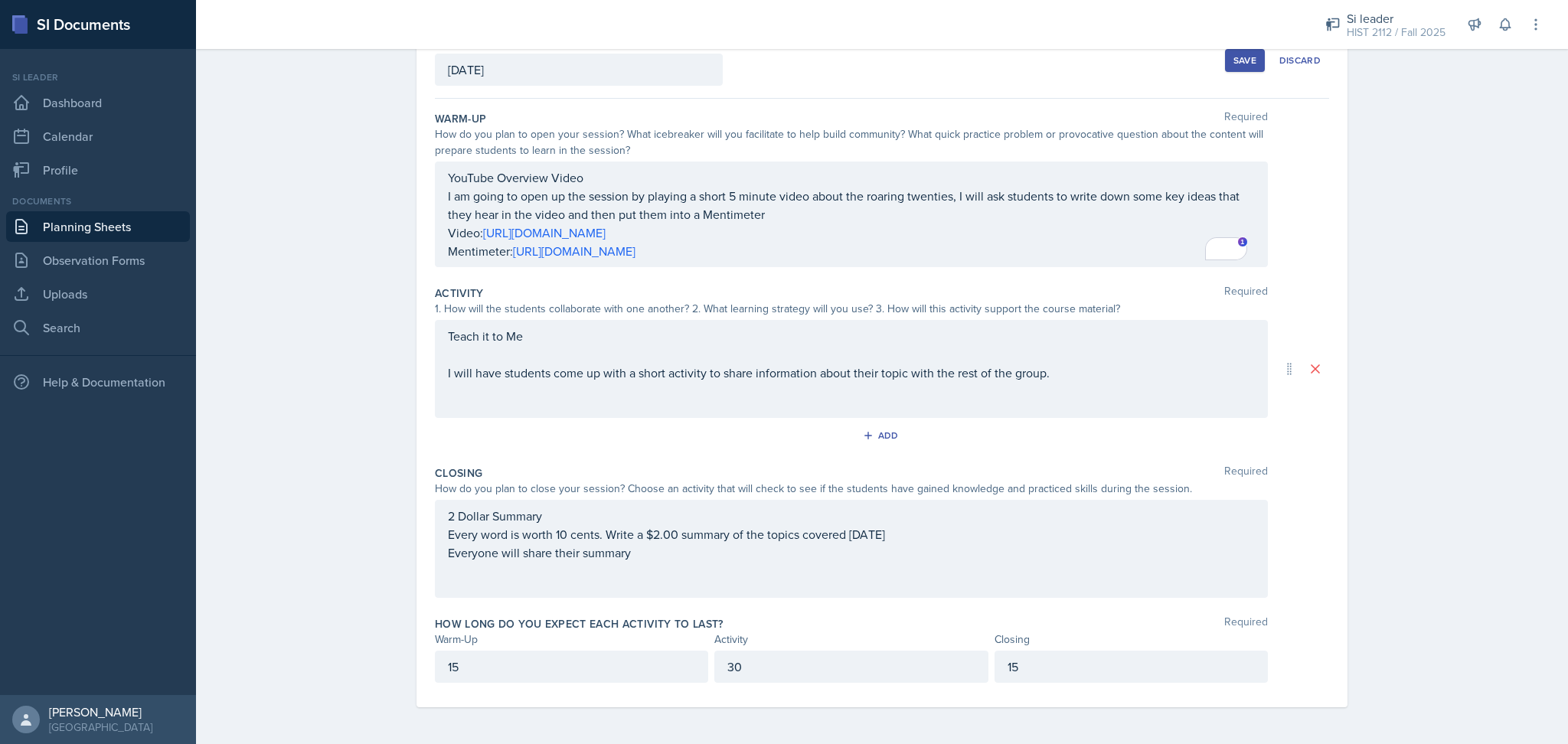
scroll to position [97, 0]
click at [1234, 62] on div "Save" at bounding box center [1245, 61] width 23 height 12
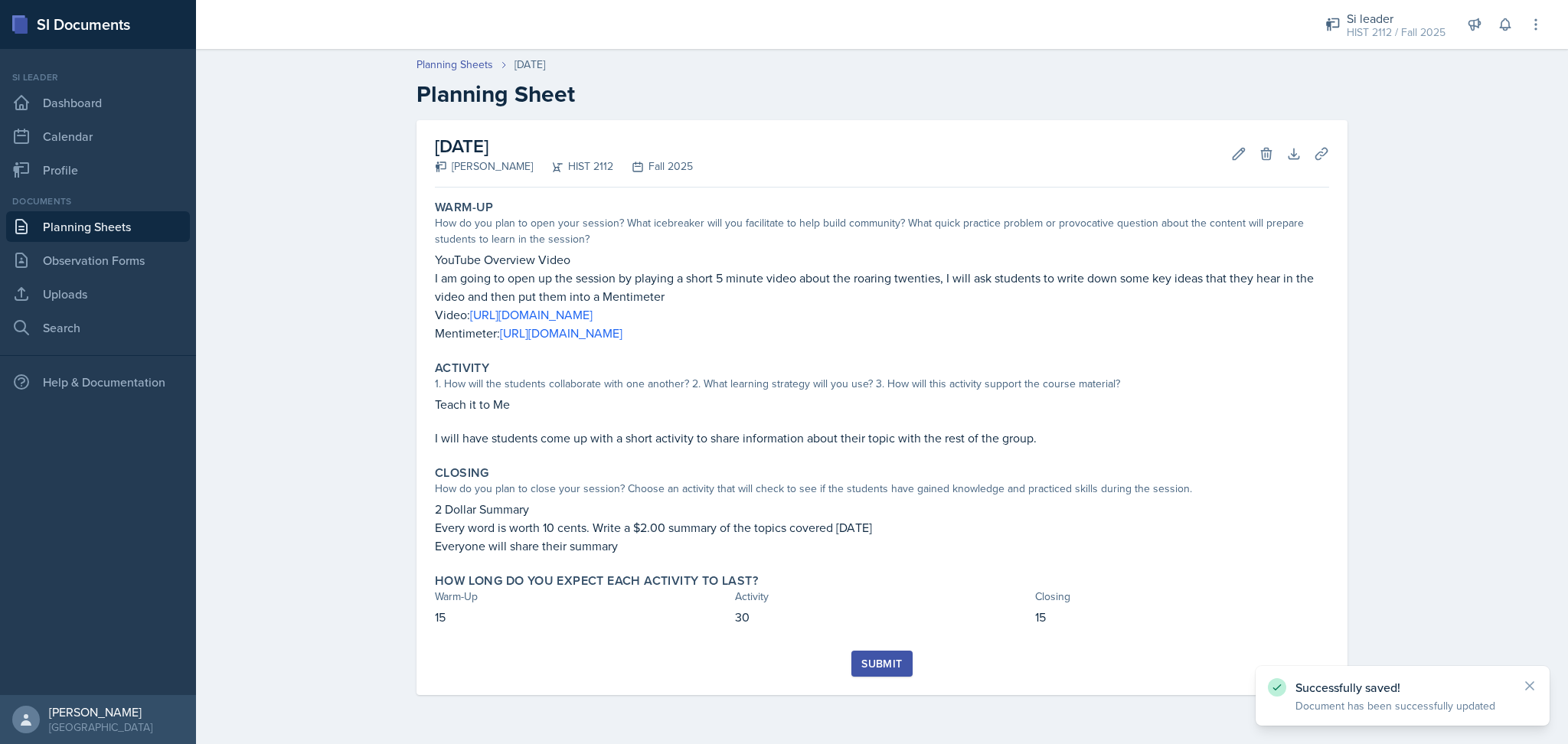
scroll to position [0, 0]
click at [473, 62] on link "Planning Sheets" at bounding box center [454, 64] width 77 height 16
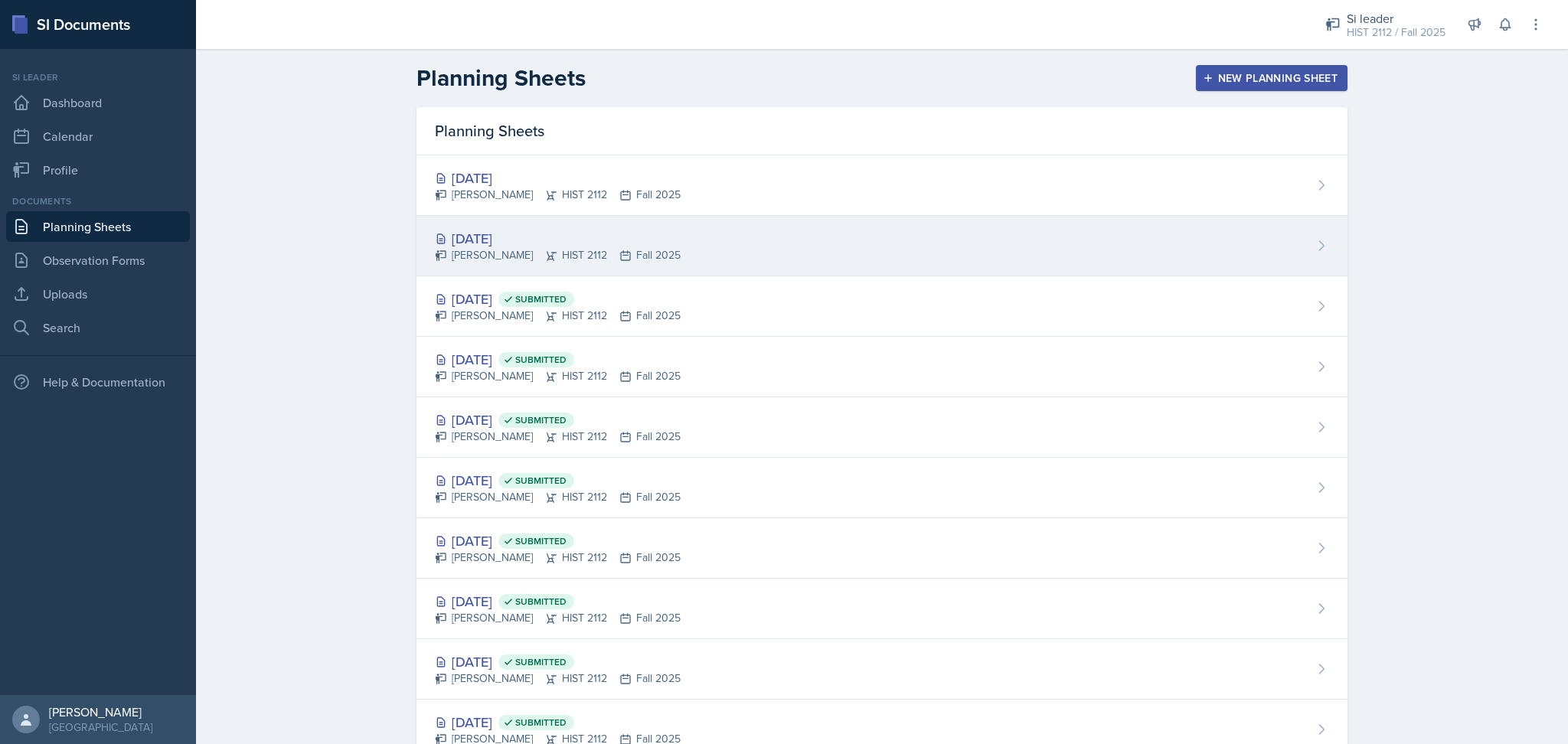
click at [599, 244] on div "[DATE]" at bounding box center [558, 239] width 245 height 21
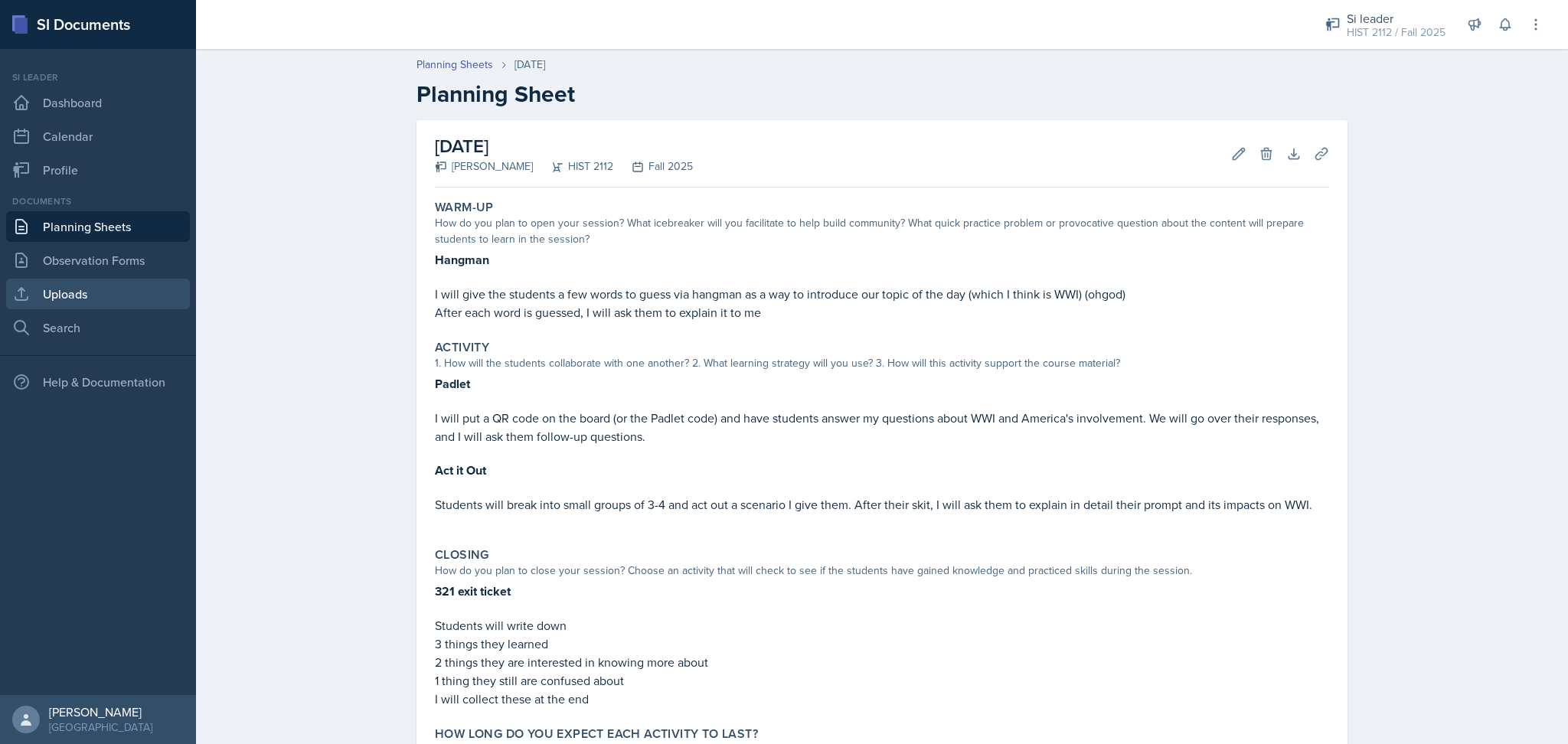
click at [128, 294] on link "Uploads" at bounding box center [98, 294] width 184 height 31
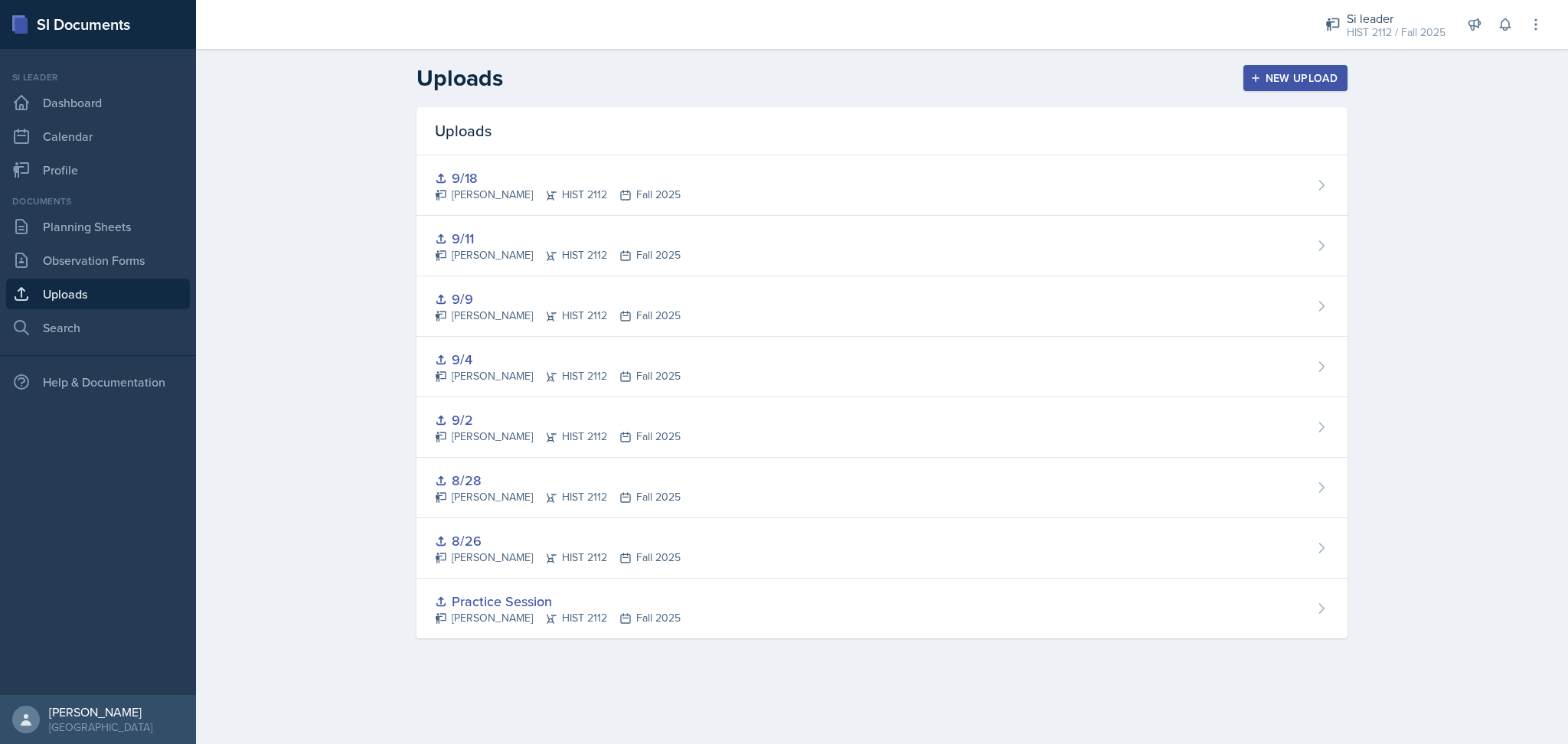
click at [1305, 79] on div "New Upload" at bounding box center [1295, 78] width 85 height 12
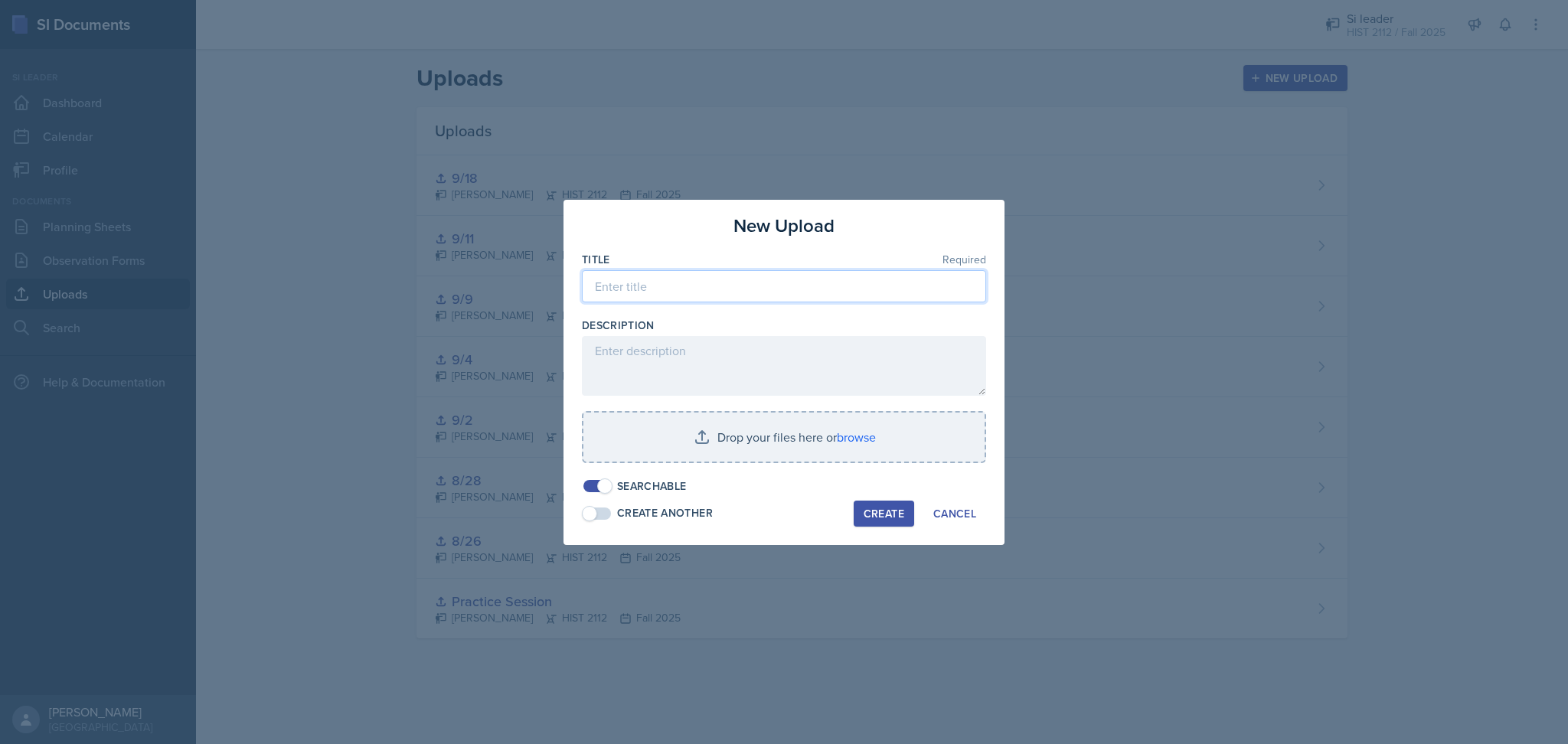
click at [808, 294] on input at bounding box center [784, 287] width 404 height 33
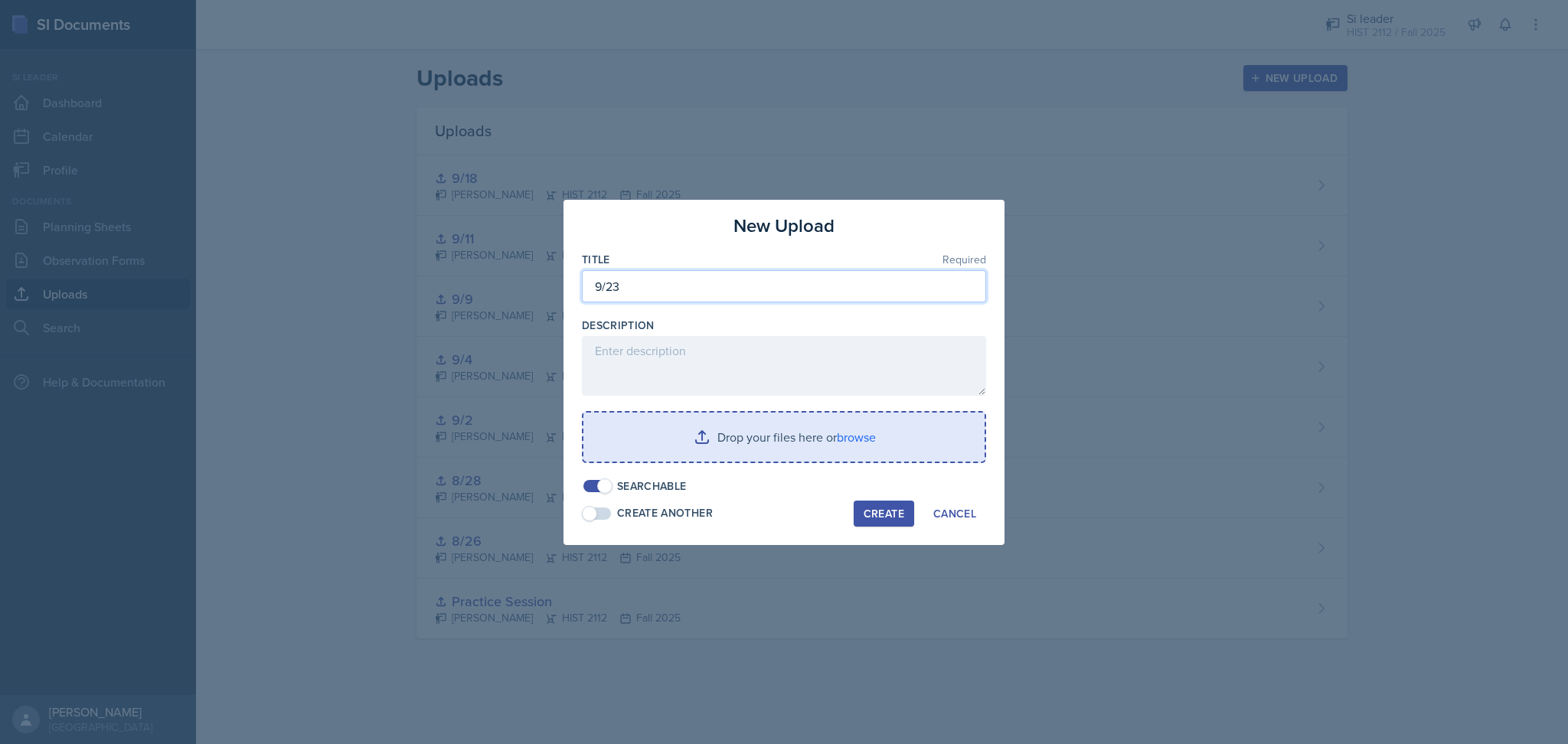
type input "9/23"
click at [752, 439] on input "file" at bounding box center [784, 436] width 402 height 49
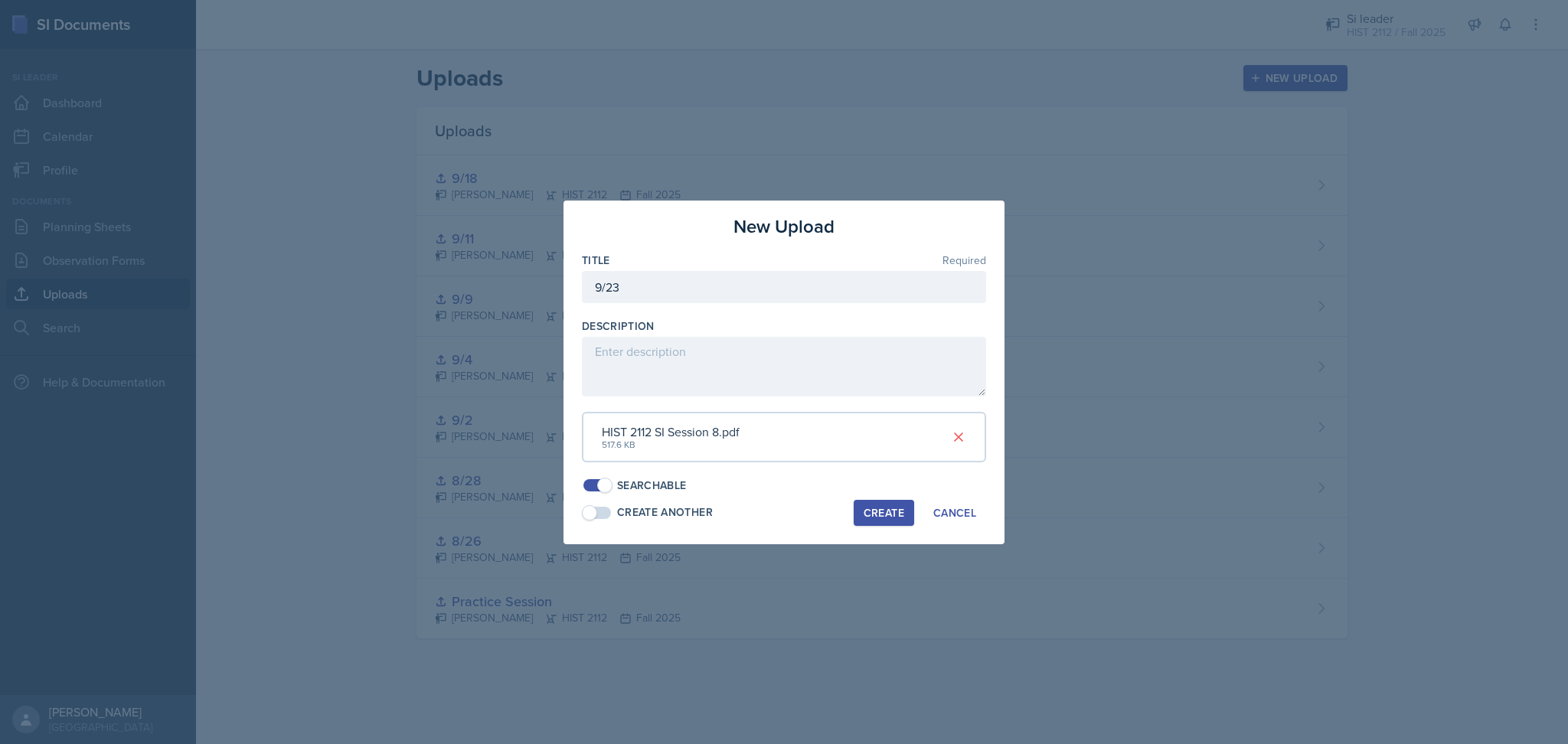
click at [866, 514] on div "Create" at bounding box center [884, 513] width 40 height 12
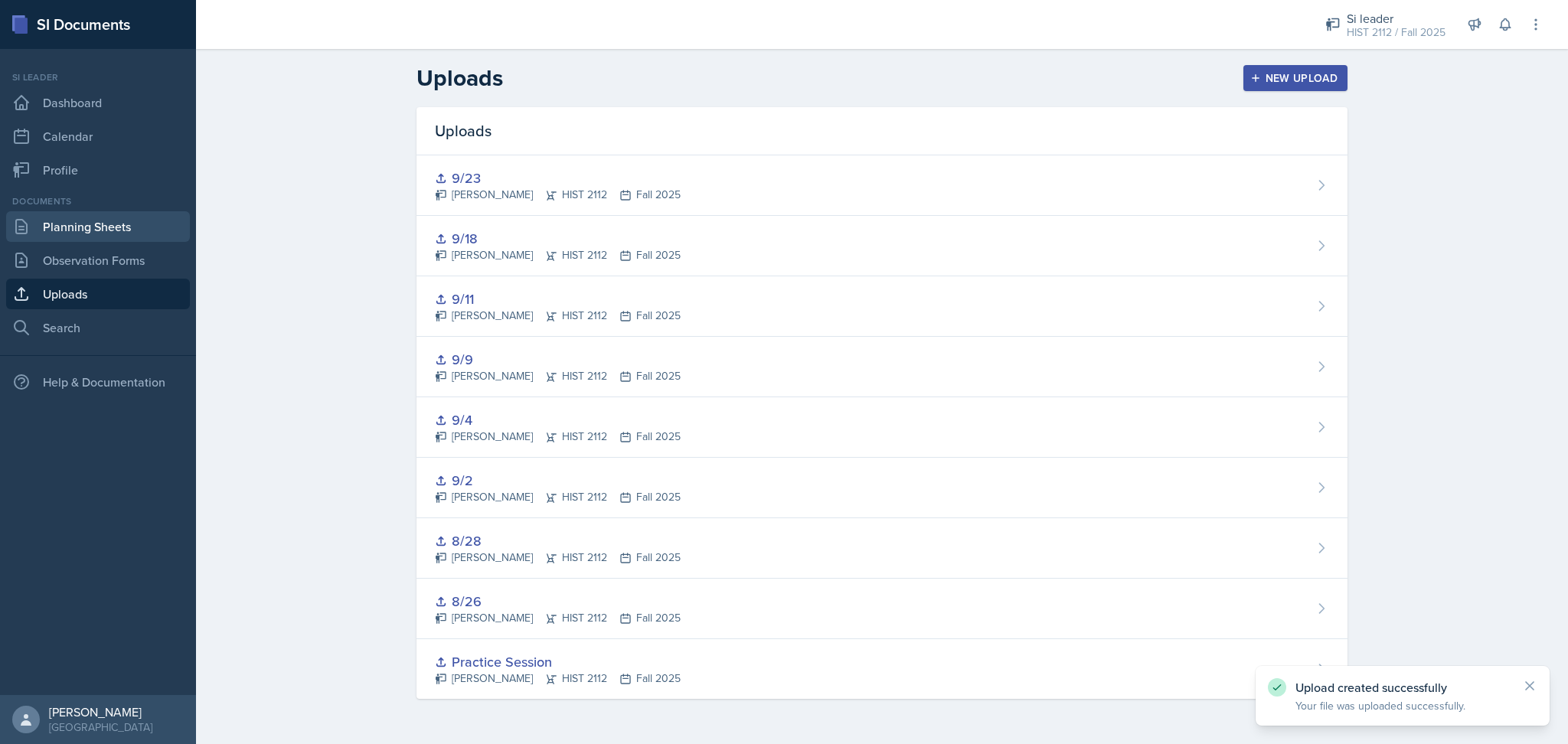
click at [61, 228] on link "Planning Sheets" at bounding box center [98, 226] width 184 height 31
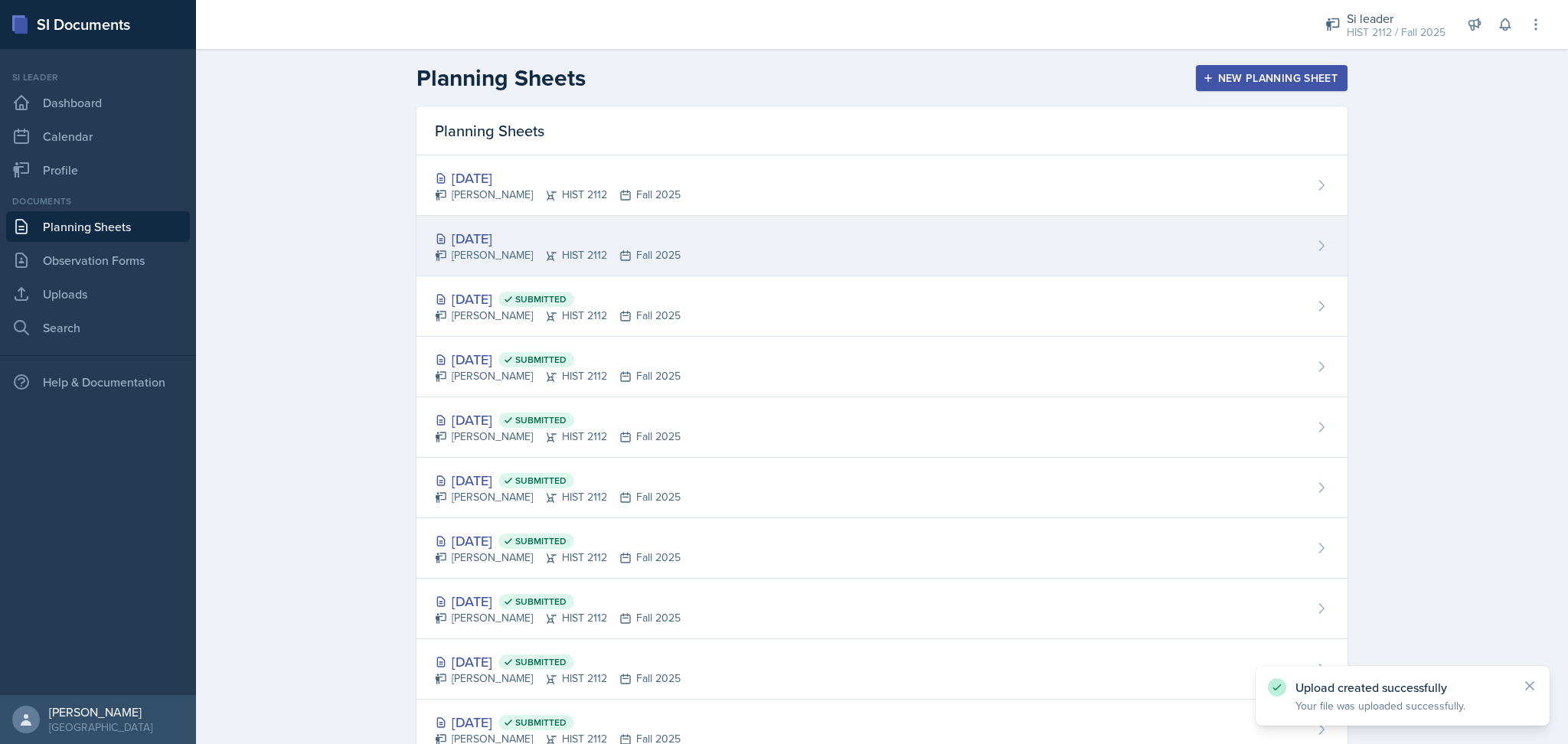
click at [644, 253] on div "Madie Houser HIST 2112 Fall 2025" at bounding box center [558, 255] width 245 height 16
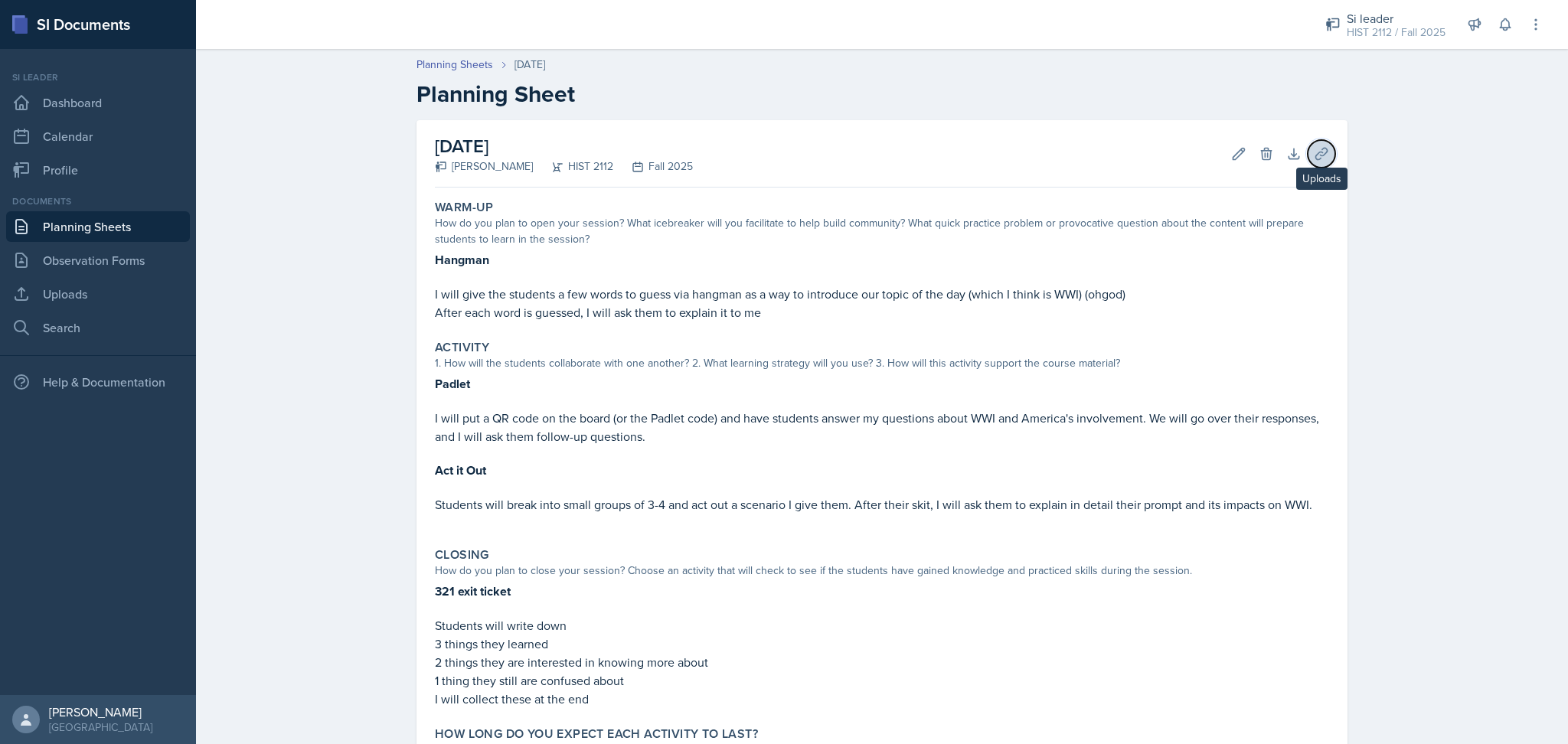
click at [1318, 151] on icon at bounding box center [1321, 153] width 12 height 12
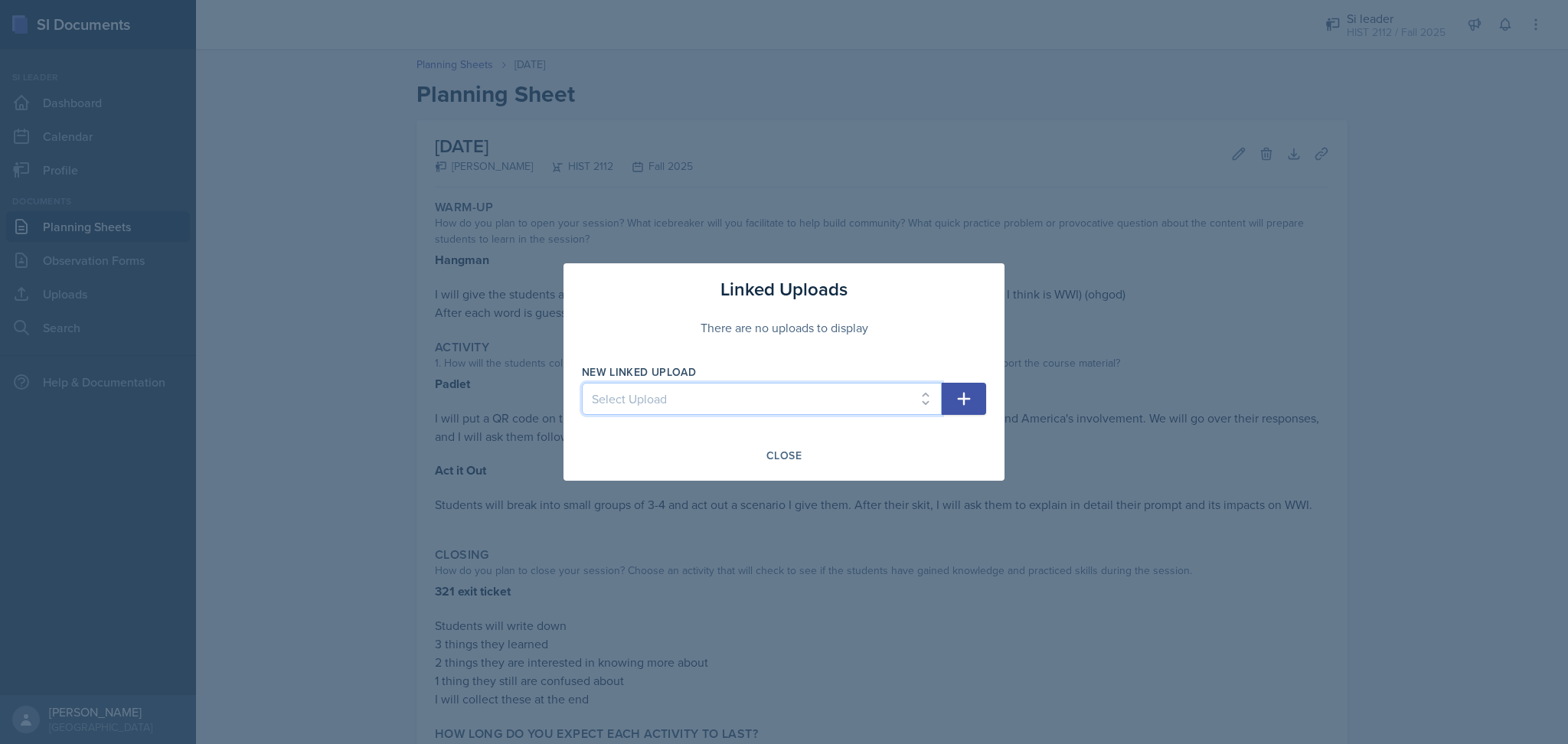
click at [736, 396] on select "Select Upload Practice Session 8/26 8/28 9/9 9/2 9/4 9/11 9/18 9/23" at bounding box center [761, 399] width 359 height 33
select select "72f4db12-cdcd-4835-86da-4eb551c9c377"
click at [582, 383] on select "Select Upload Practice Session 8/26 8/28 9/9 9/2 9/4 9/11 9/18 9/23" at bounding box center [761, 399] width 359 height 33
click at [965, 404] on icon "button" at bounding box center [963, 399] width 18 height 18
select select
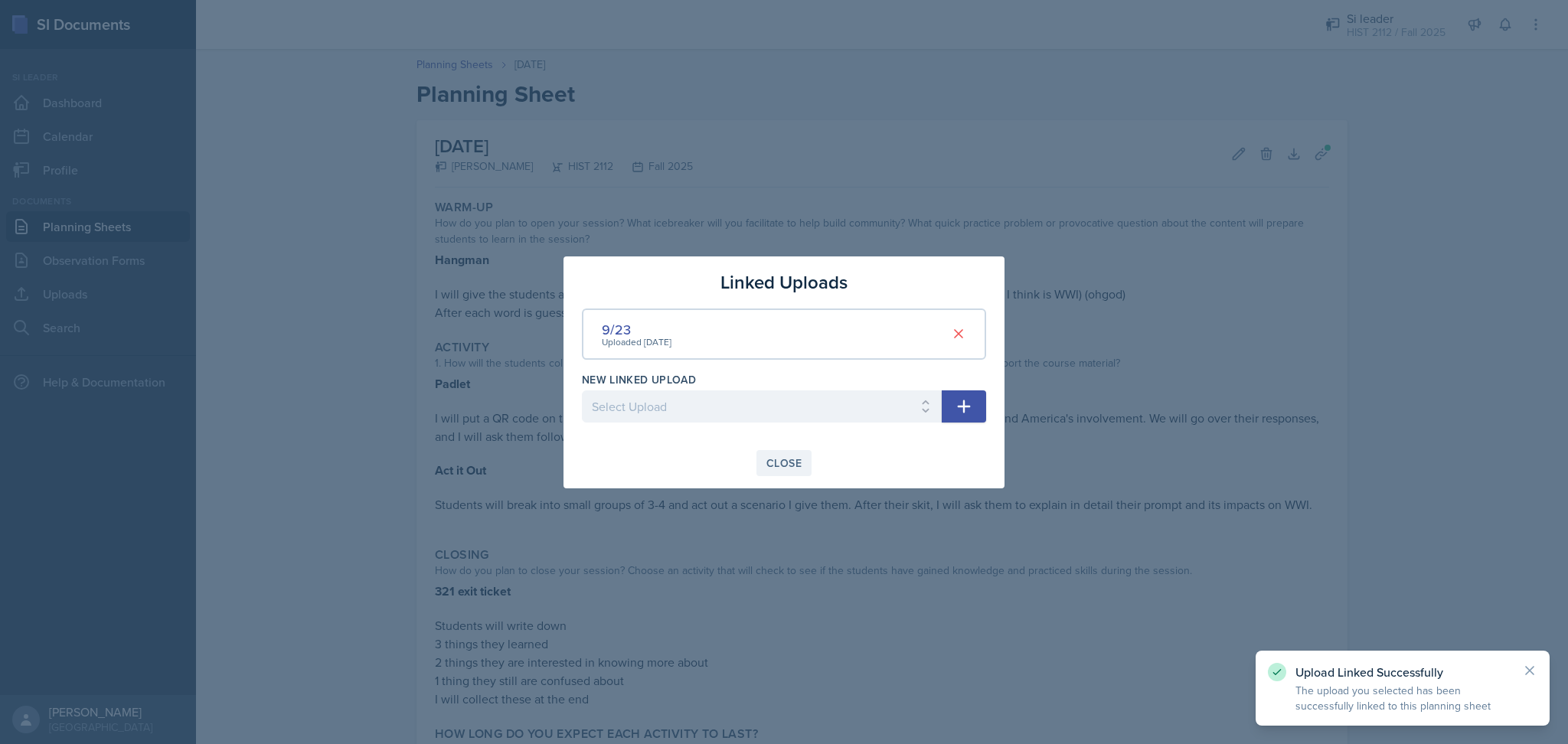
click at [772, 466] on div "Close" at bounding box center [783, 463] width 35 height 12
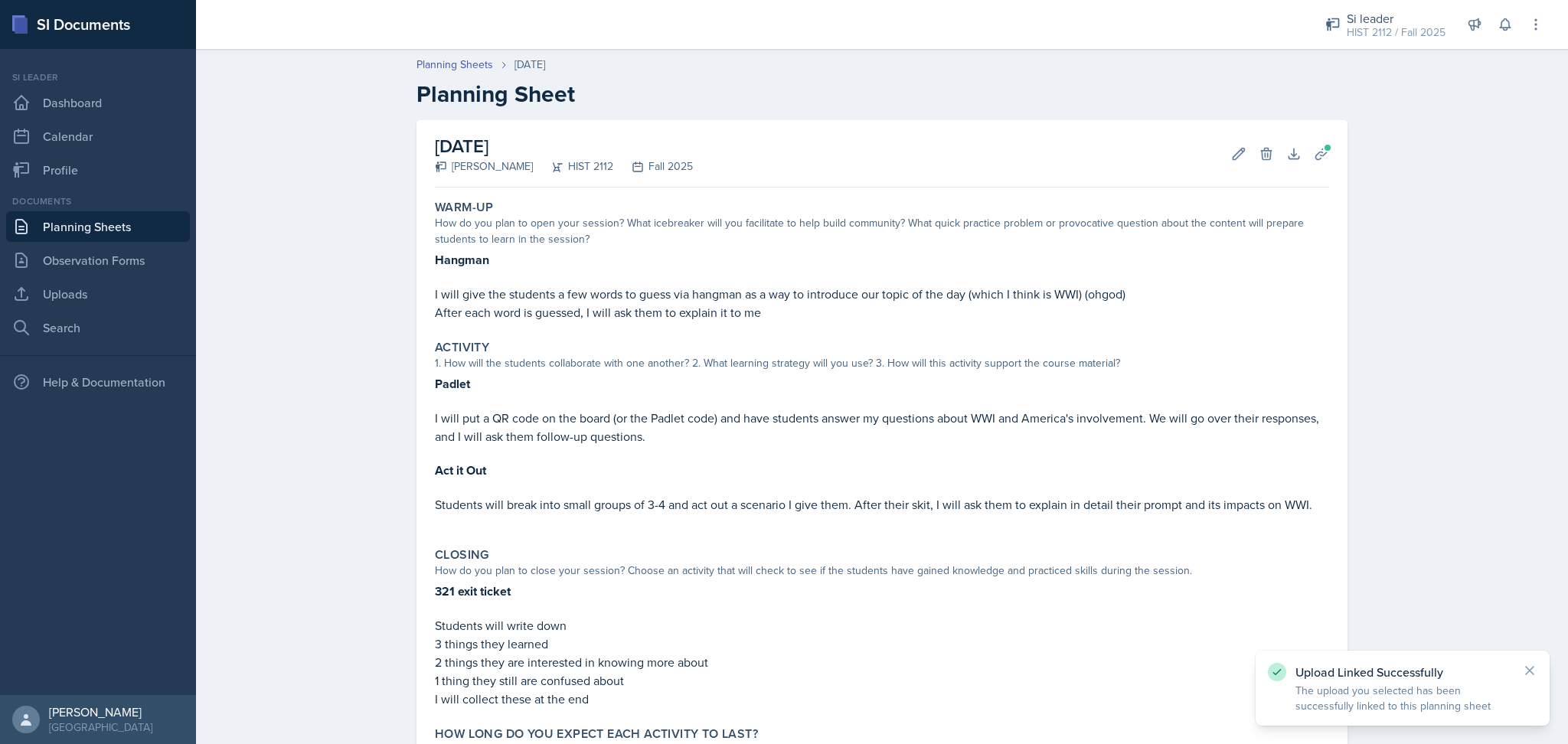
scroll to position [137, 0]
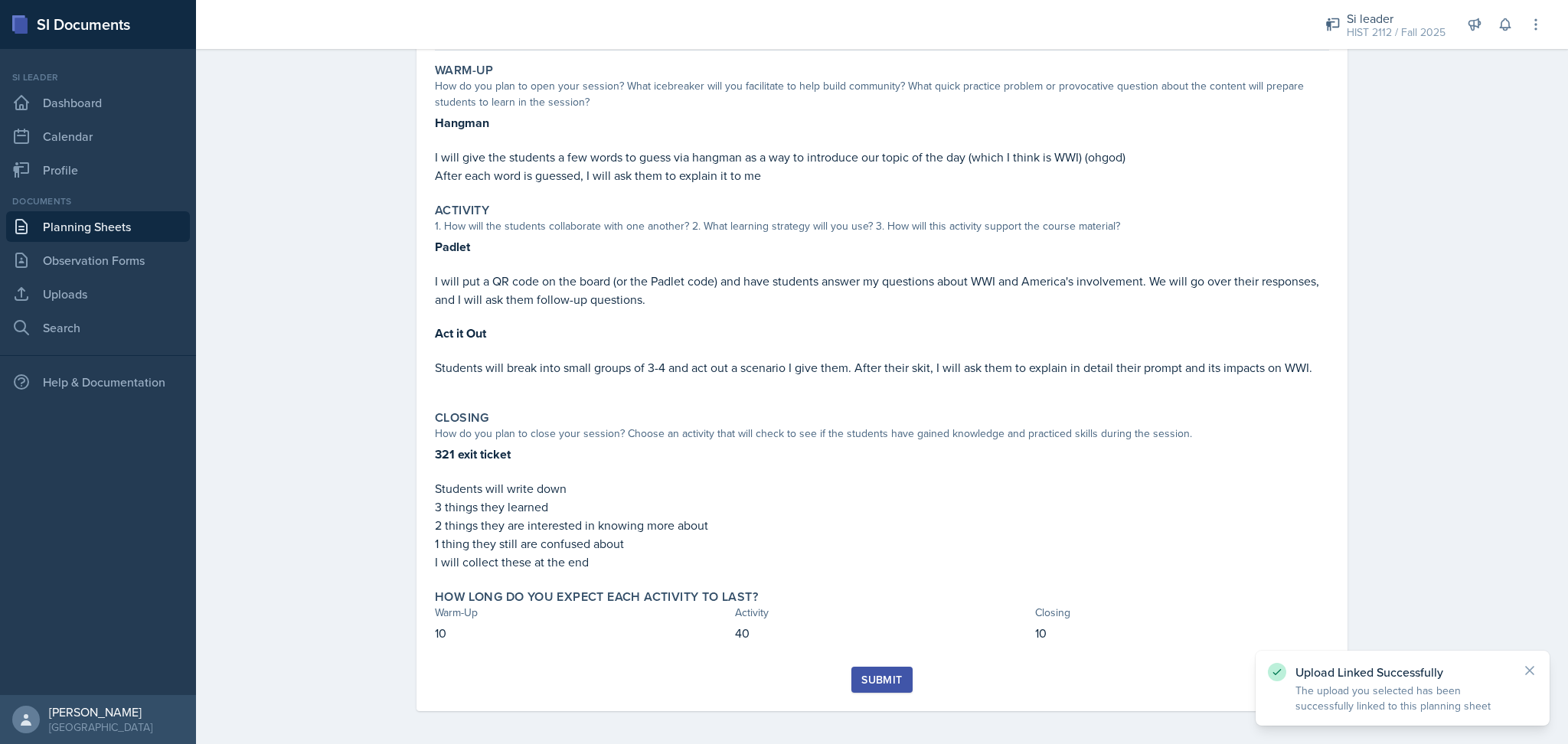
click at [862, 679] on div "Submit" at bounding box center [882, 680] width 40 height 12
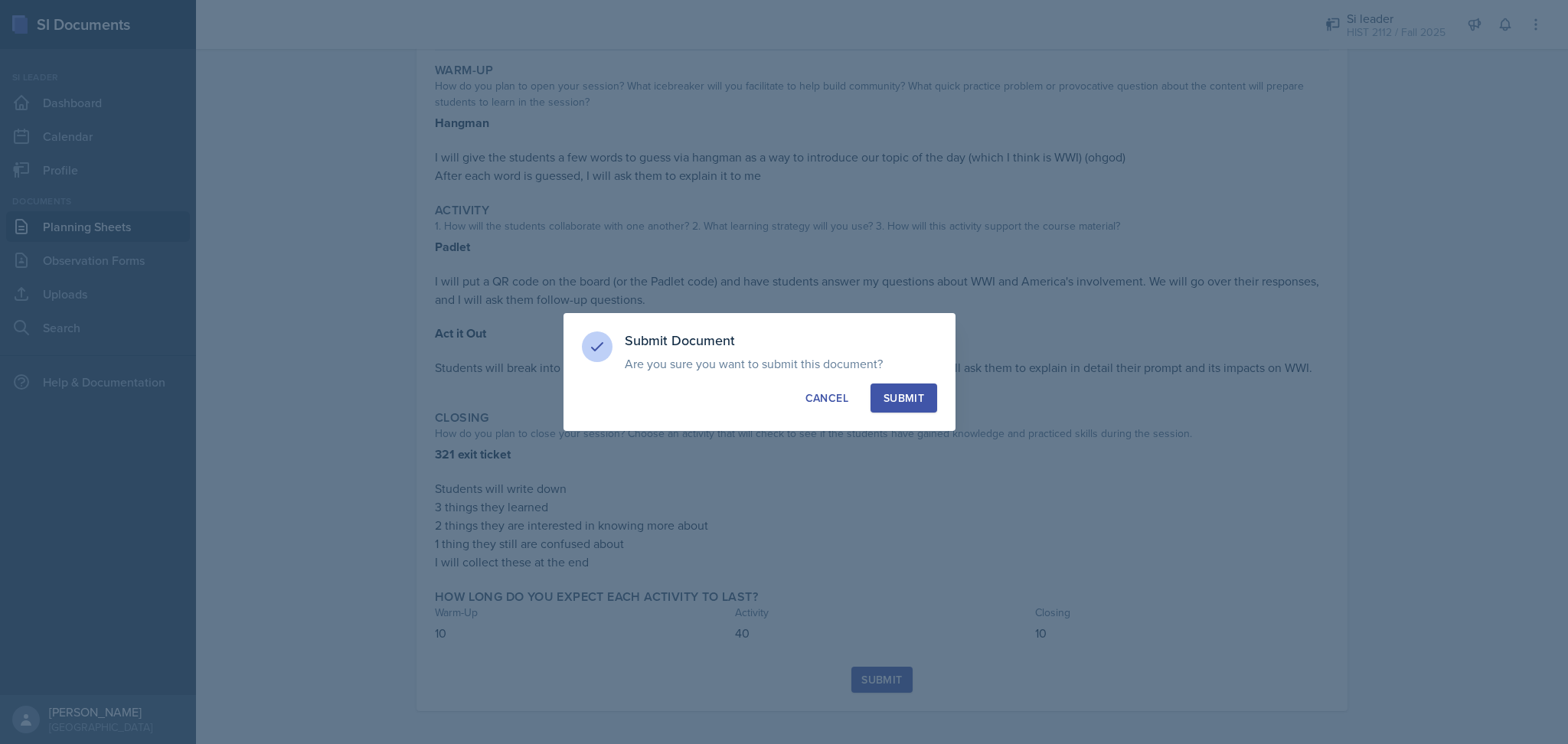
click at [911, 394] on div "Submit" at bounding box center [904, 398] width 40 height 15
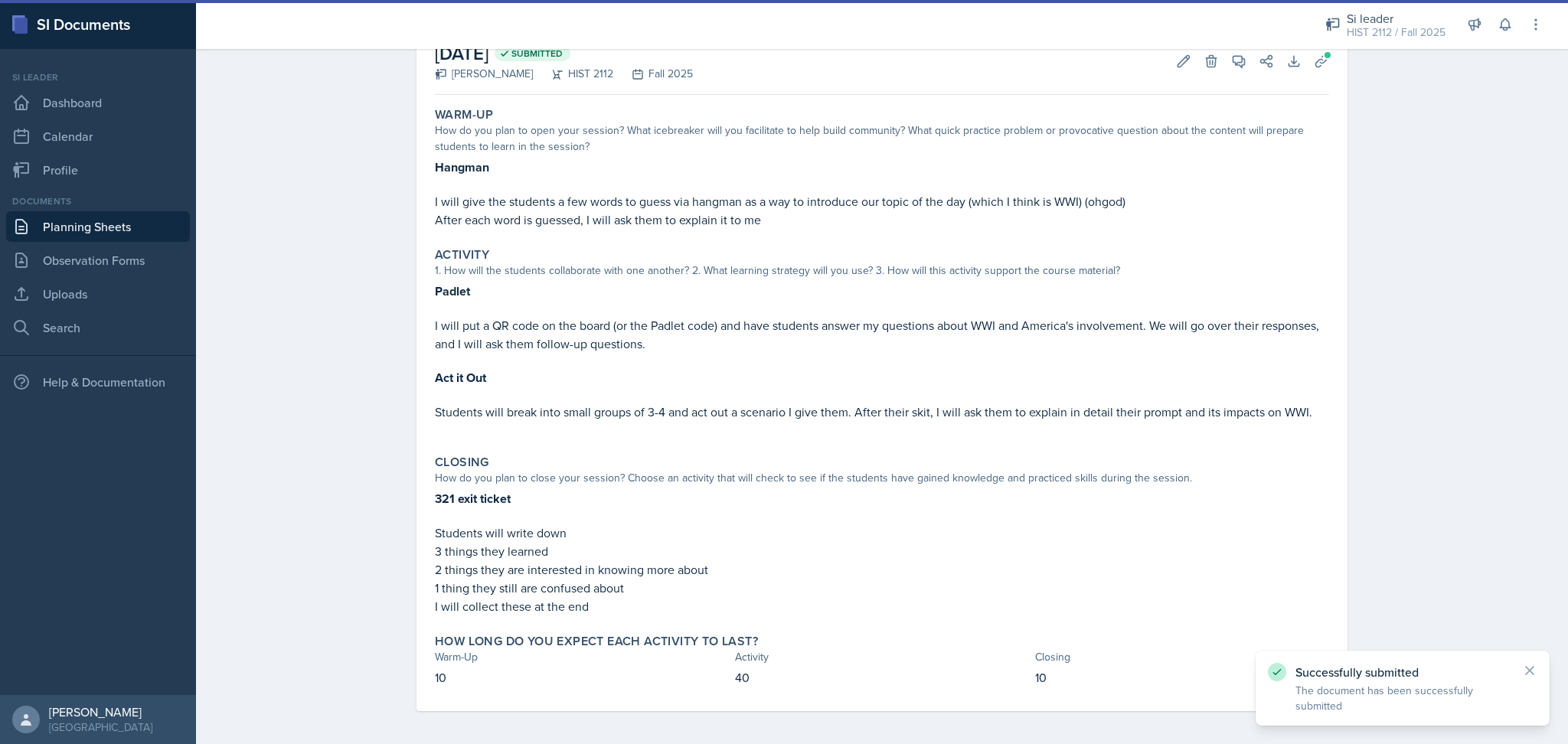
scroll to position [0, 0]
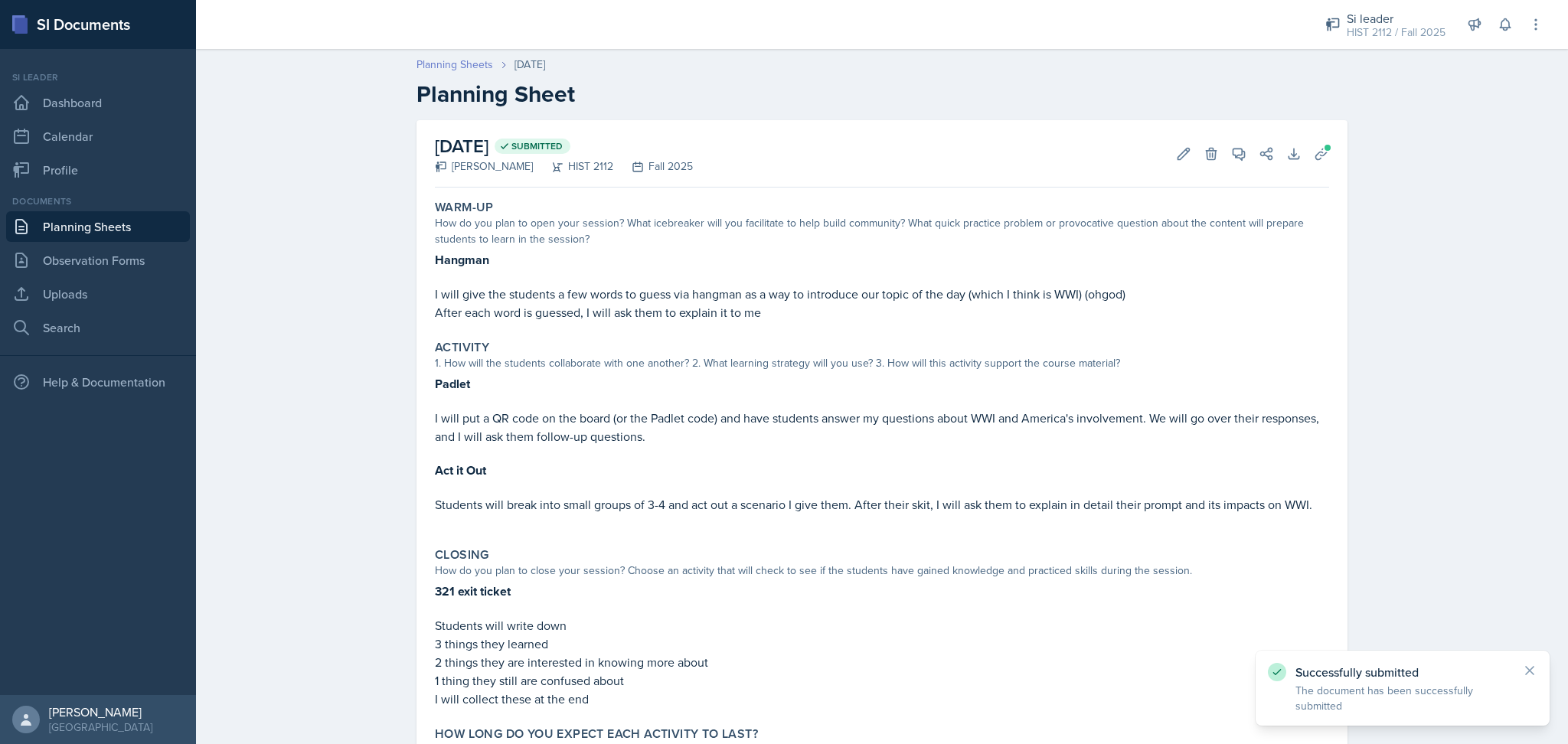
click at [460, 68] on link "Planning Sheets" at bounding box center [454, 64] width 77 height 16
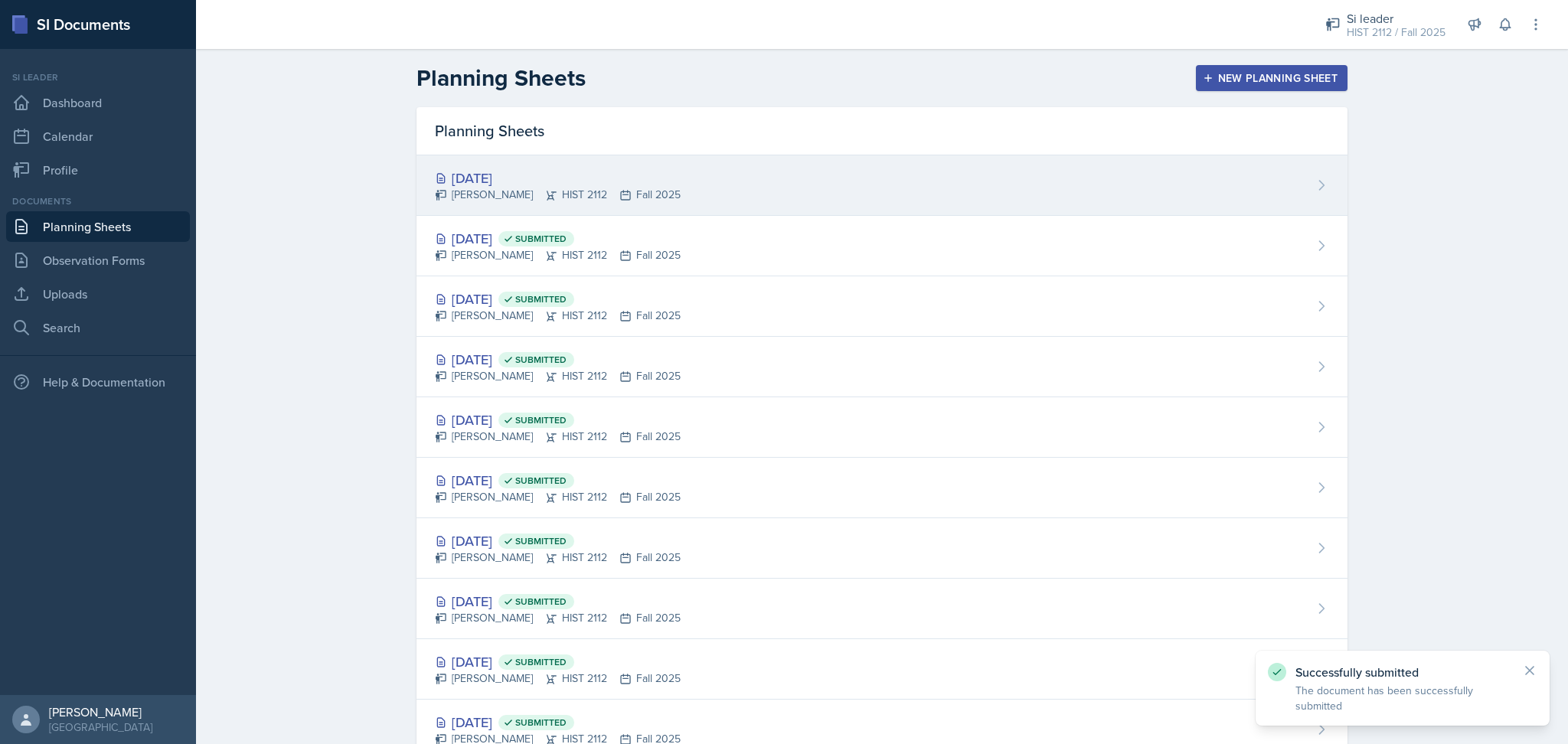
click at [725, 190] on div "Sep 25th, 2025 Madie Houser HIST 2112 Fall 2025" at bounding box center [881, 185] width 931 height 60
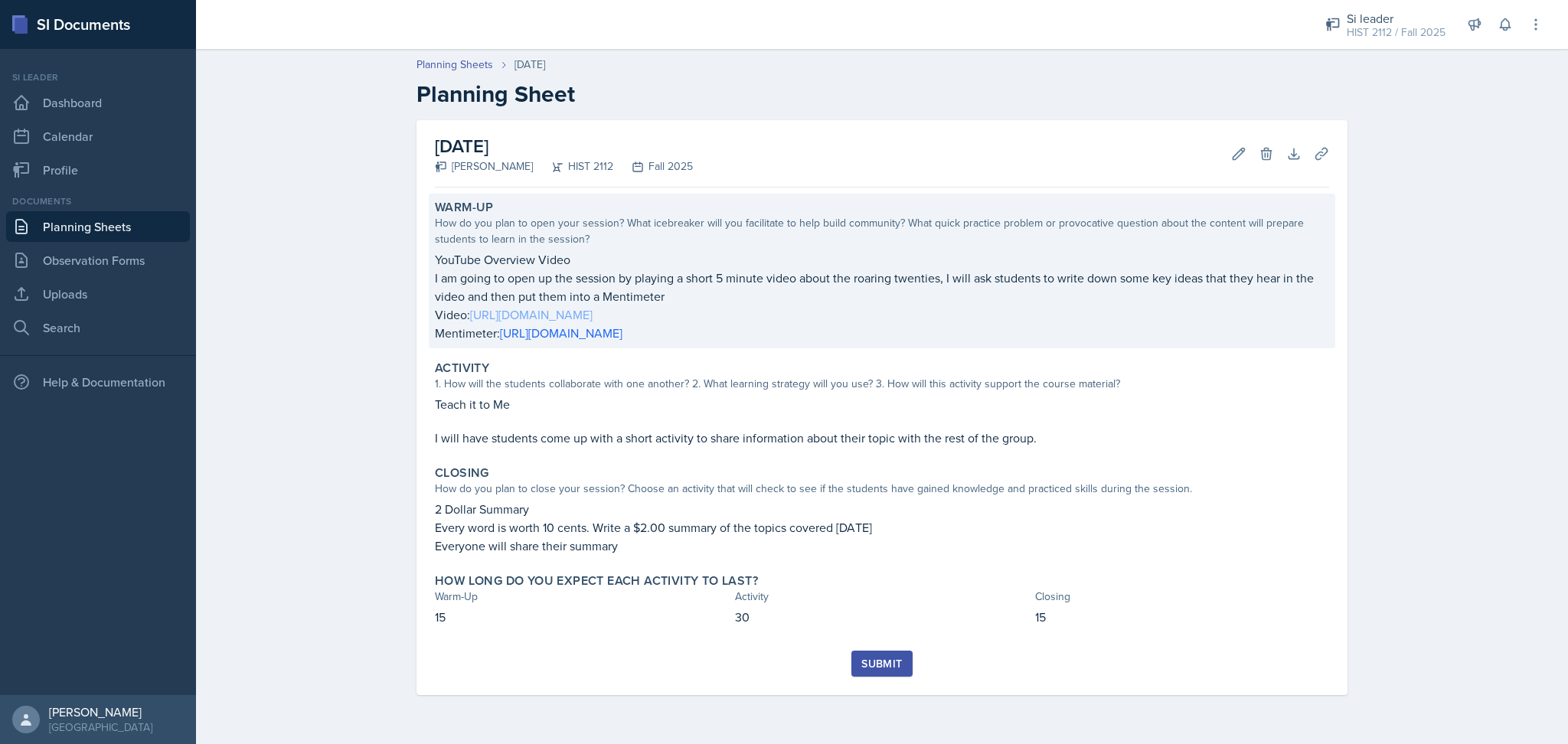
click at [508, 312] on link "https://www.youtube.com/watch?v=e6VipKZwtpA" at bounding box center [531, 314] width 123 height 17
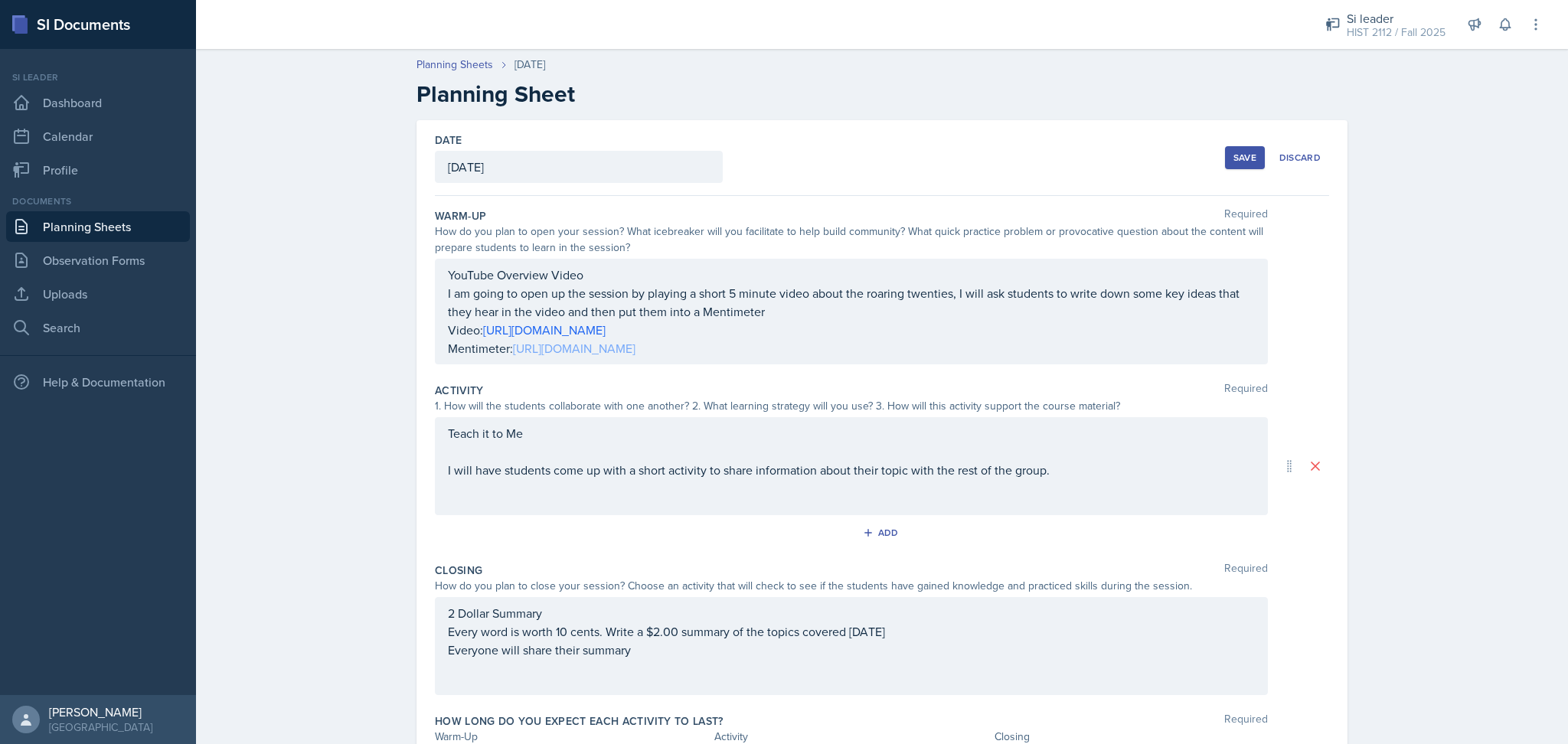
click at [553, 349] on div "YouTube Overview Video I am going to open up the session by playing a short 5 m…" at bounding box center [851, 312] width 807 height 92
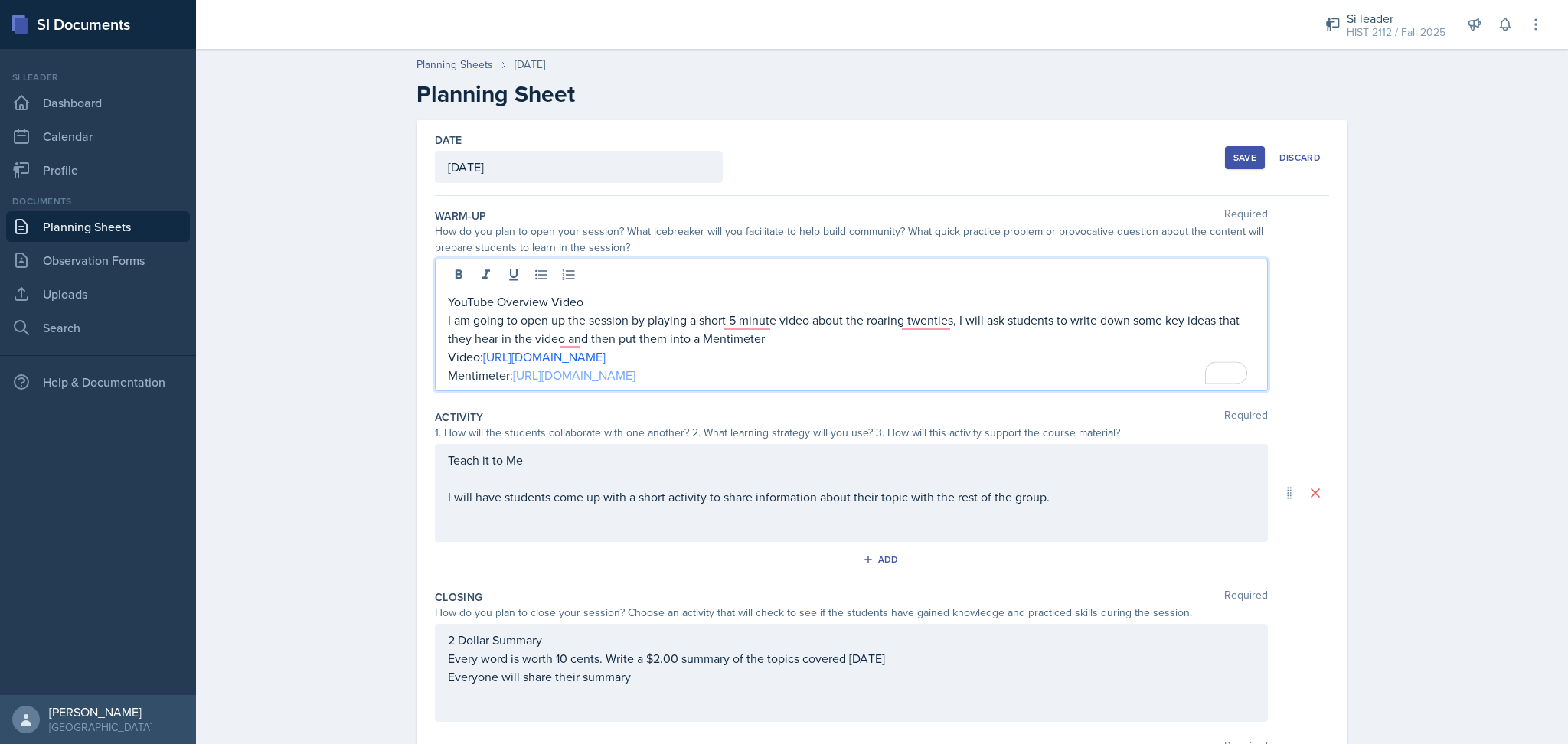
drag, startPoint x: 732, startPoint y: 370, endPoint x: 508, endPoint y: 375, distance: 224.1
click at [508, 375] on p "Mentimeter: https://www.menti.com/alcjmee4om8o" at bounding box center [851, 375] width 807 height 18
copy link "https://www.menti.com/alcjmee4om8o"
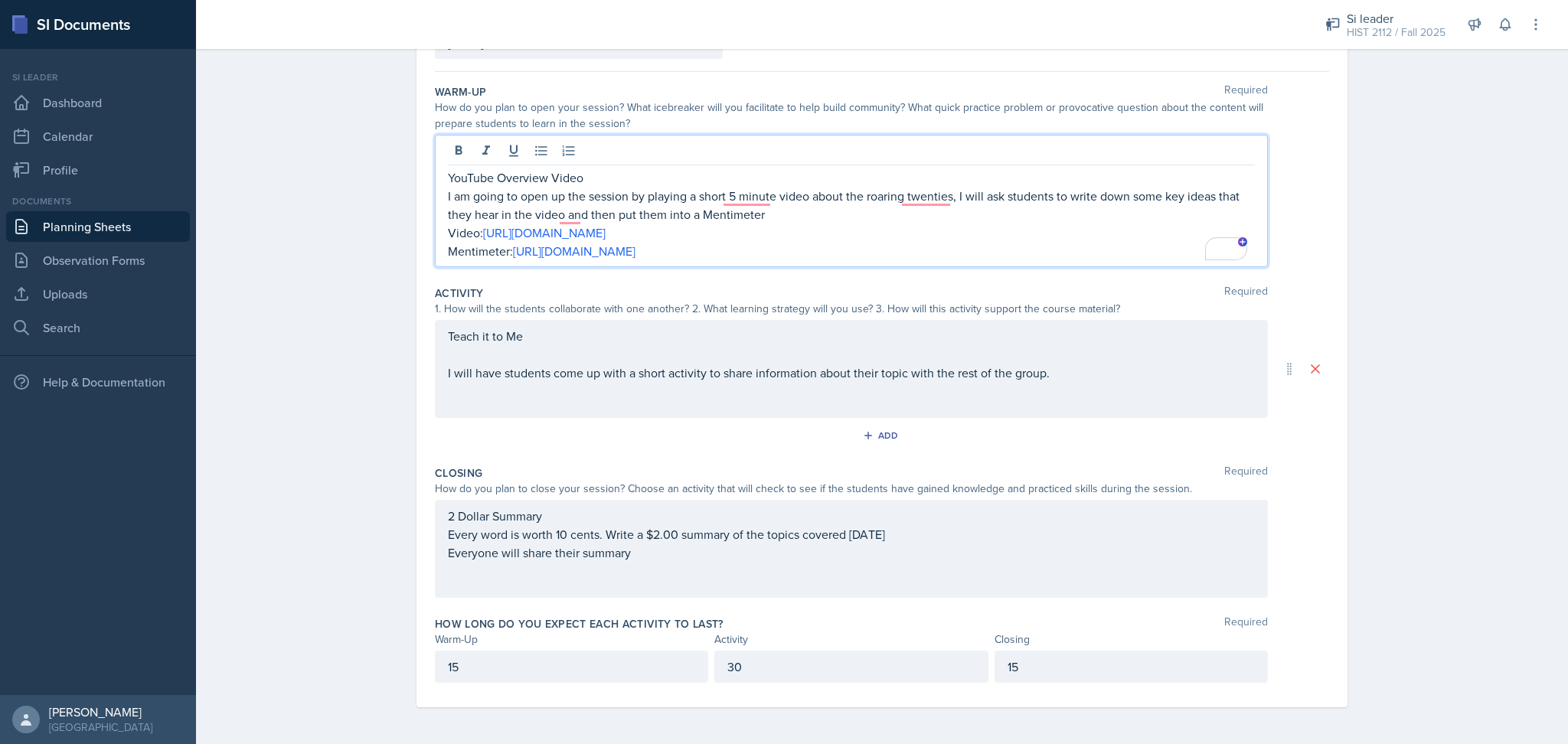
click at [1055, 379] on div "Teach it to Me I will have students come up with a short activity to share info…" at bounding box center [851, 355] width 807 height 56
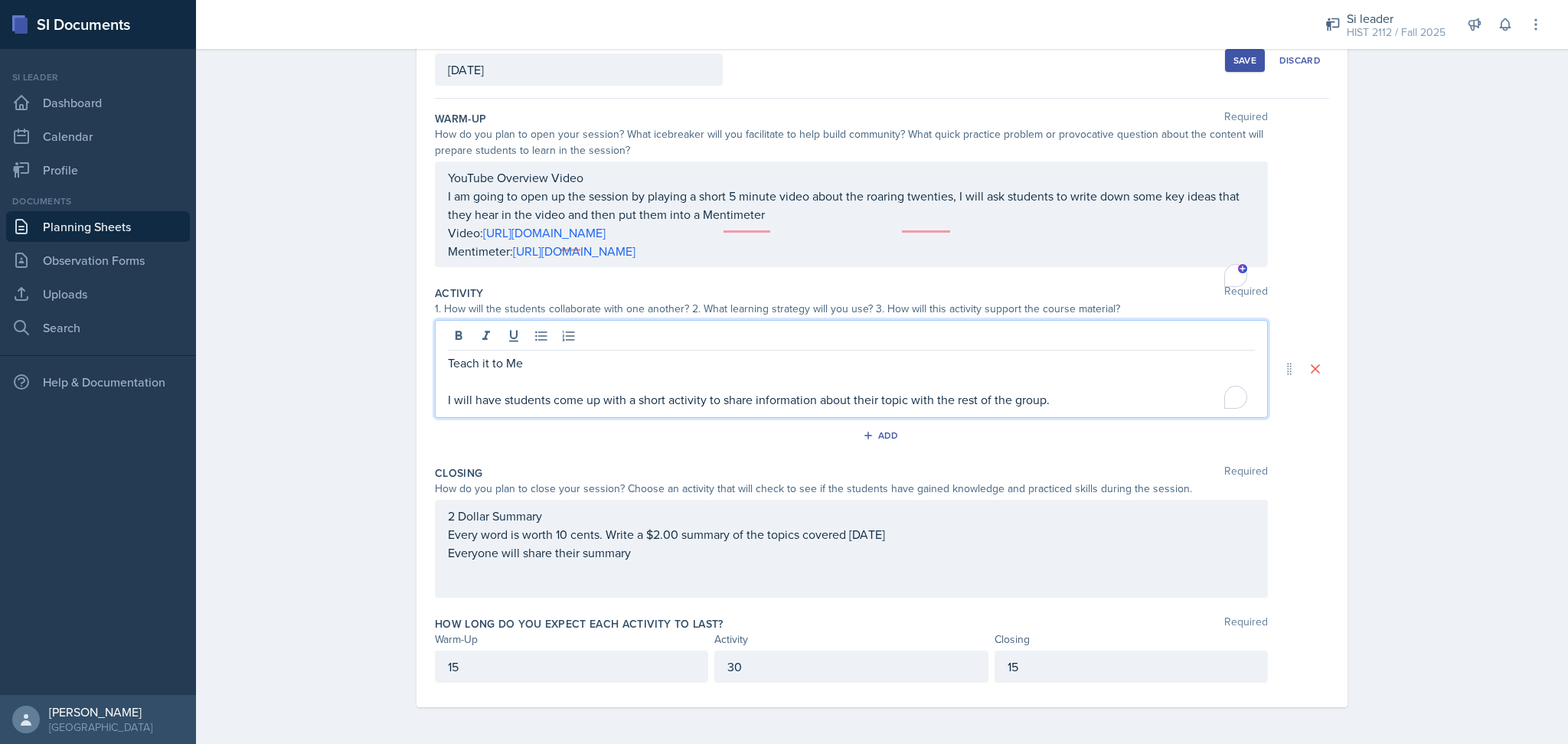
scroll to position [97, 0]
click at [1120, 402] on p "I will have students come up with a short activity to share information about t…" at bounding box center [851, 400] width 807 height 18
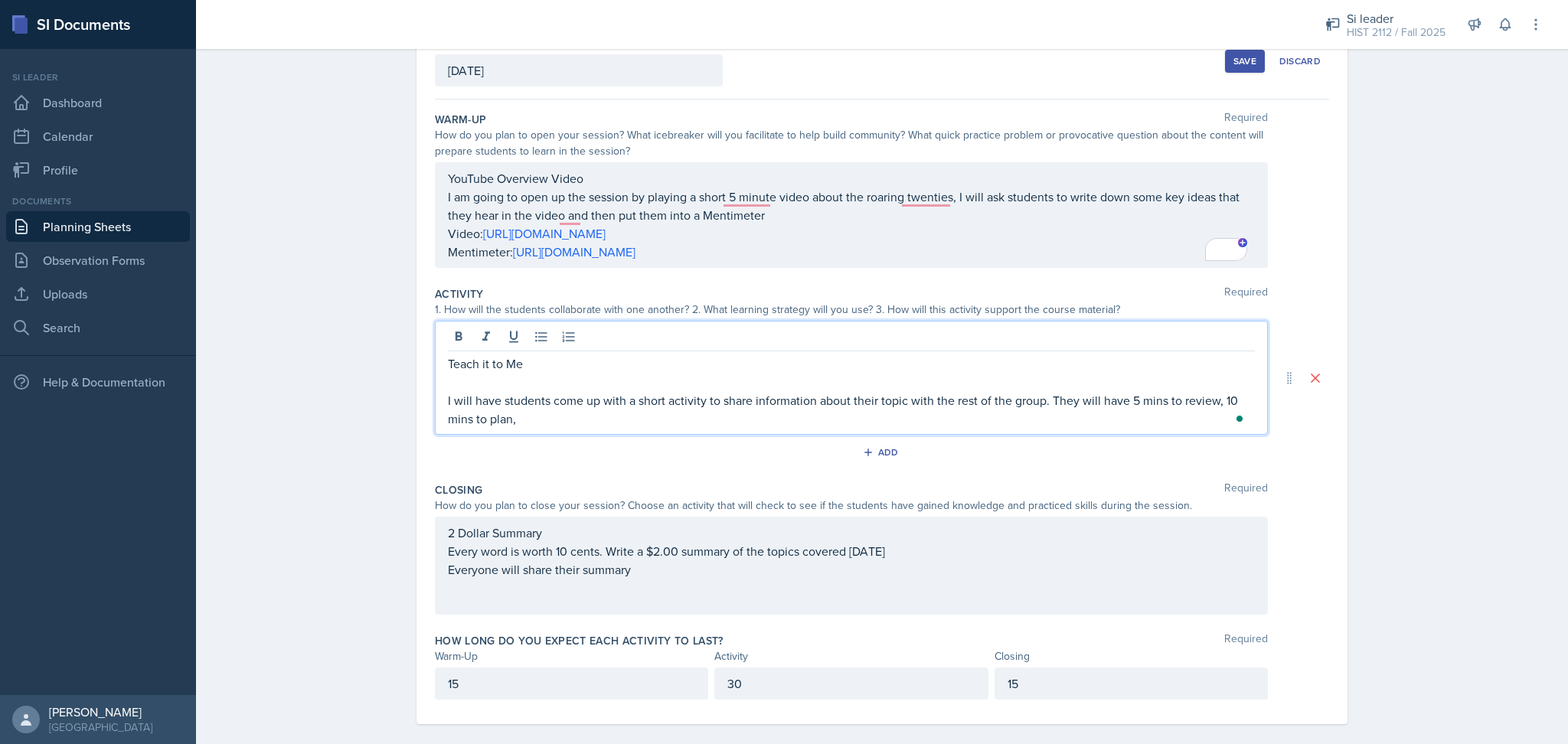
click at [654, 419] on p "I will have students come up with a short activity to share information about t…" at bounding box center [851, 409] width 807 height 36
click at [661, 468] on div "Add" at bounding box center [882, 455] width 894 height 29
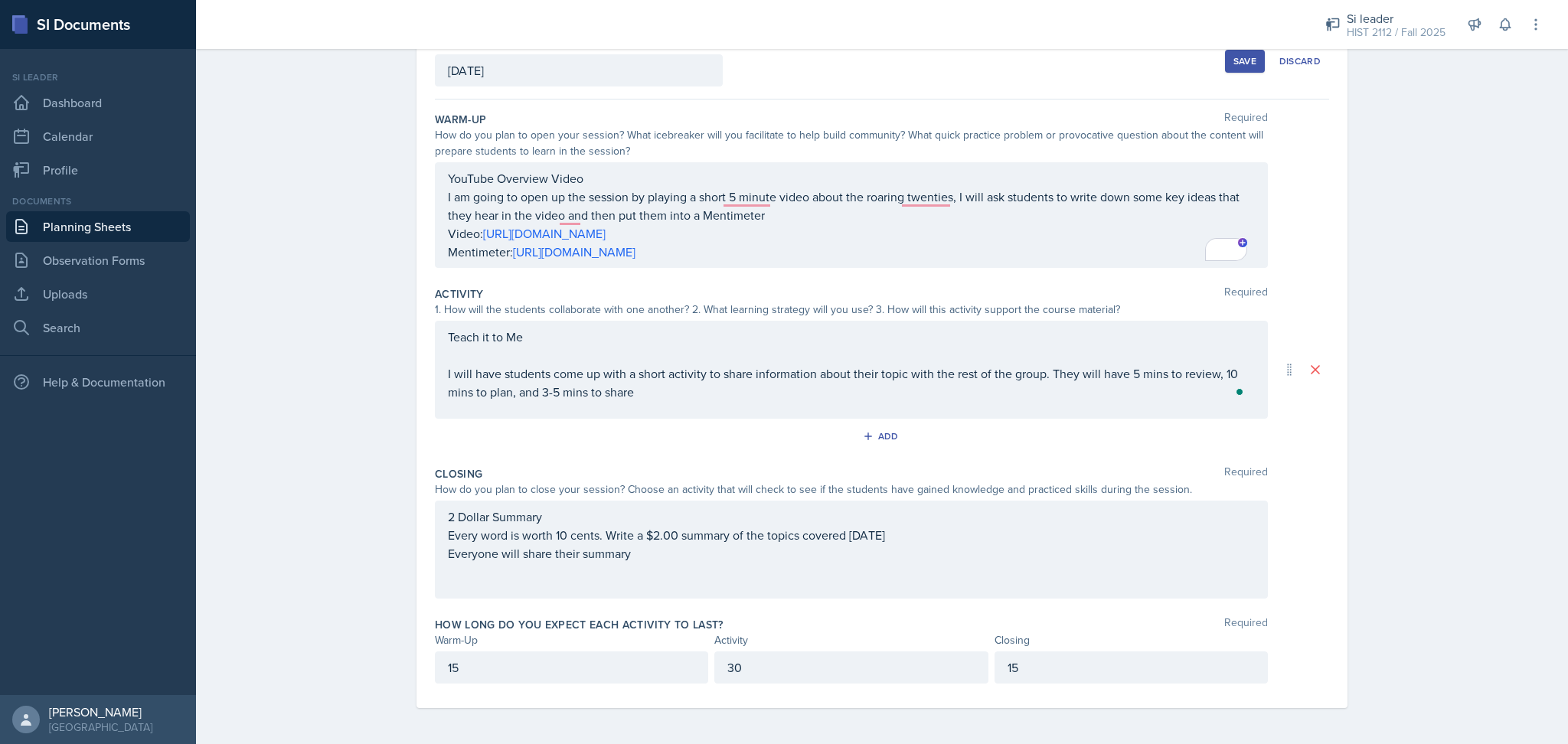
click at [755, 665] on div "30" at bounding box center [850, 668] width 273 height 33
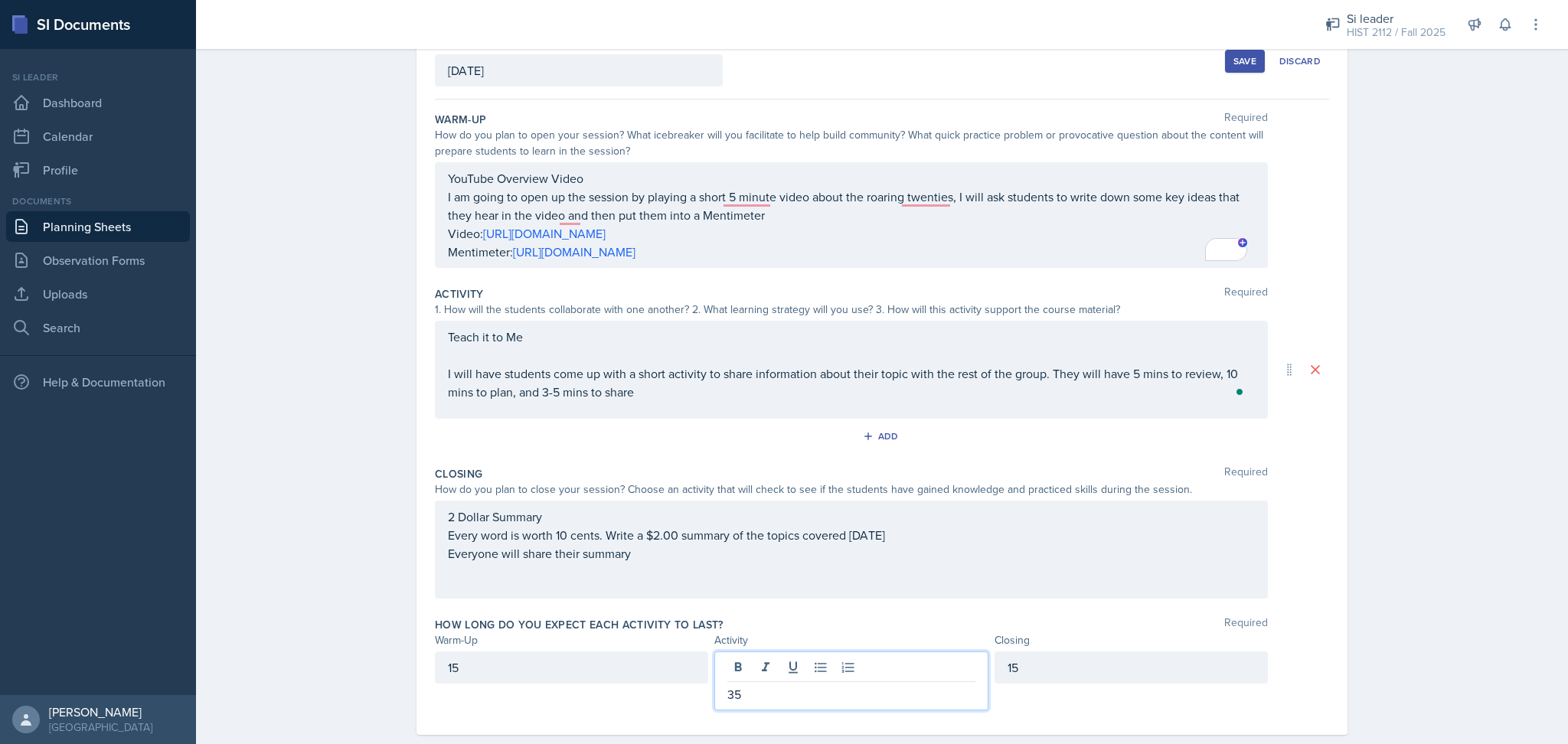
click at [1049, 671] on div "15" at bounding box center [1130, 668] width 273 height 33
click at [1404, 687] on div "Planning Sheets Sep 25th, 2025 Planning Sheet Date September 25th, 2025 Septemb…" at bounding box center [881, 358] width 1372 height 827
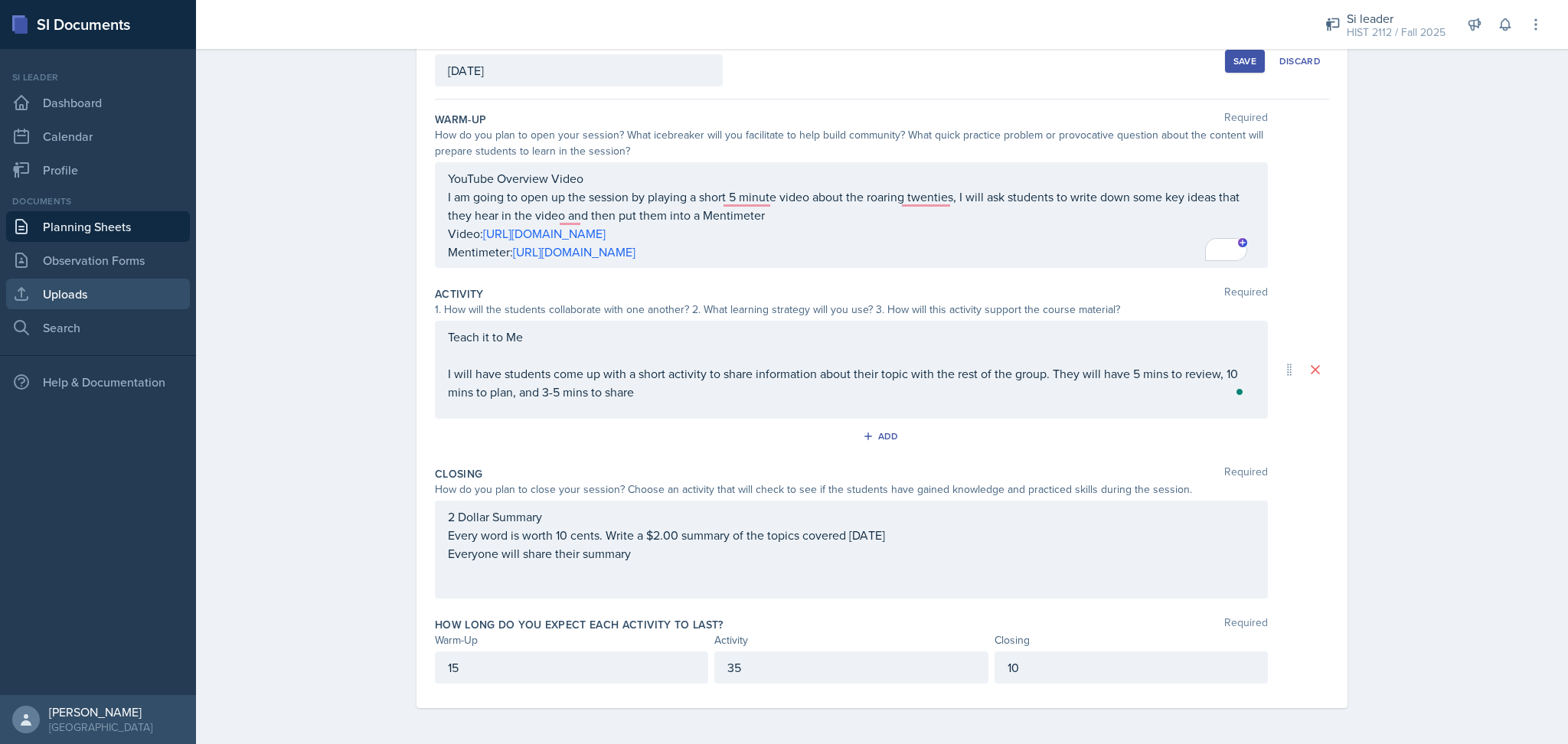
click at [127, 298] on link "Uploads" at bounding box center [98, 294] width 184 height 31
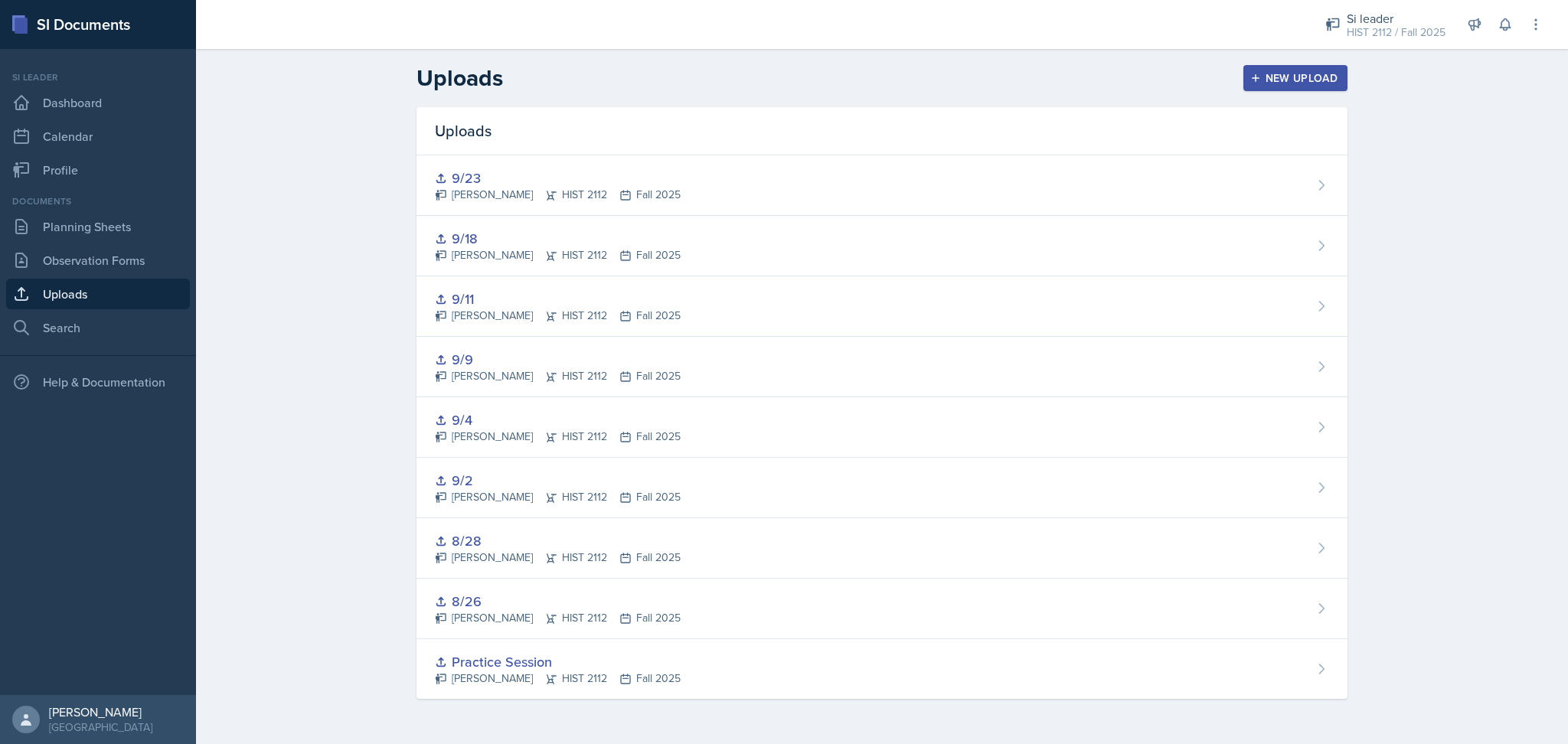
click at [1299, 74] on div "New Upload" at bounding box center [1295, 78] width 85 height 12
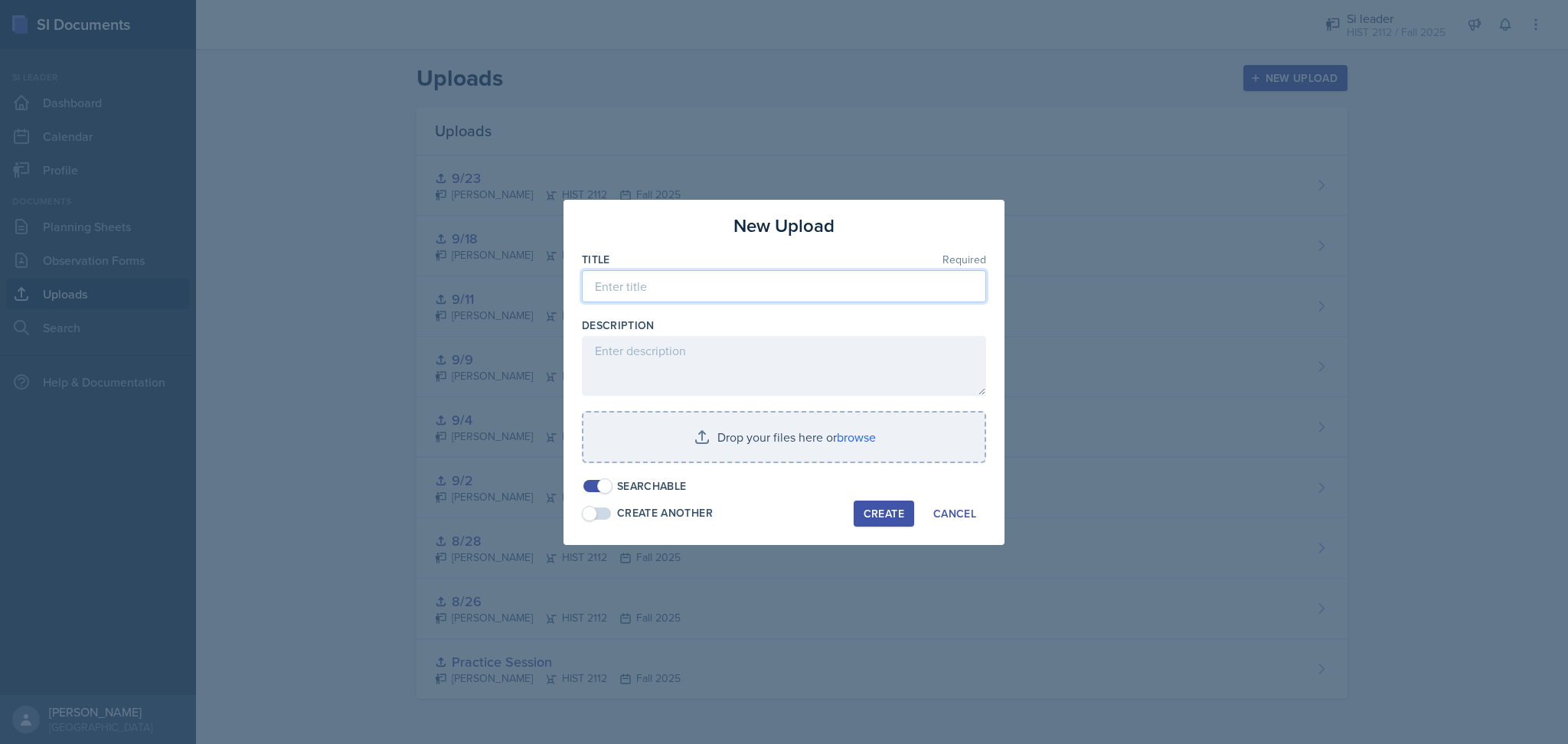
click at [675, 288] on input at bounding box center [784, 287] width 404 height 33
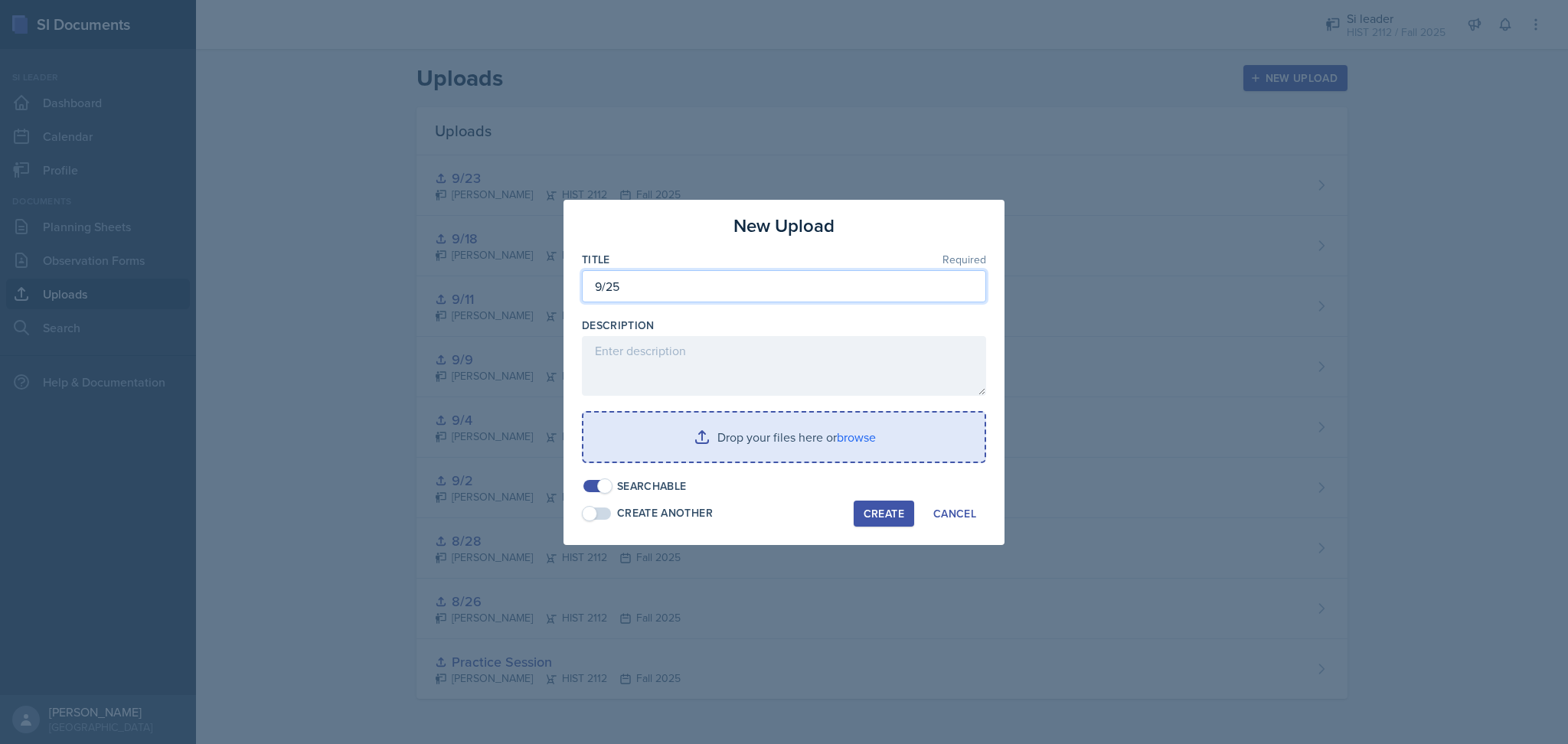
type input "9/25"
click at [727, 428] on input "file" at bounding box center [784, 436] width 402 height 49
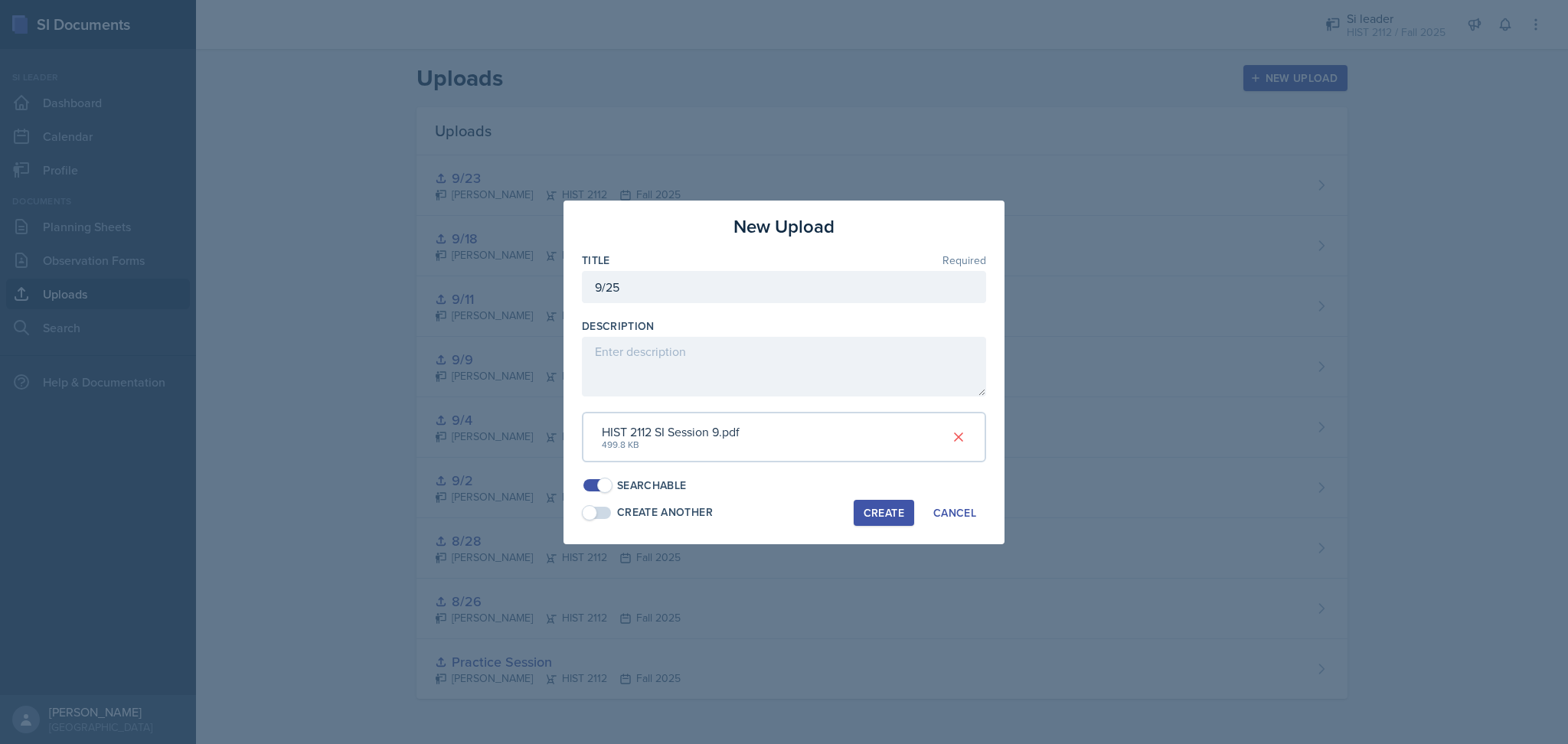
click at [885, 517] on div "Create" at bounding box center [884, 513] width 40 height 12
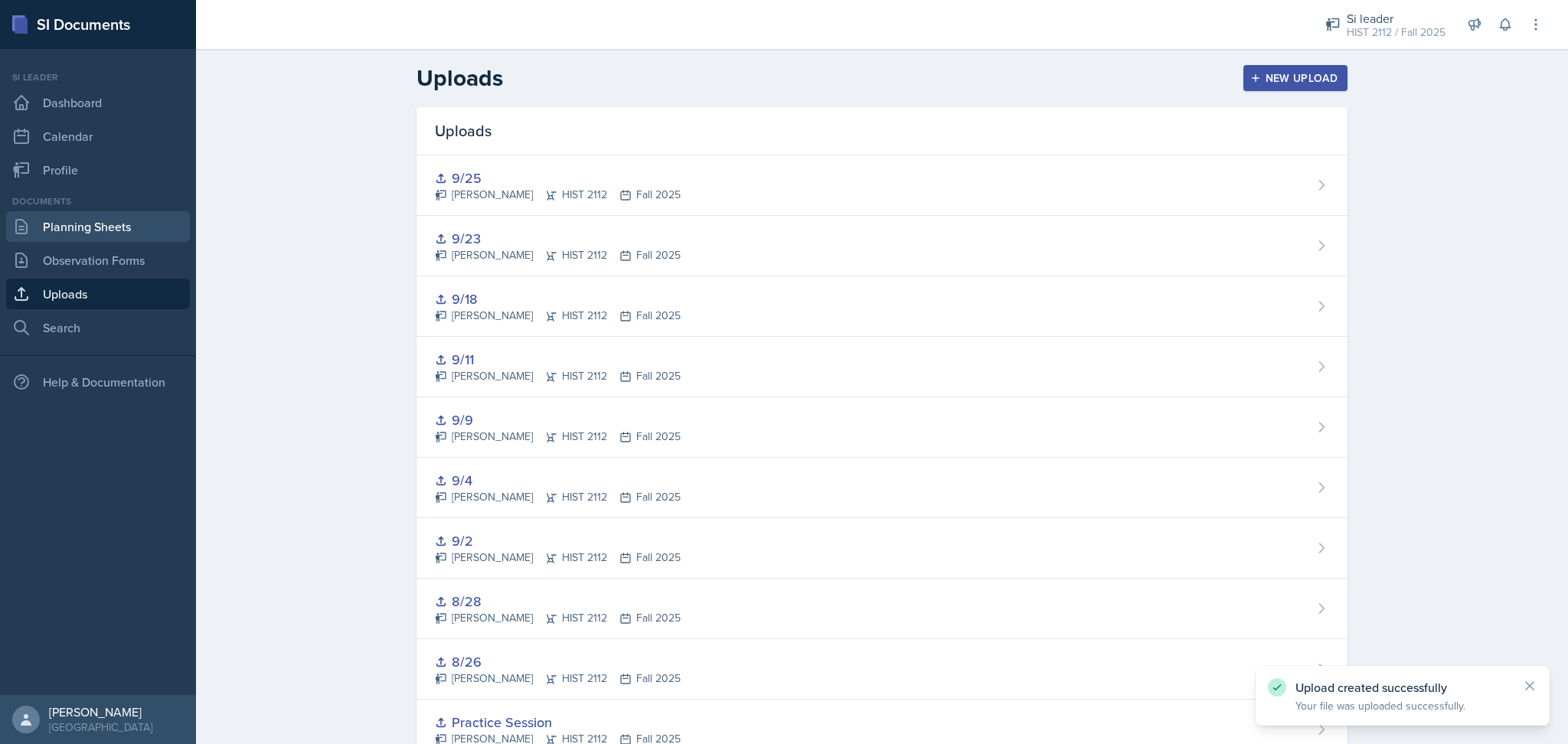
click at [92, 215] on link "Planning Sheets" at bounding box center [98, 226] width 184 height 31
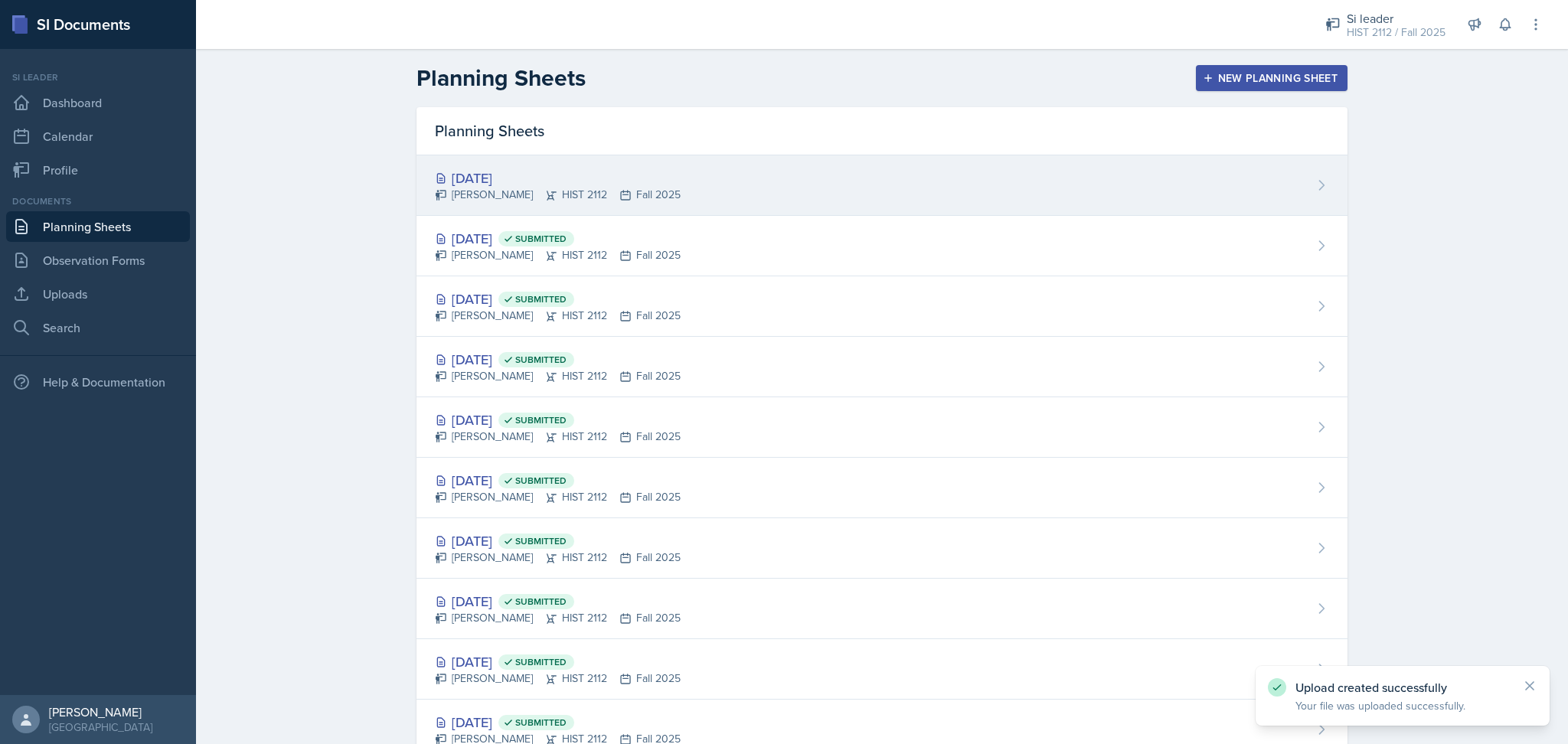
click at [675, 166] on div "Sep 25th, 2025 Madie Houser HIST 2112 Fall 2025" at bounding box center [881, 185] width 931 height 60
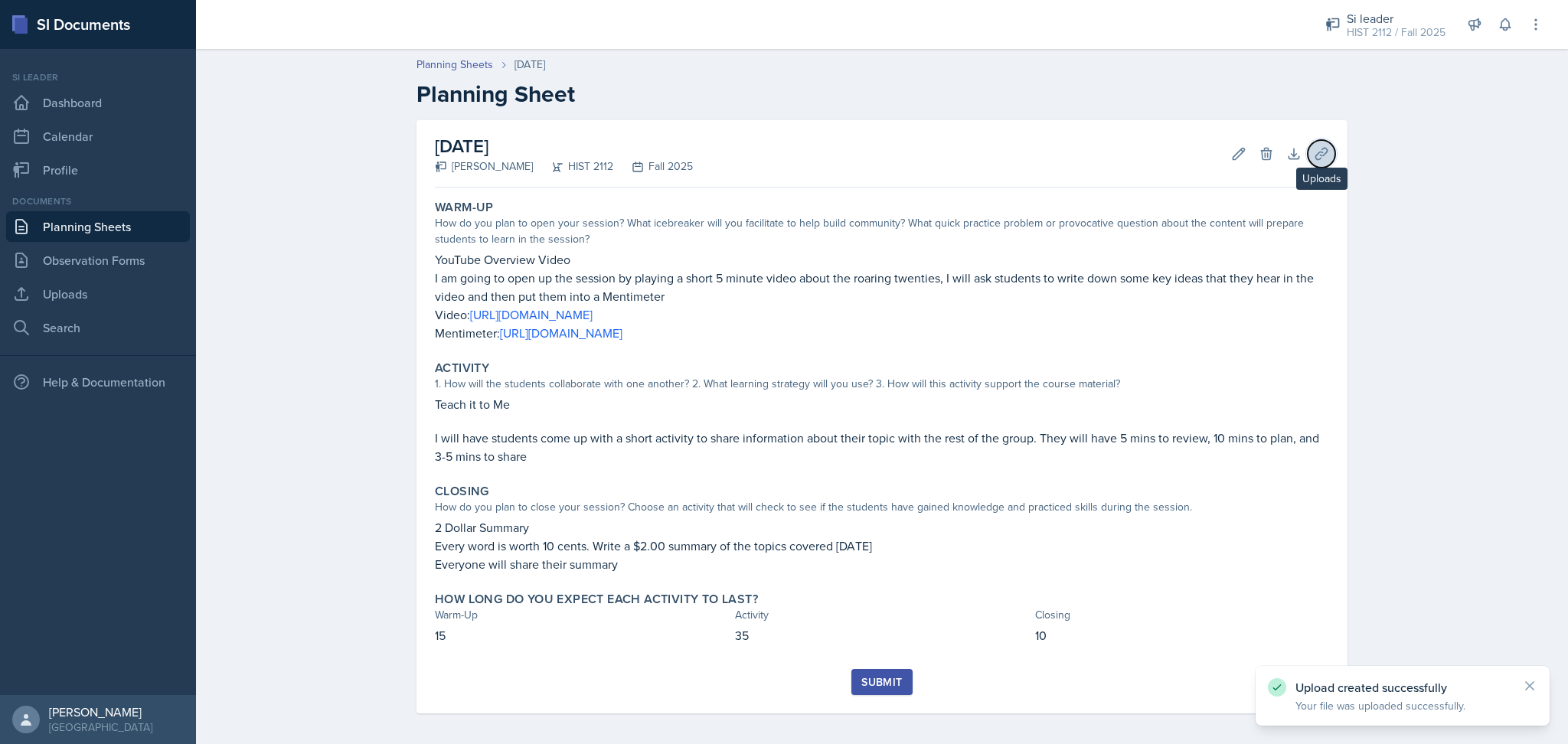
click at [1315, 147] on icon at bounding box center [1322, 154] width 15 height 15
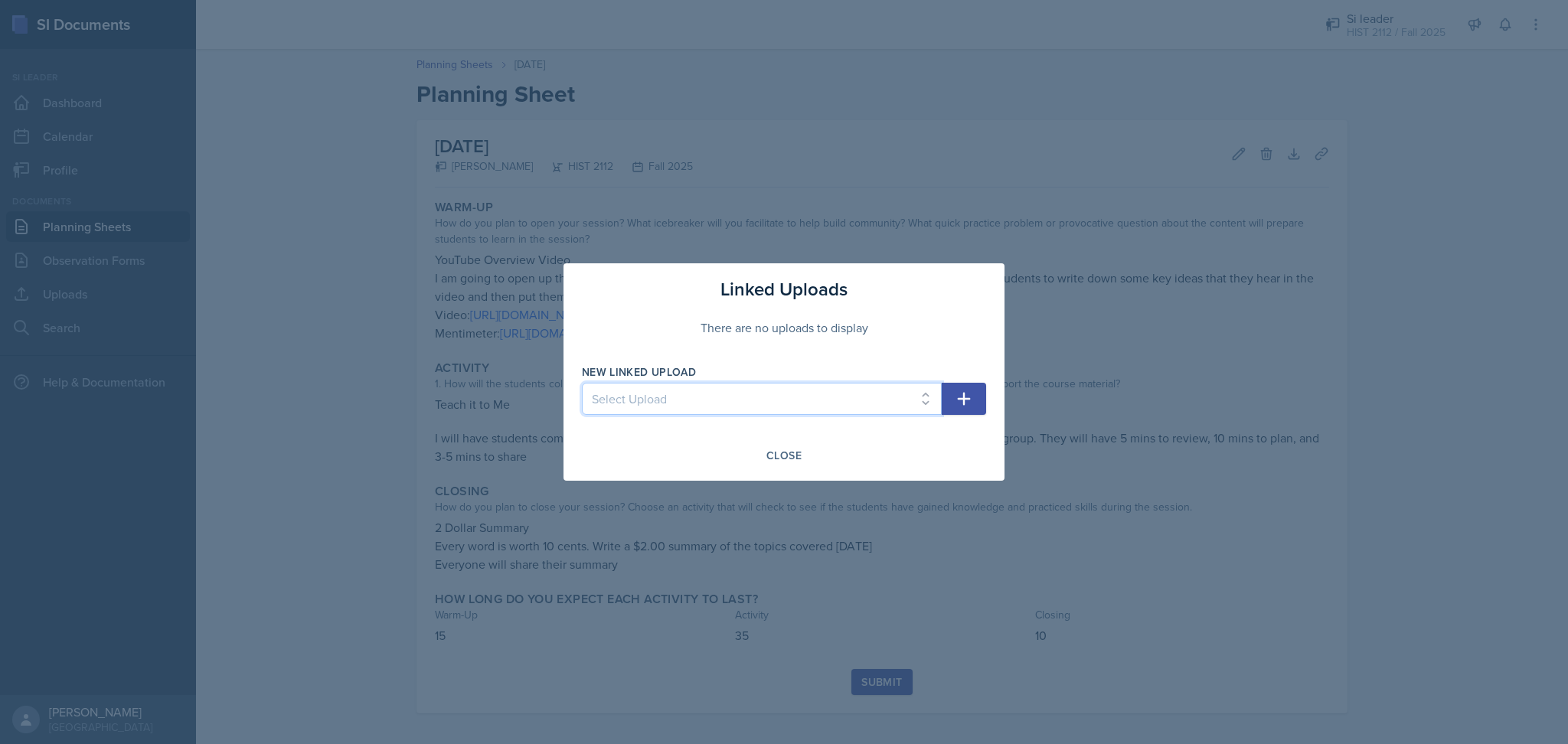
click at [711, 405] on select "Select Upload Practice Session 8/26 8/28 9/9 9/25 9/2 9/4 9/11 9/18 9/23" at bounding box center [761, 399] width 359 height 33
select select "0114a01c-e175-495c-b5be-f0a3bc5c469d"
click at [582, 383] on select "Select Upload Practice Session 8/26 8/28 9/9 9/25 9/2 9/4 9/11 9/18 9/23" at bounding box center [761, 399] width 359 height 33
click at [957, 394] on icon "button" at bounding box center [963, 399] width 18 height 18
select select
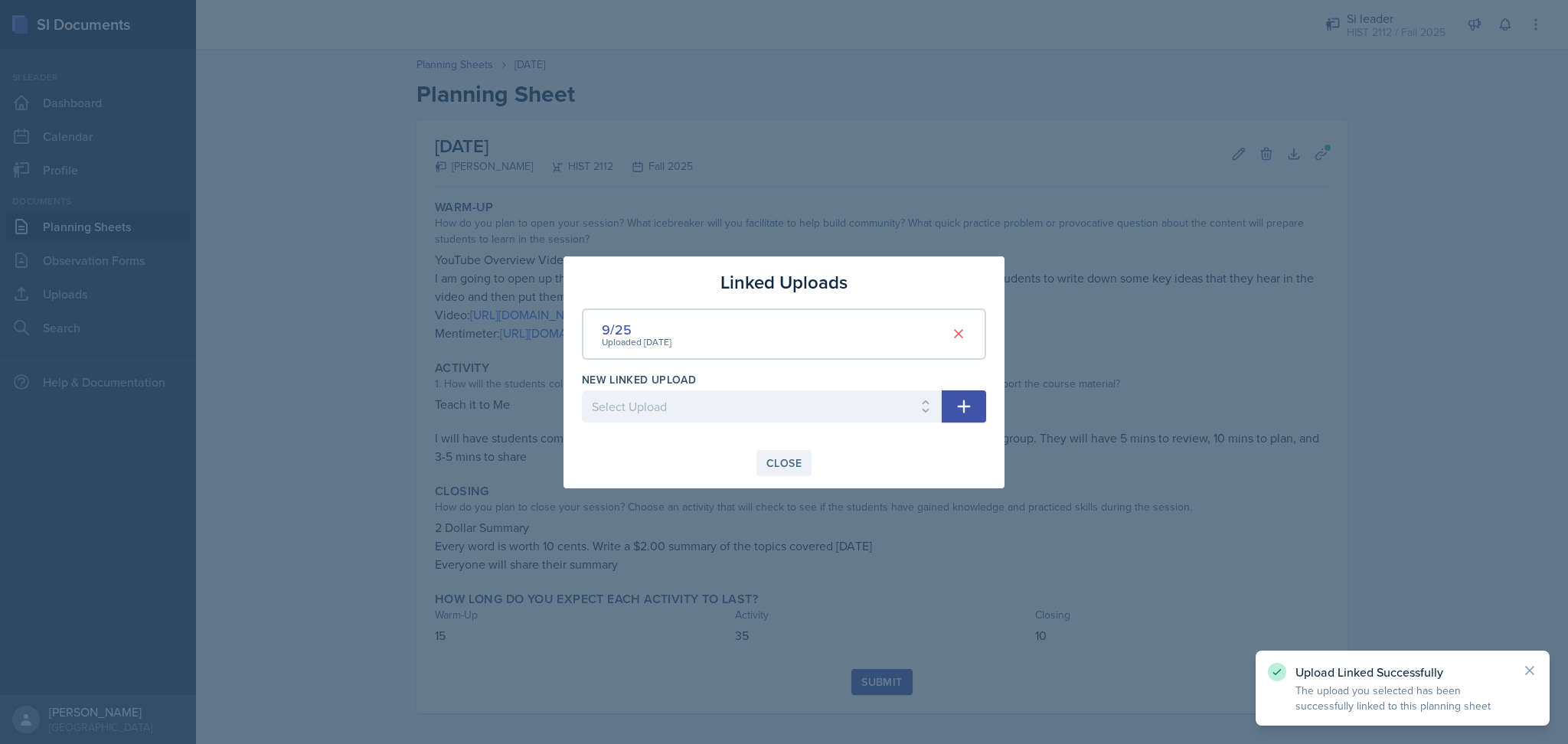
click at [779, 460] on div "Close" at bounding box center [783, 463] width 35 height 12
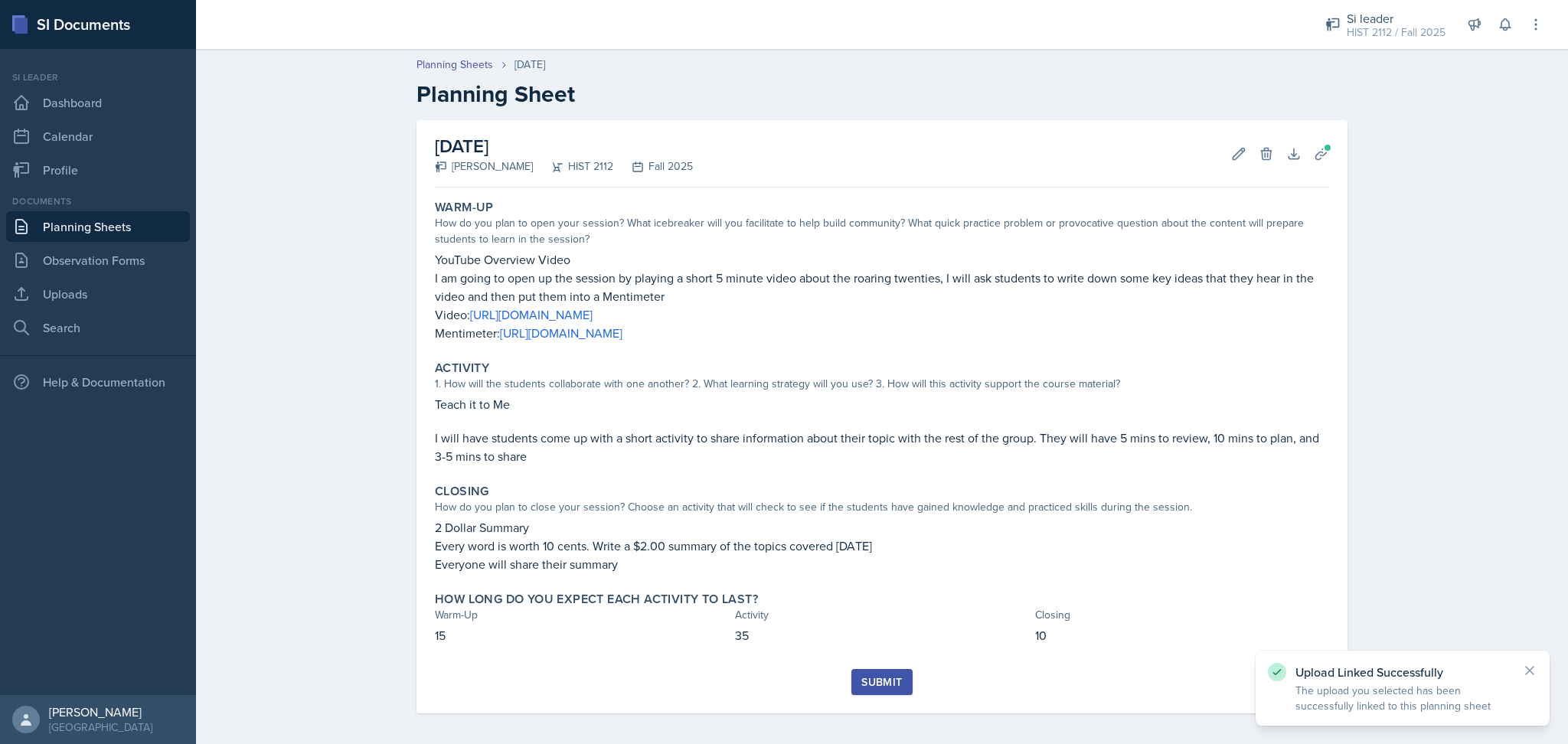
click at [862, 687] on div "Submit" at bounding box center [882, 682] width 40 height 12
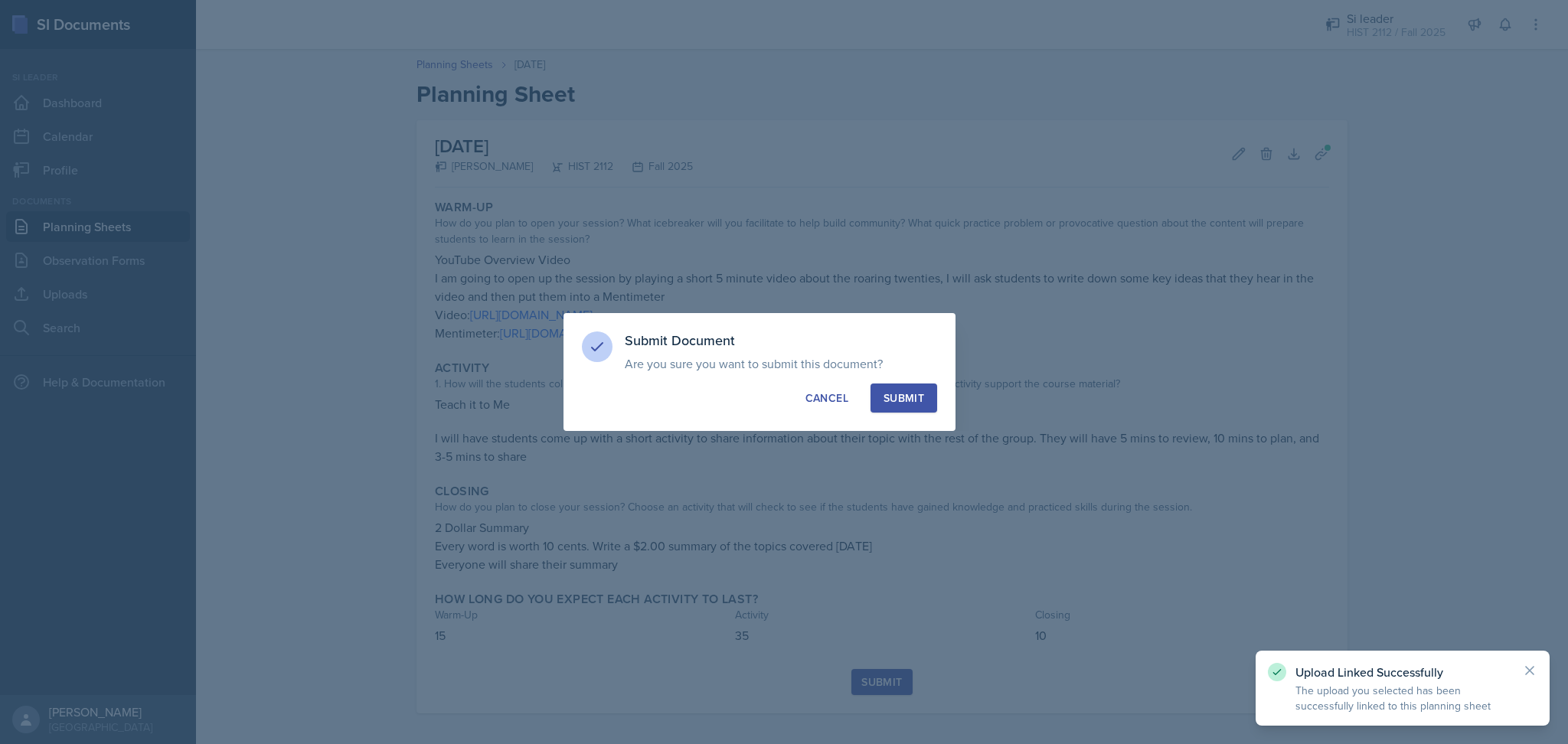
click at [918, 393] on div "Submit" at bounding box center [904, 398] width 40 height 15
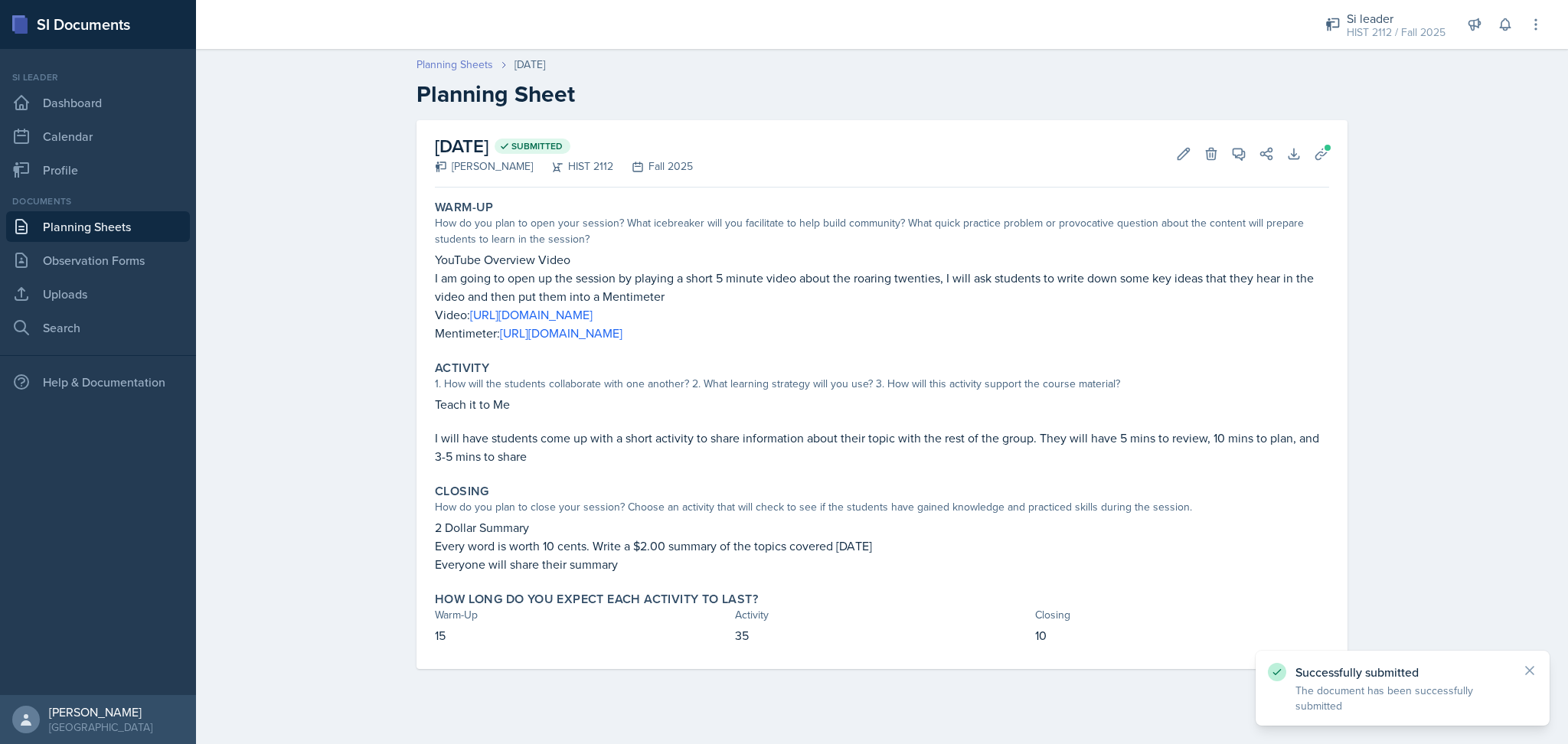
click at [460, 63] on link "Planning Sheets" at bounding box center [454, 64] width 77 height 16
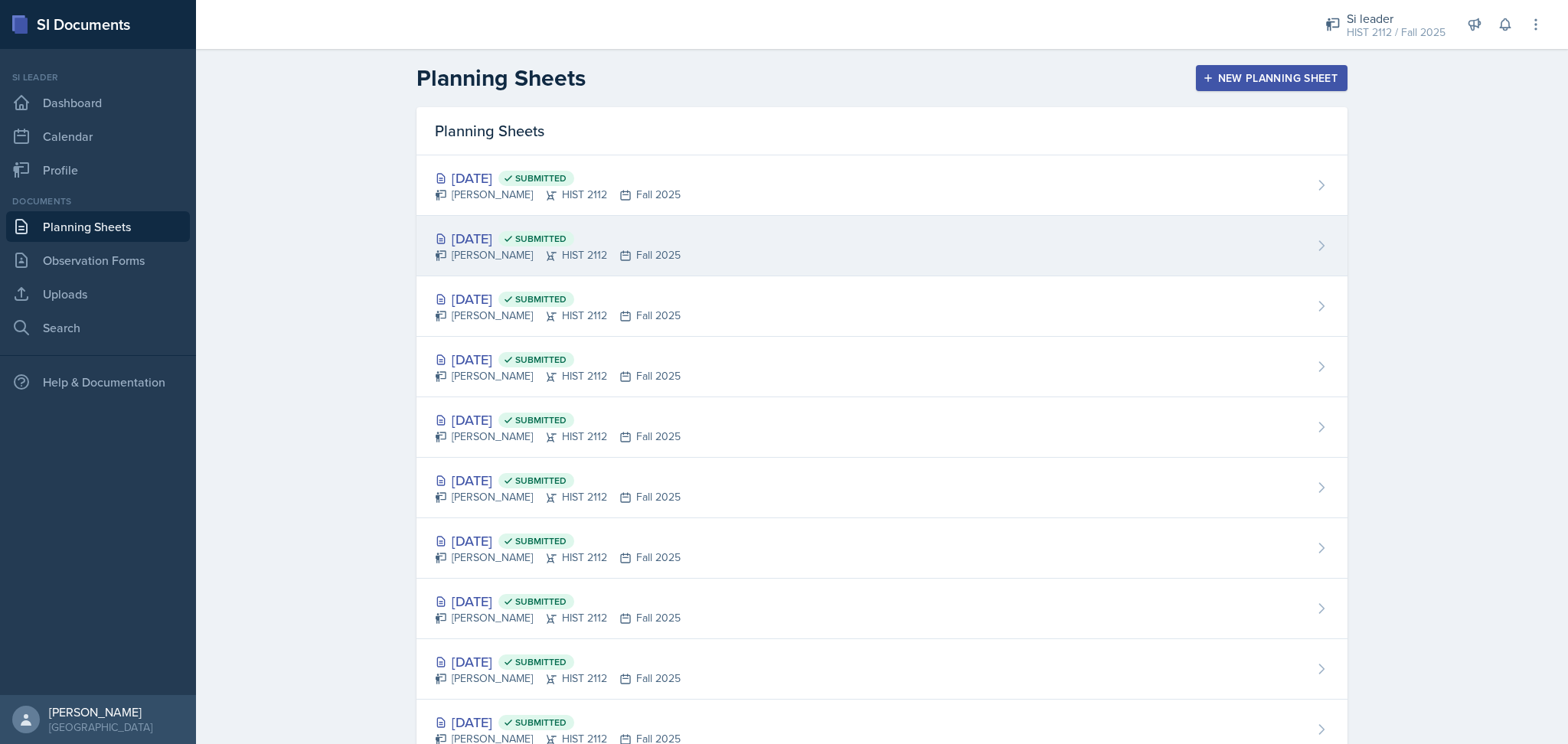
click at [794, 254] on div "Sep 23rd, 2025 Submitted Madie Houser HIST 2112 Fall 2025" at bounding box center [881, 245] width 931 height 60
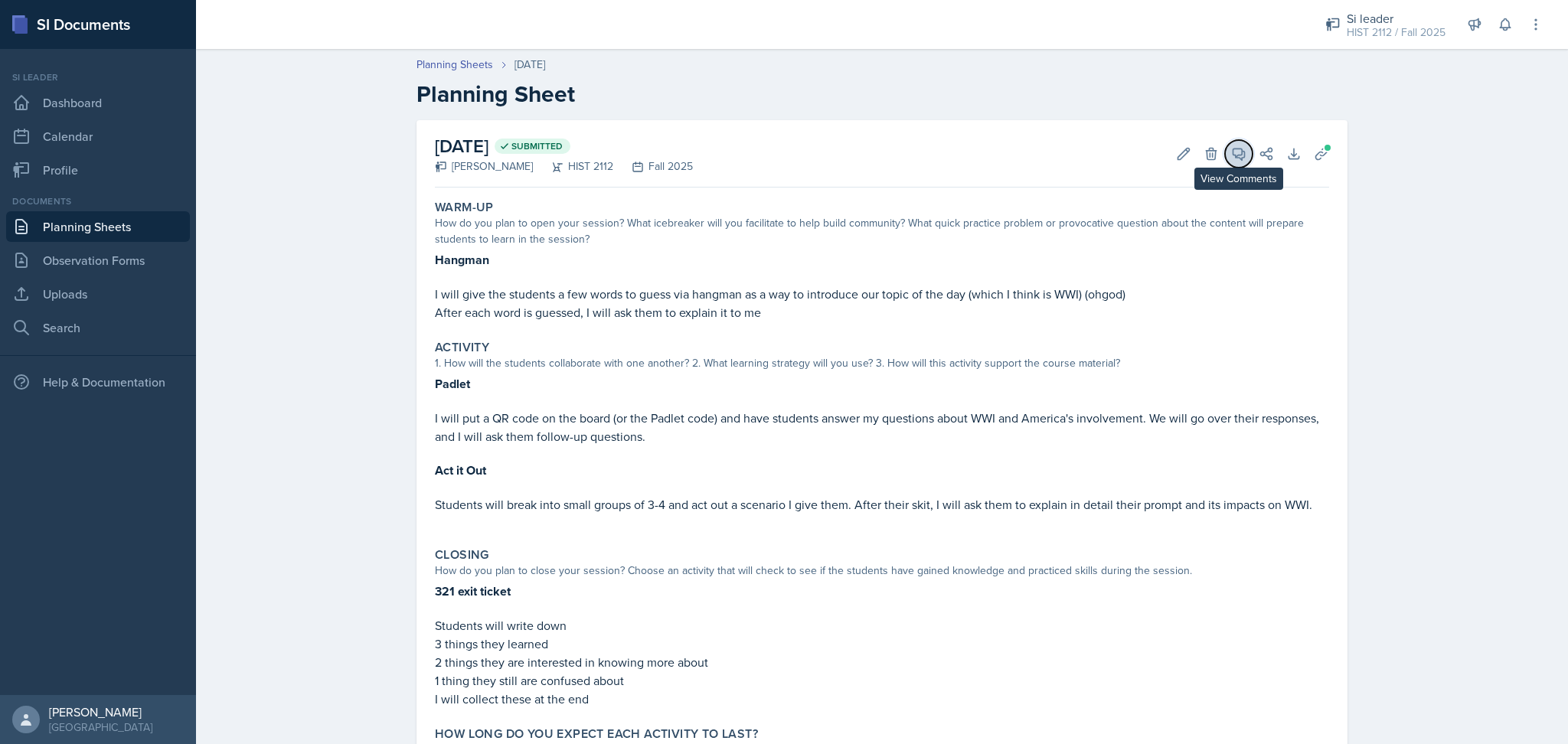
click at [1225, 157] on button "View Comments" at bounding box center [1238, 153] width 28 height 28
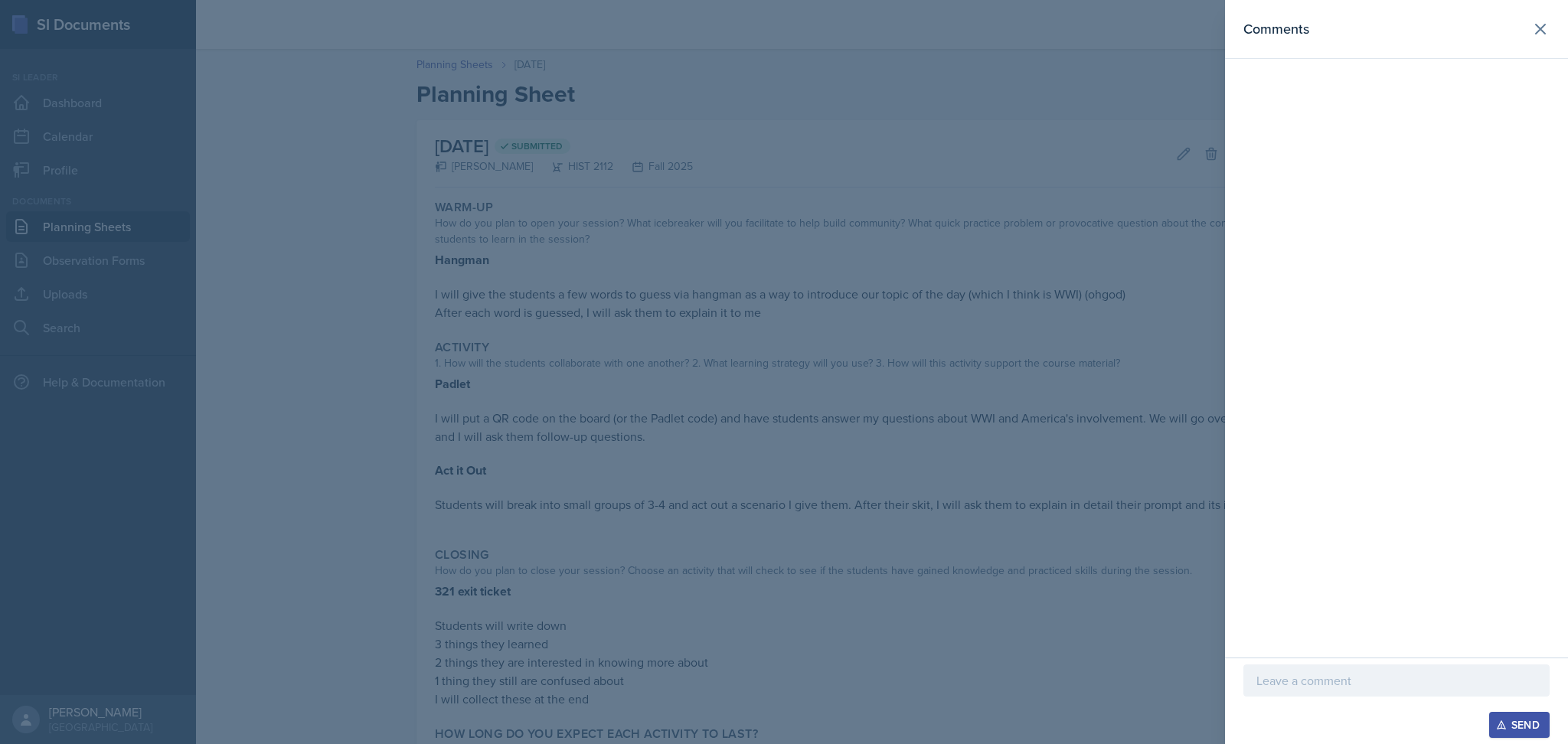
click at [1366, 673] on p at bounding box center [1396, 680] width 280 height 18
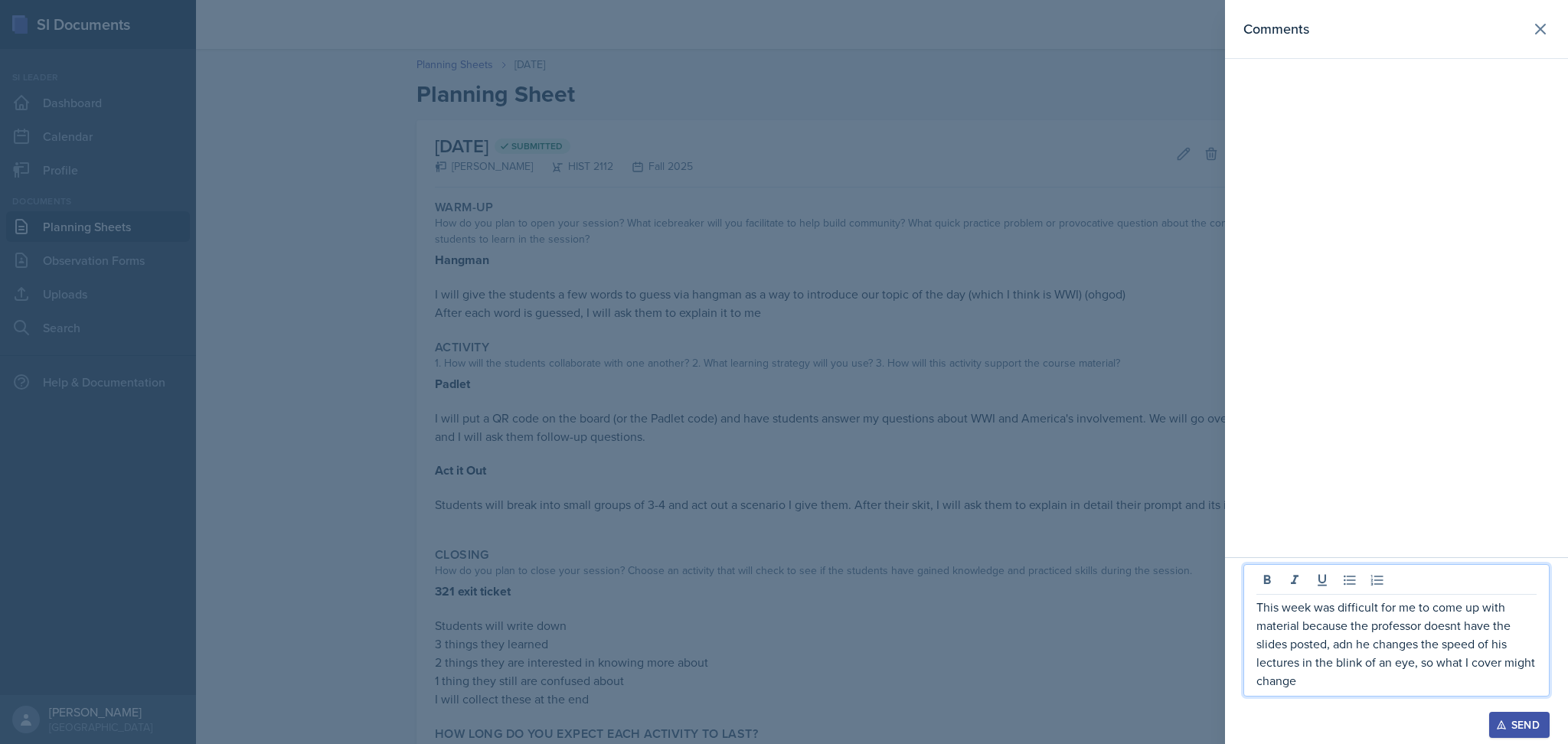
click at [1348, 648] on p "This week was difficult for me to come up with material because the professor d…" at bounding box center [1396, 644] width 280 height 92
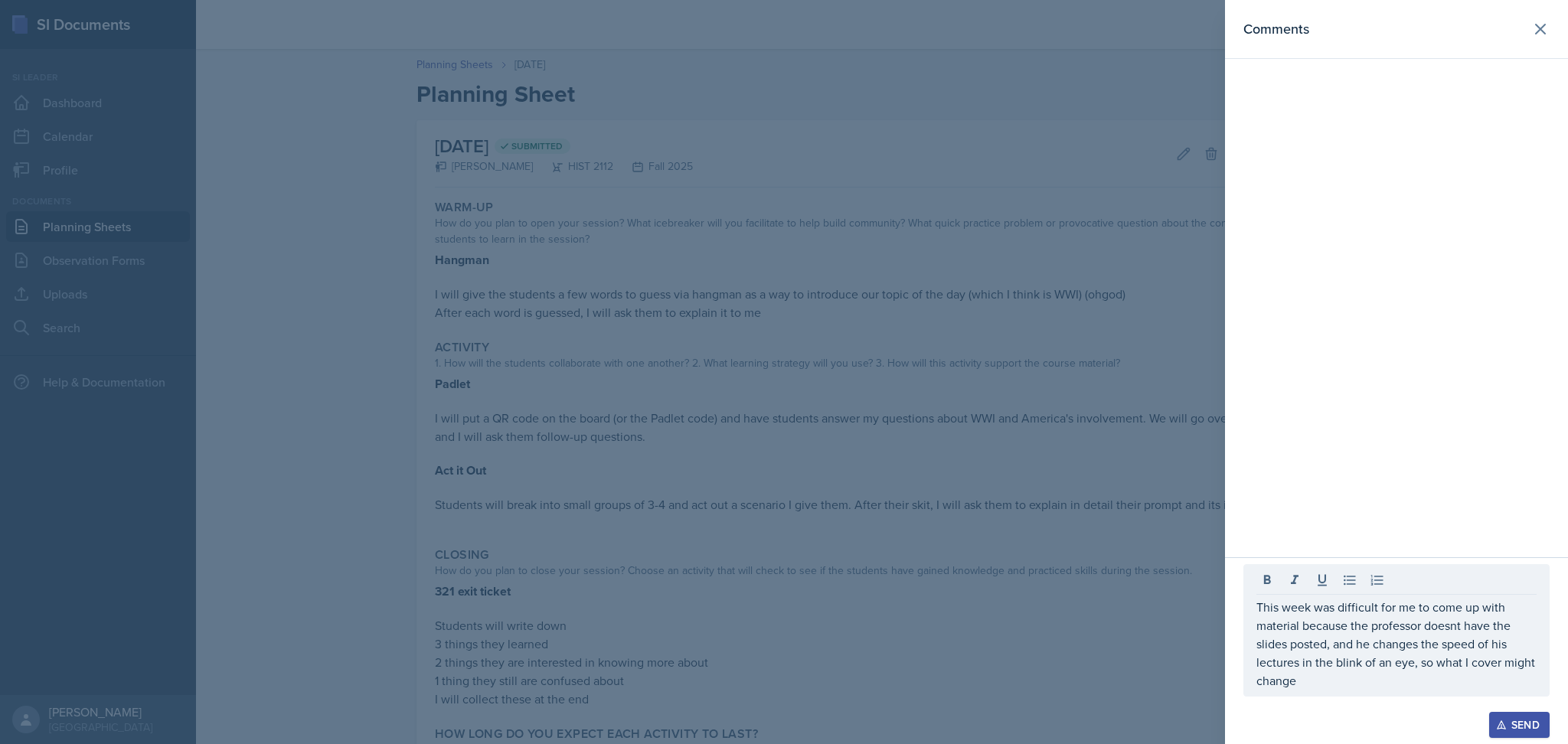
click at [1519, 723] on div "Send" at bounding box center [1519, 725] width 40 height 12
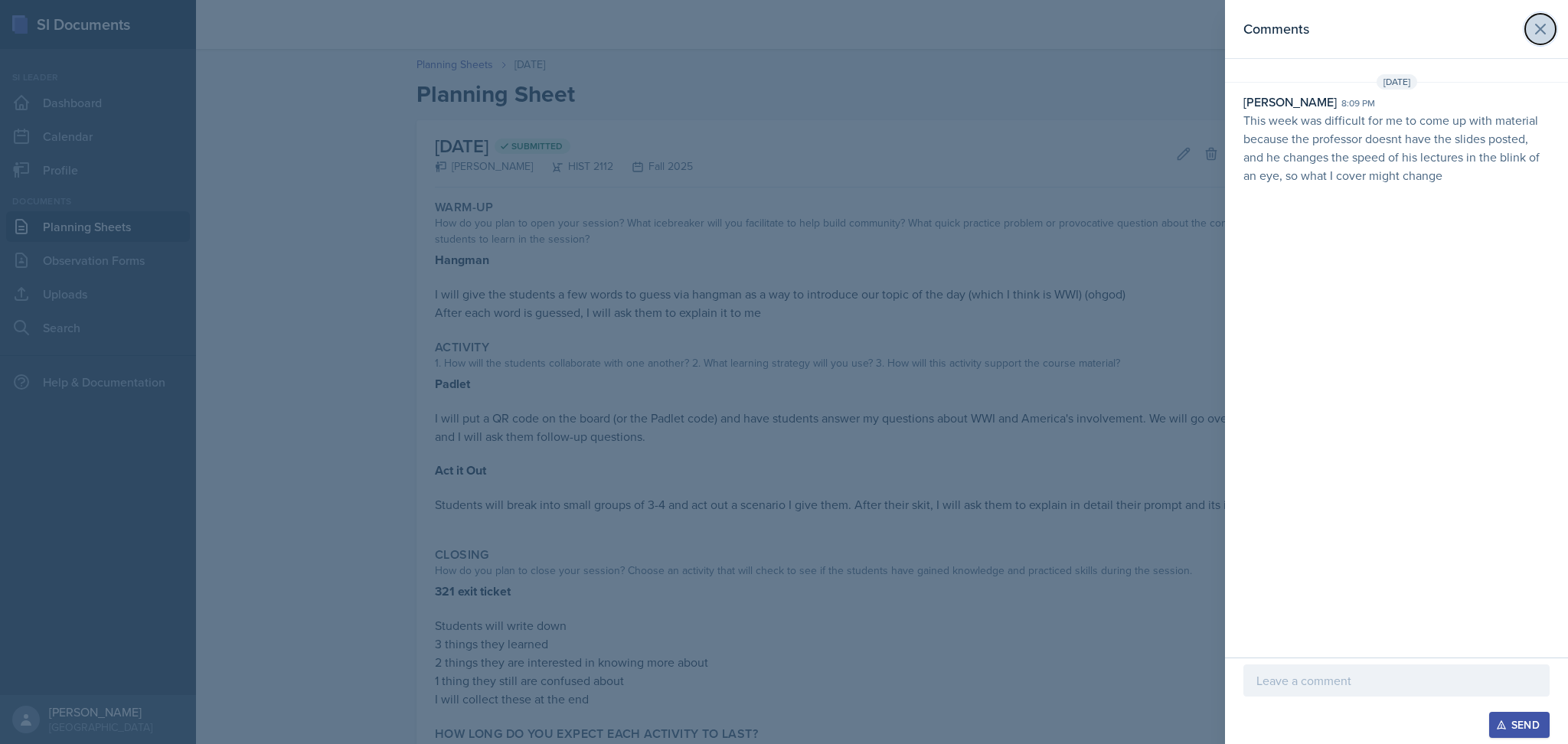
click at [1540, 26] on icon at bounding box center [1539, 29] width 18 height 18
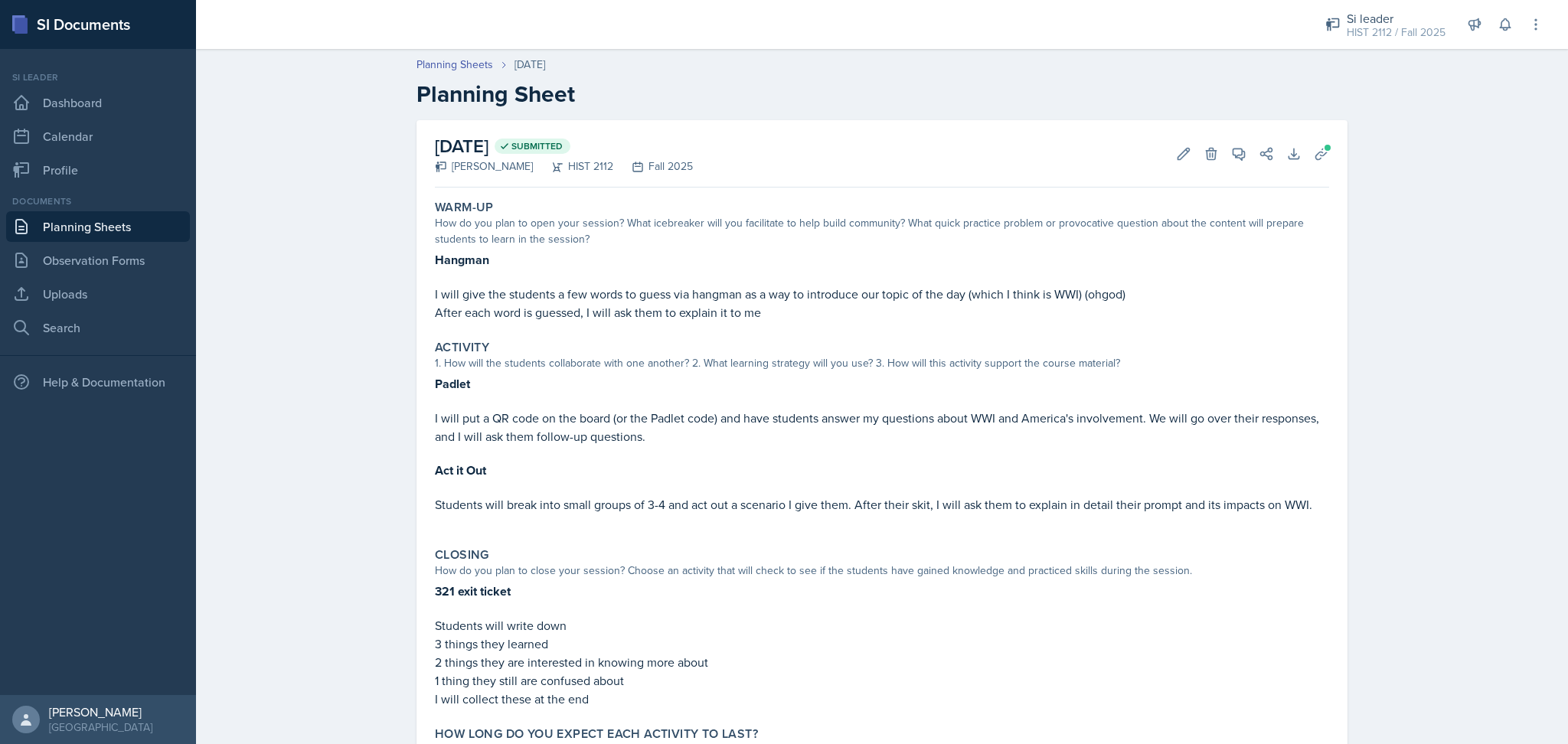
scroll to position [1, 0]
click at [439, 66] on link "Planning Sheets" at bounding box center [454, 63] width 77 height 16
